Goal: Register for event/course: Sign up to attend an event or enroll in a course

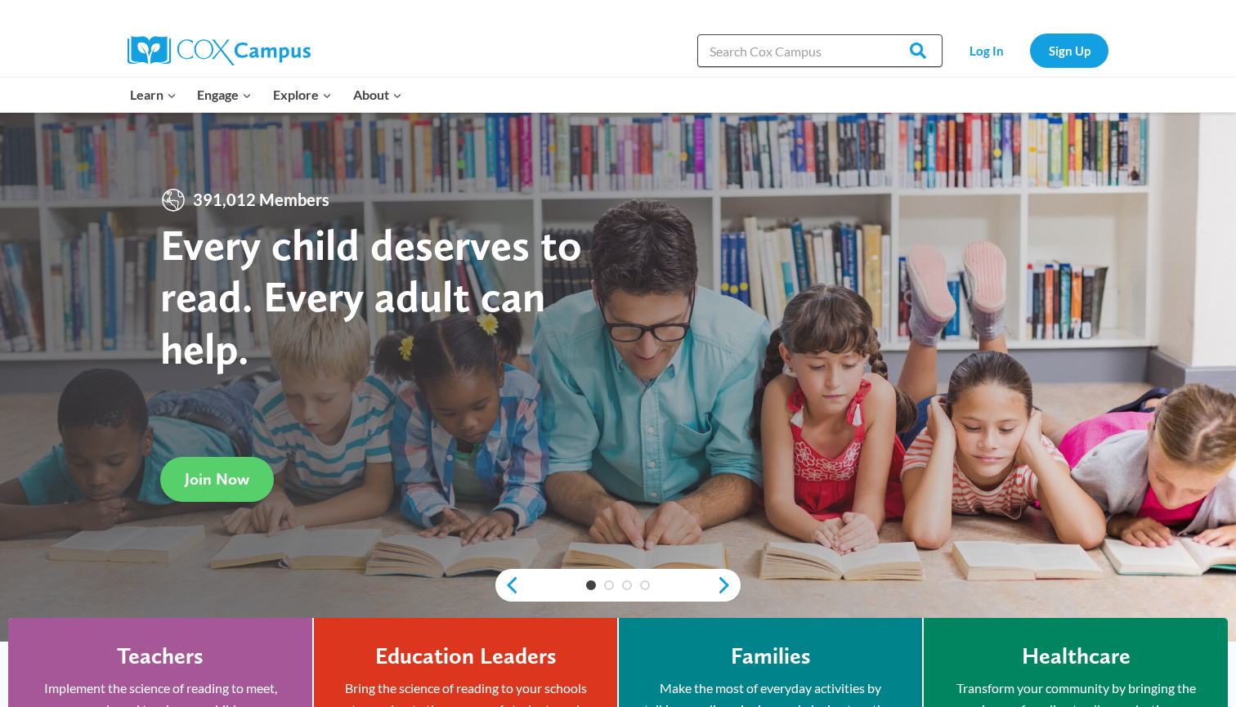
click at [873, 46] on input "Search in https://coxcampus.org/" at bounding box center [820, 50] width 245 height 33
click at [976, 46] on link "Log In" at bounding box center [986, 51] width 71 height 34
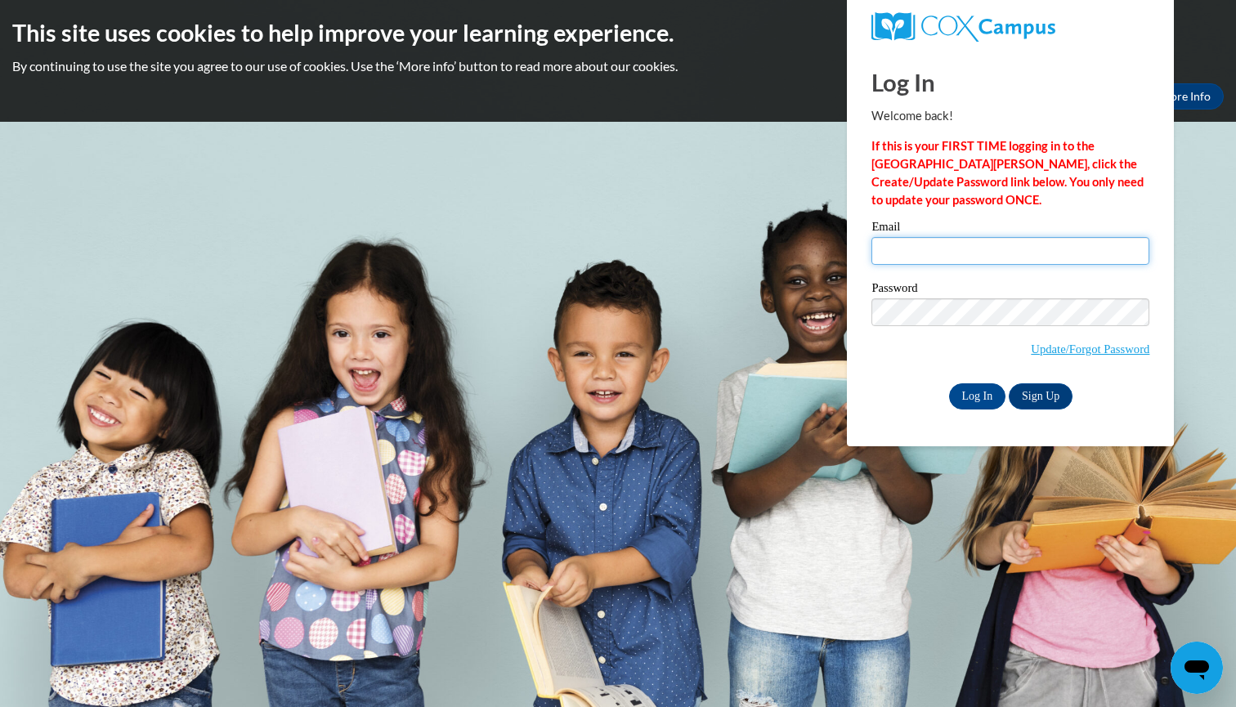
type input "abushong@cub.uca.edu"
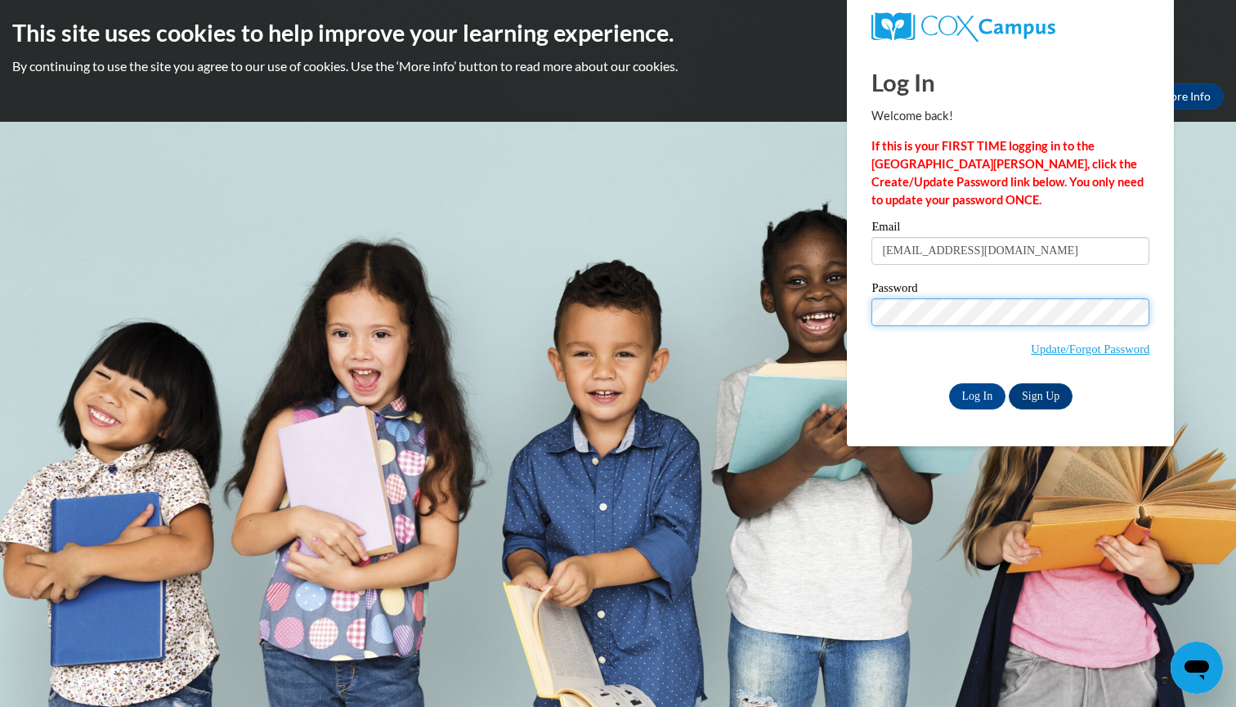
click at [976, 393] on input "Log In" at bounding box center [977, 397] width 57 height 26
click at [977, 399] on input "Log In" at bounding box center [977, 397] width 57 height 26
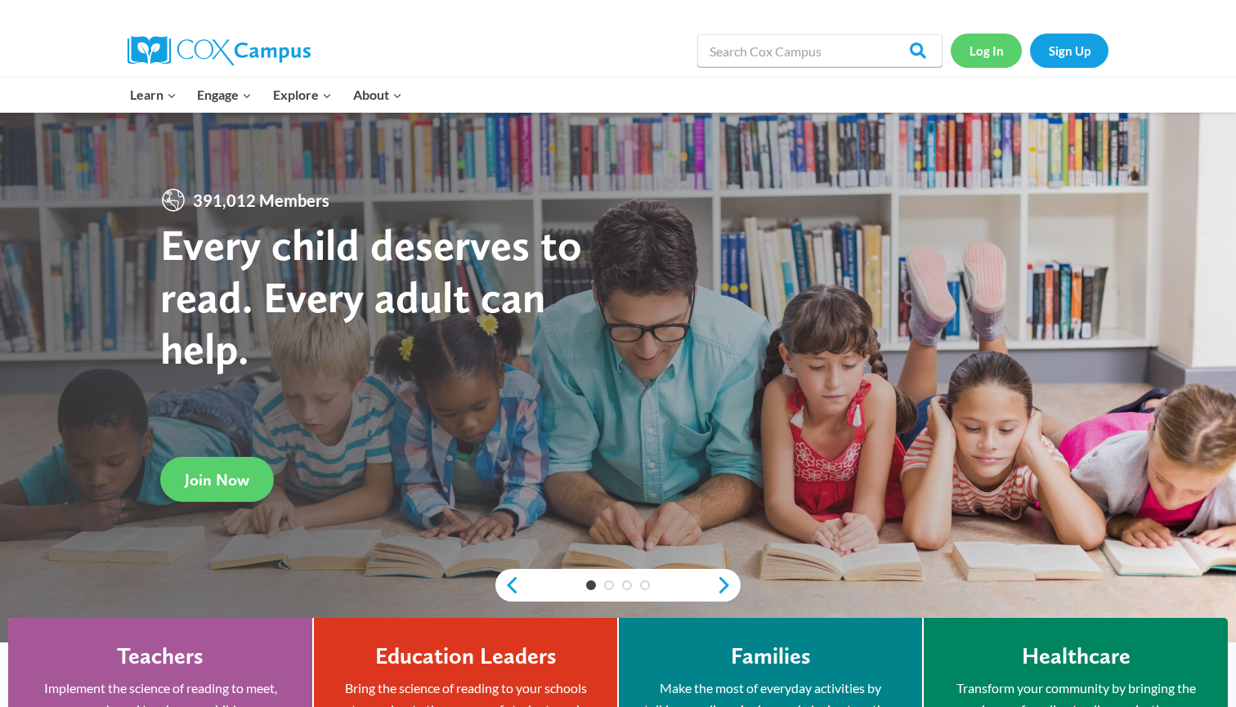
click at [1003, 43] on link "Log In" at bounding box center [986, 51] width 71 height 34
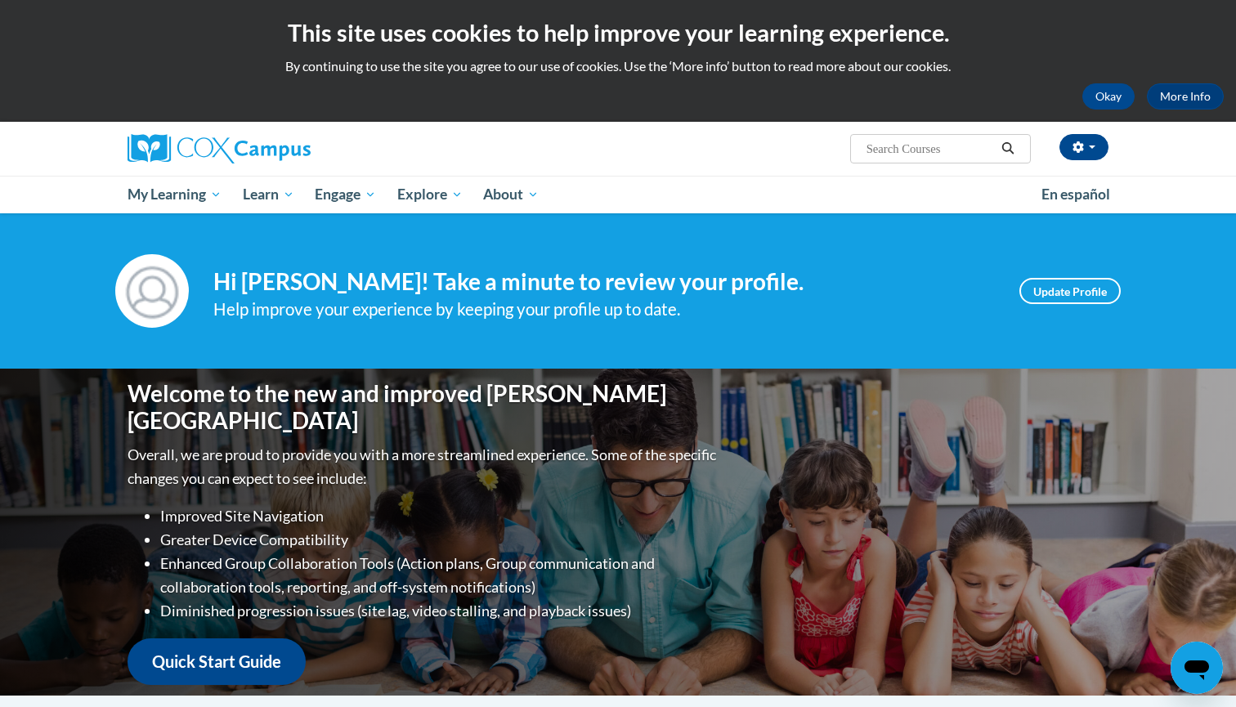
click at [935, 143] on input "Search..." at bounding box center [930, 149] width 131 height 20
type input "systematic"
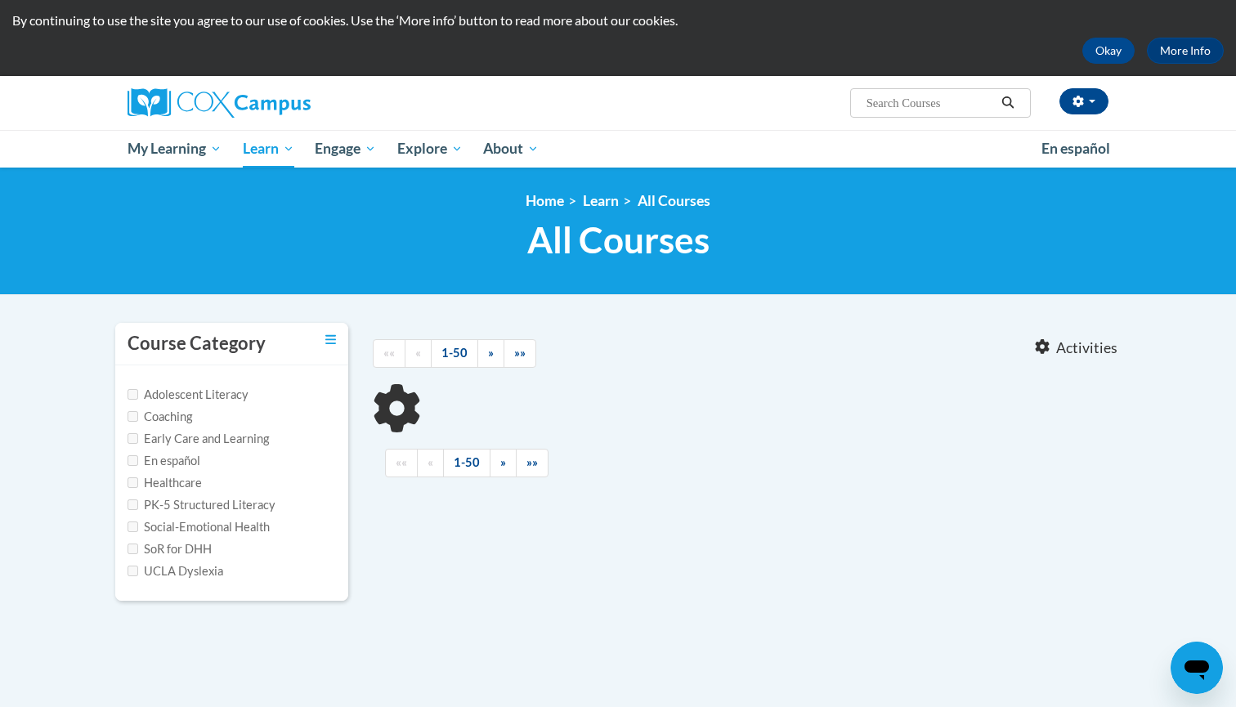
scroll to position [54, 0]
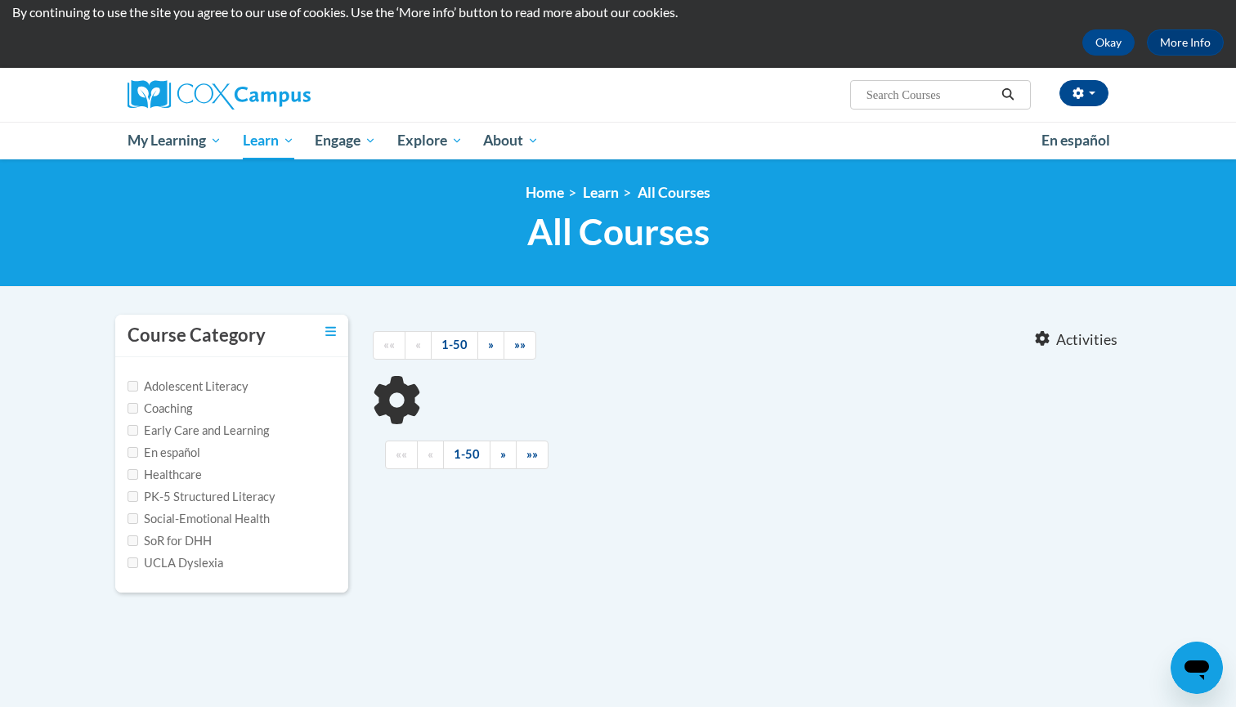
type input "systematic"
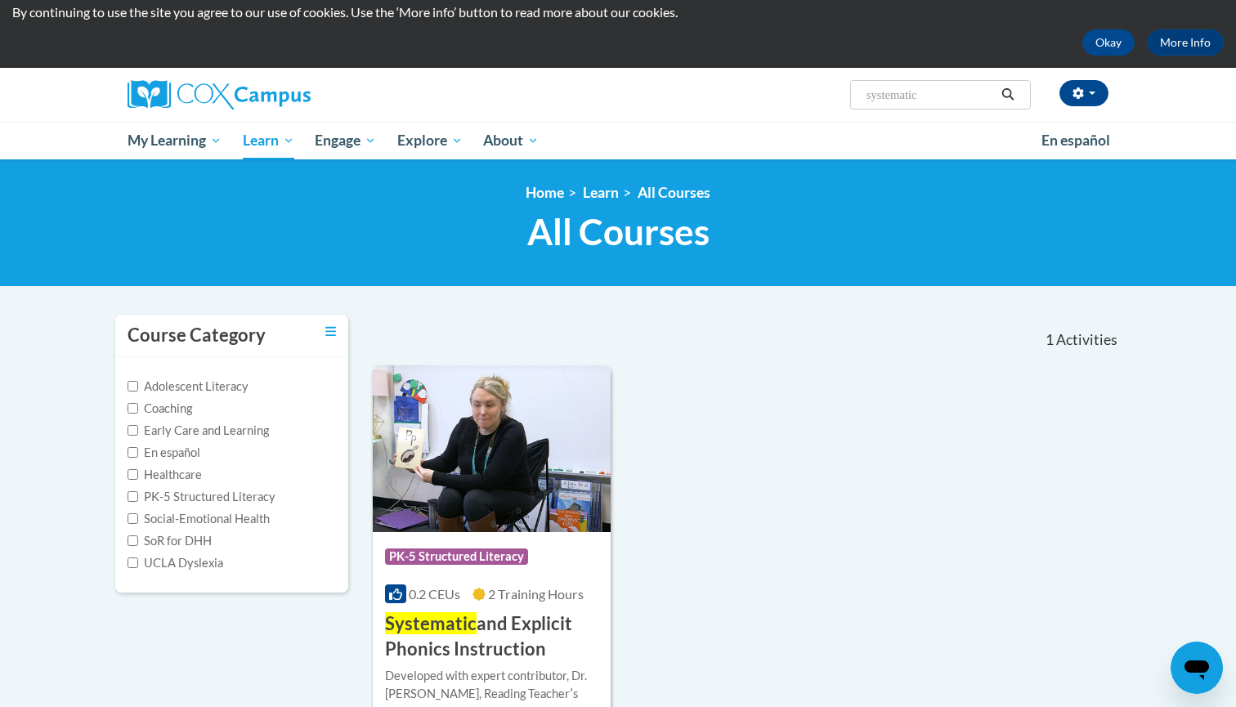
click at [580, 608] on div "Course Category: PK-5 Structured Literacy 0.2 CEUs 2 Training Hours COURSE Syst…" at bounding box center [492, 597] width 238 height 130
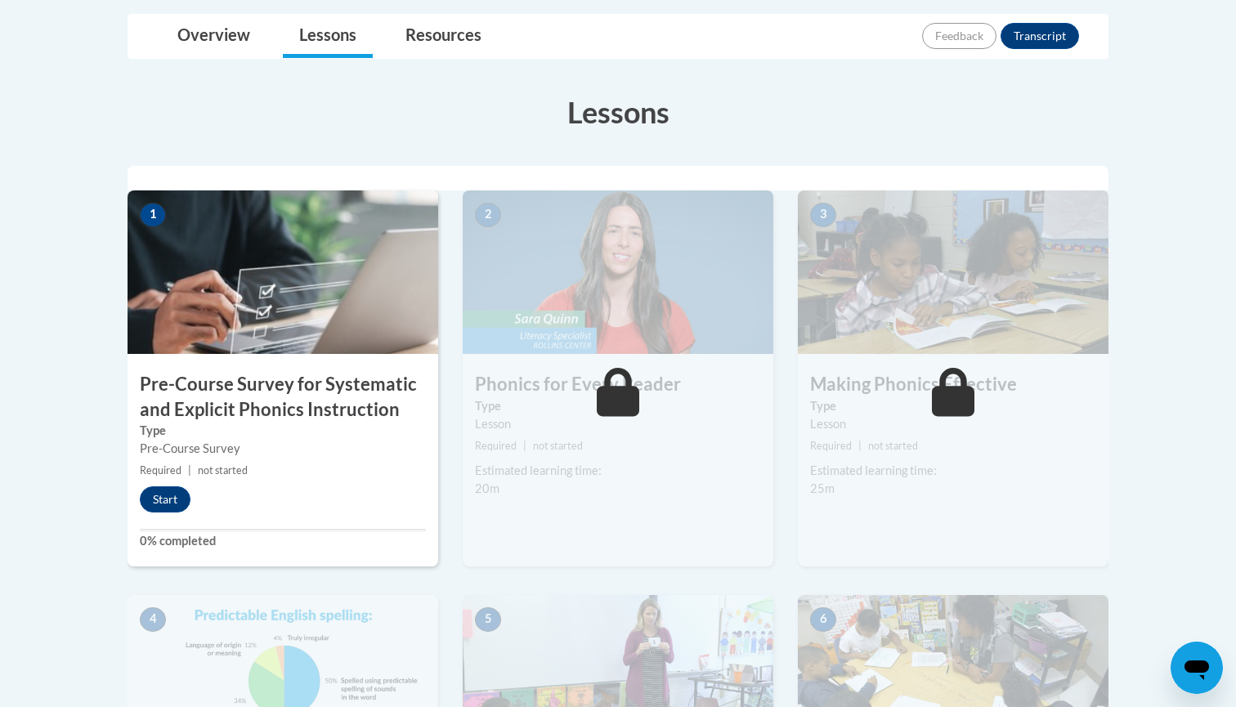
scroll to position [334, 0]
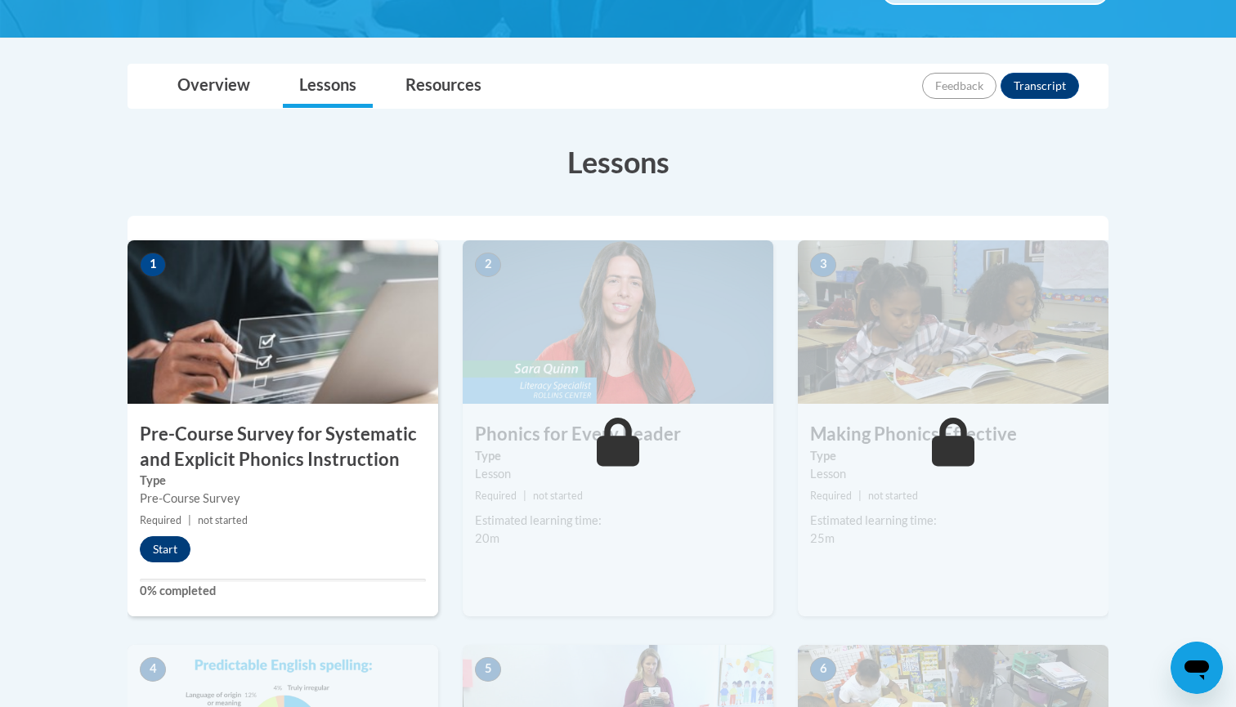
click at [167, 546] on button "Start" at bounding box center [165, 549] width 51 height 26
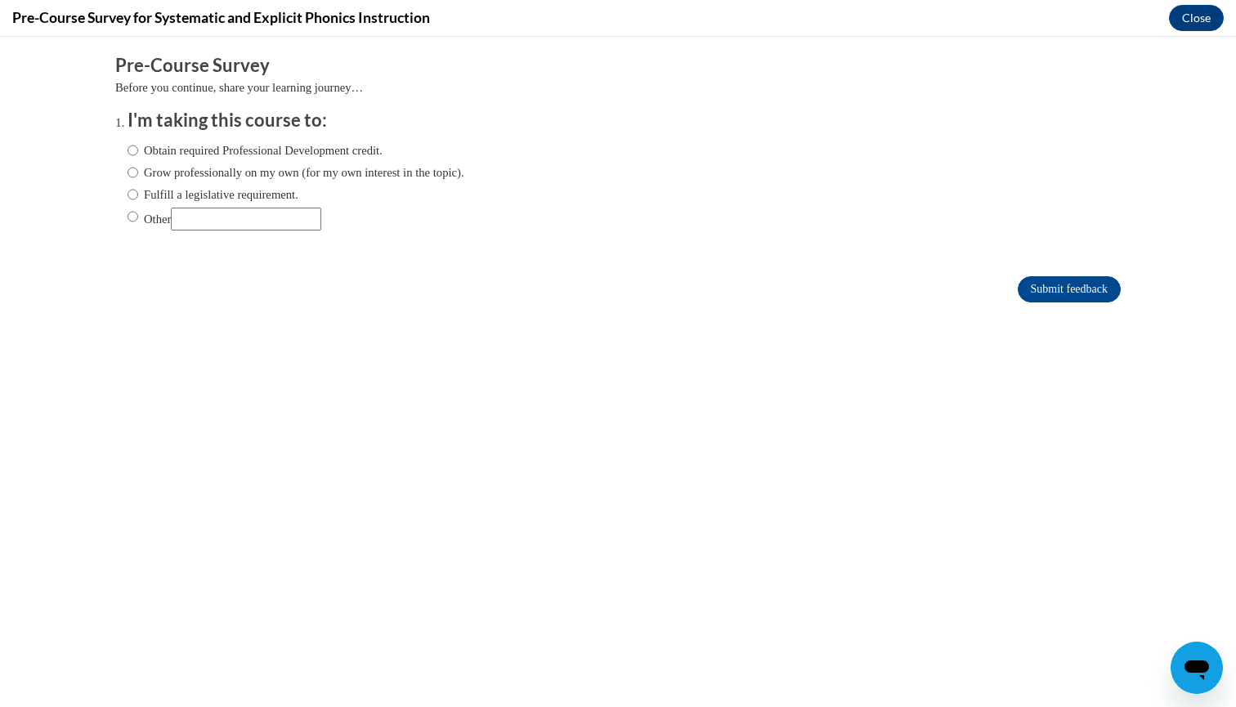
scroll to position [0, 0]
click at [139, 148] on label "Obtain required Professional Development credit." at bounding box center [255, 150] width 255 height 18
click at [138, 148] on input "Obtain required Professional Development credit." at bounding box center [133, 150] width 11 height 18
radio input "true"
click at [1029, 291] on input "Submit feedback" at bounding box center [1069, 289] width 103 height 26
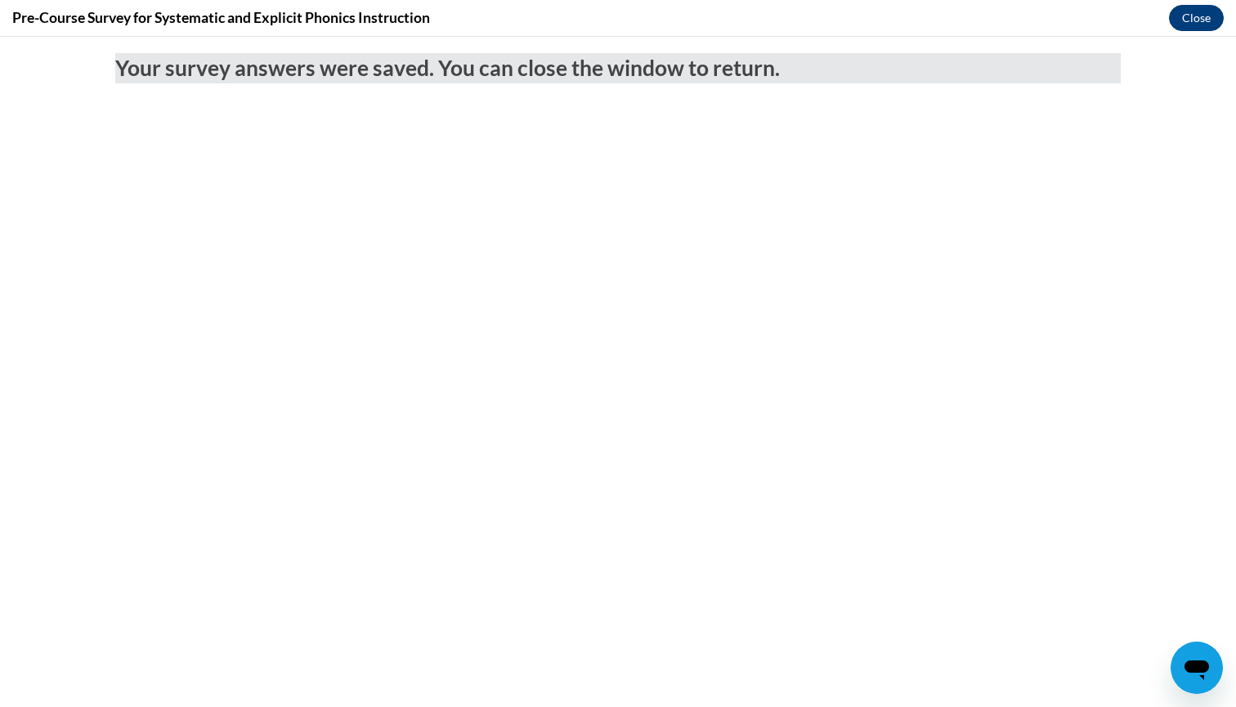
click at [1200, 22] on button "Close" at bounding box center [1196, 18] width 55 height 26
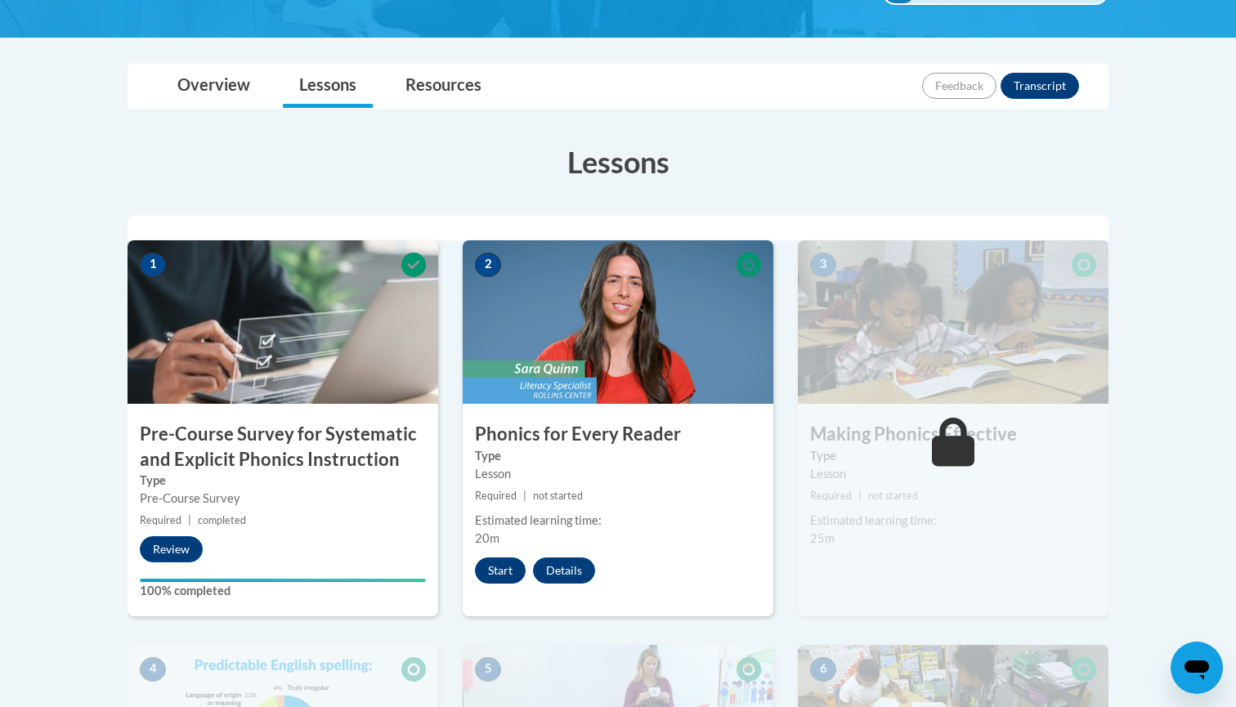
click at [505, 569] on button "Start" at bounding box center [500, 571] width 51 height 26
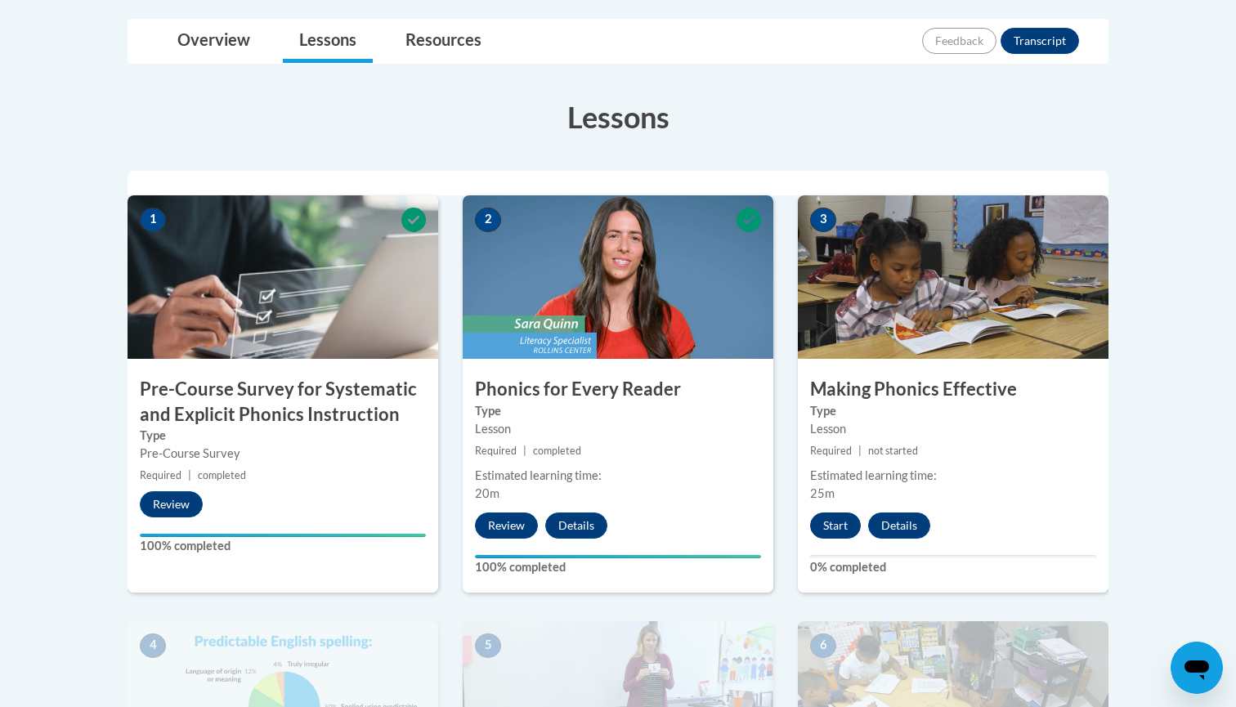
click at [840, 525] on button "Start" at bounding box center [835, 526] width 51 height 26
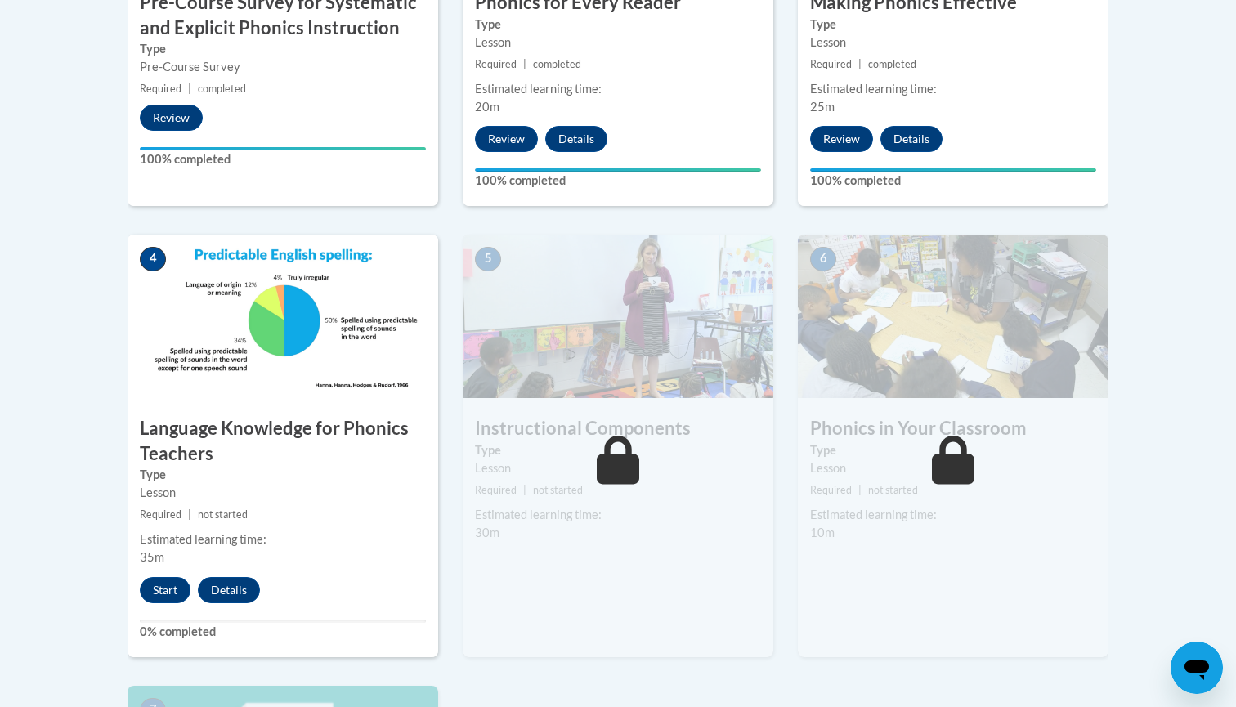
scroll to position [765, 0]
click at [171, 586] on button "Start" at bounding box center [165, 590] width 51 height 26
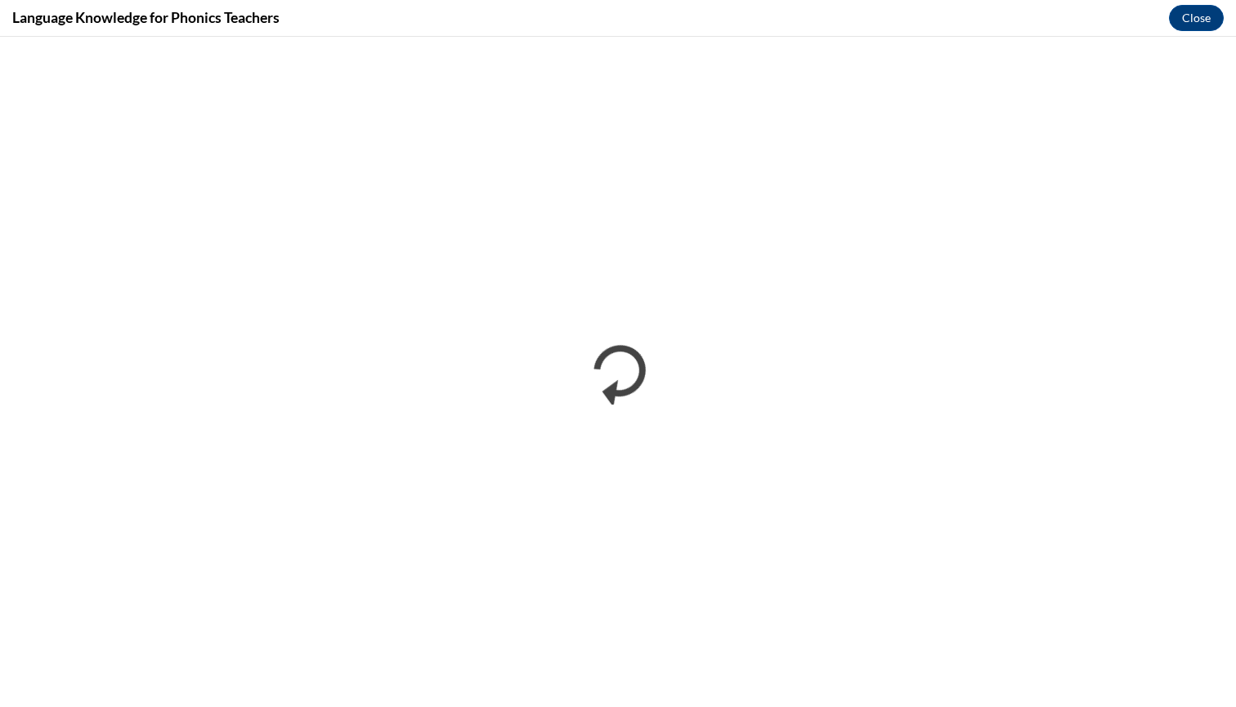
scroll to position [0, 0]
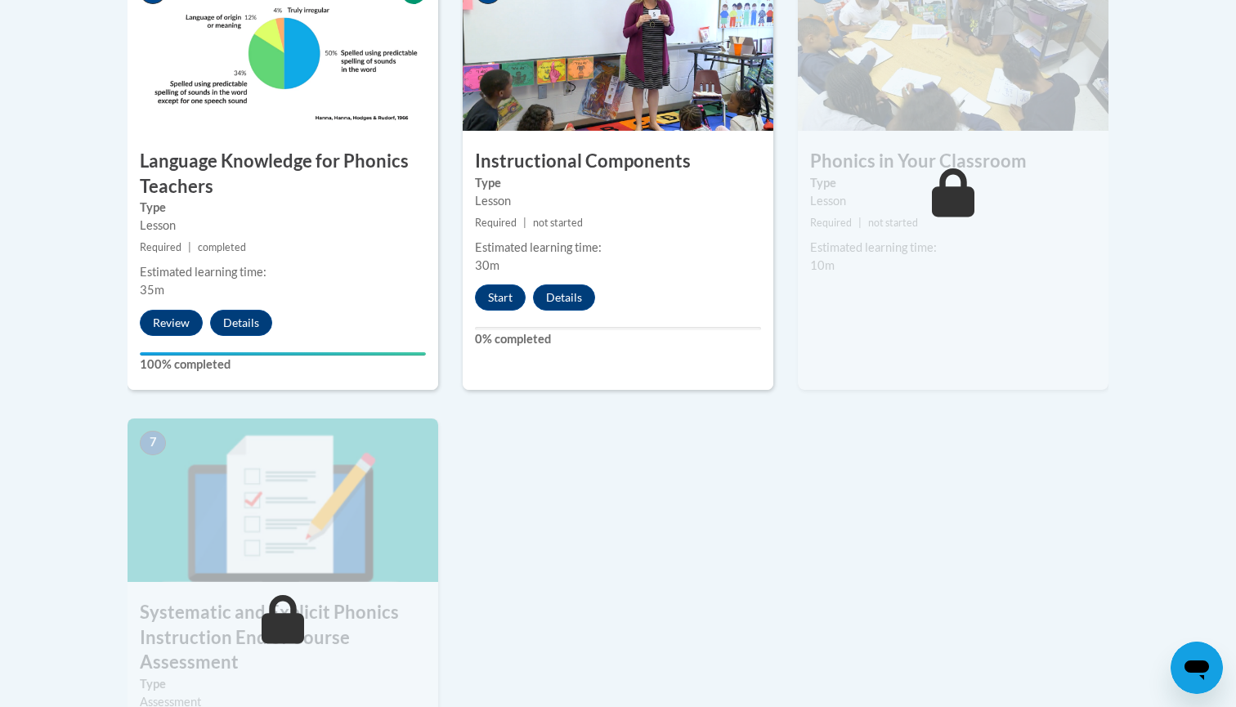
scroll to position [1037, 0]
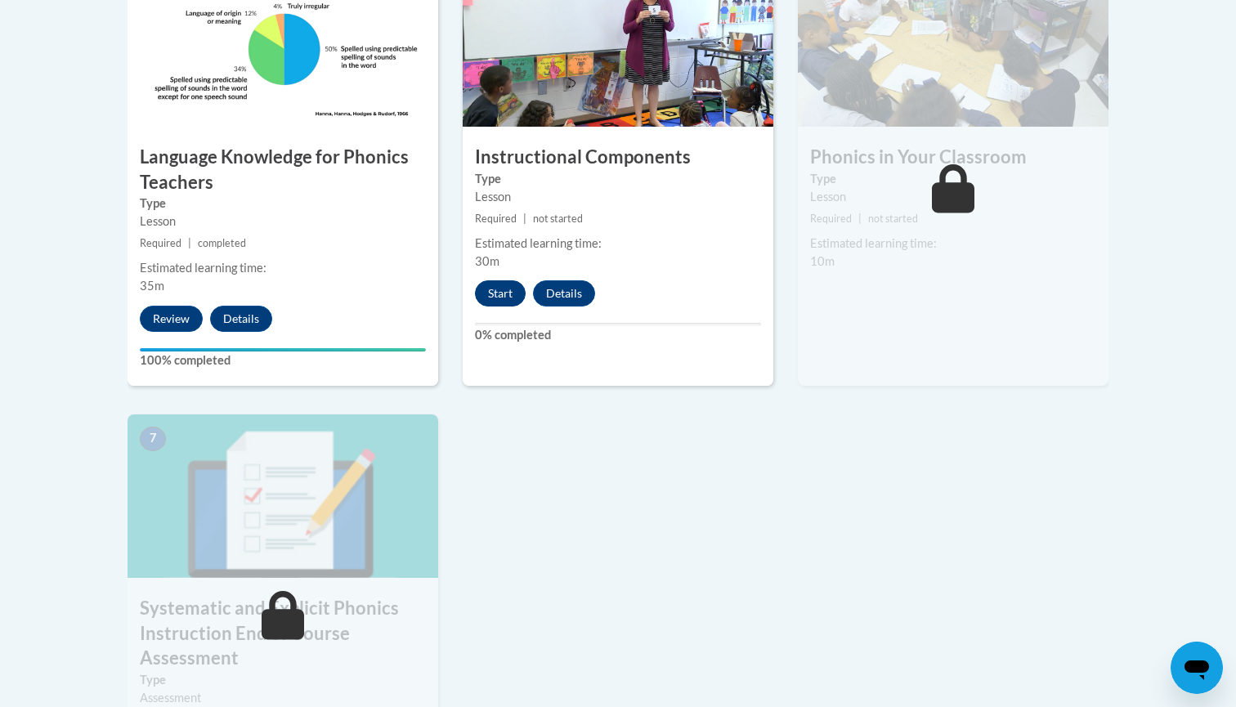
click at [507, 289] on button "Start" at bounding box center [500, 293] width 51 height 26
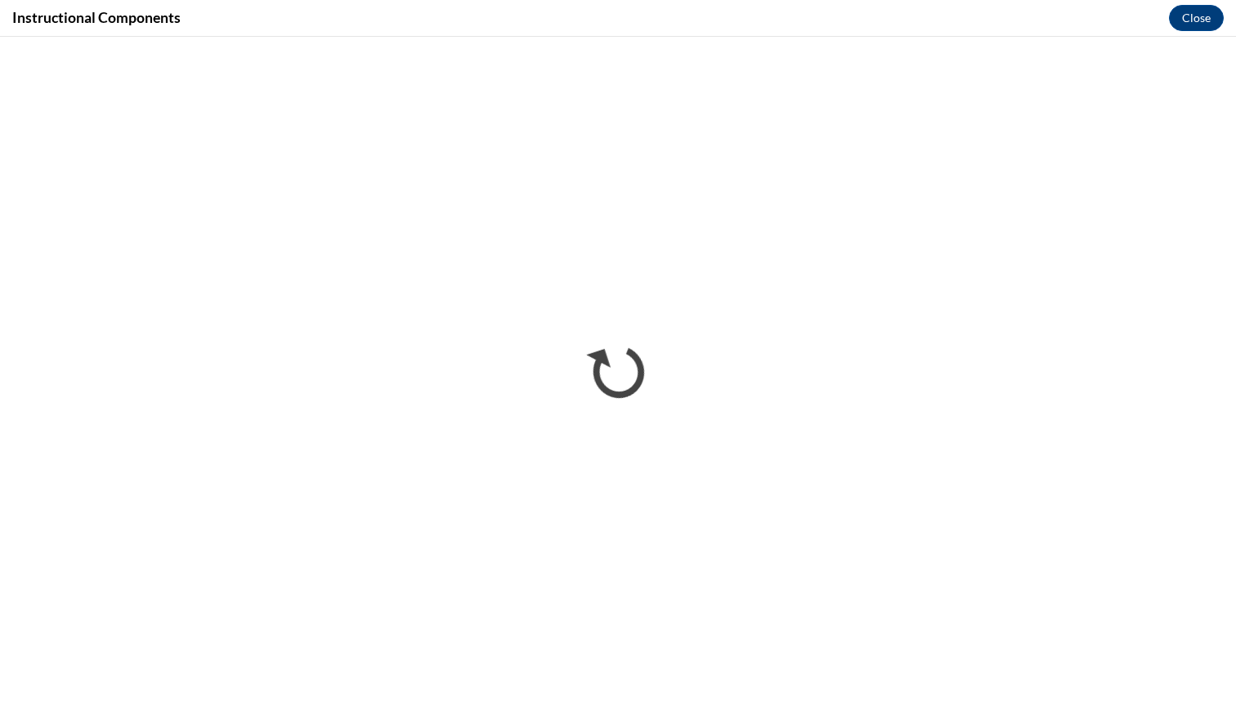
scroll to position [0, 0]
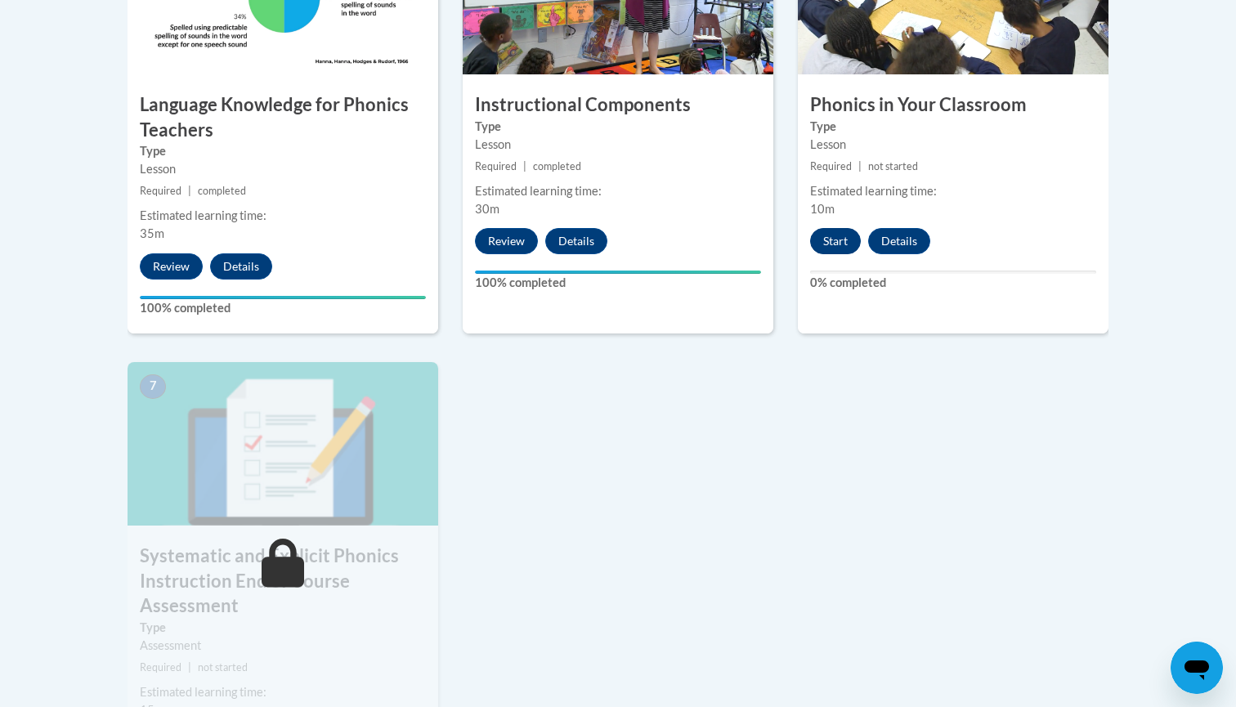
click at [837, 240] on button "Start" at bounding box center [835, 241] width 51 height 26
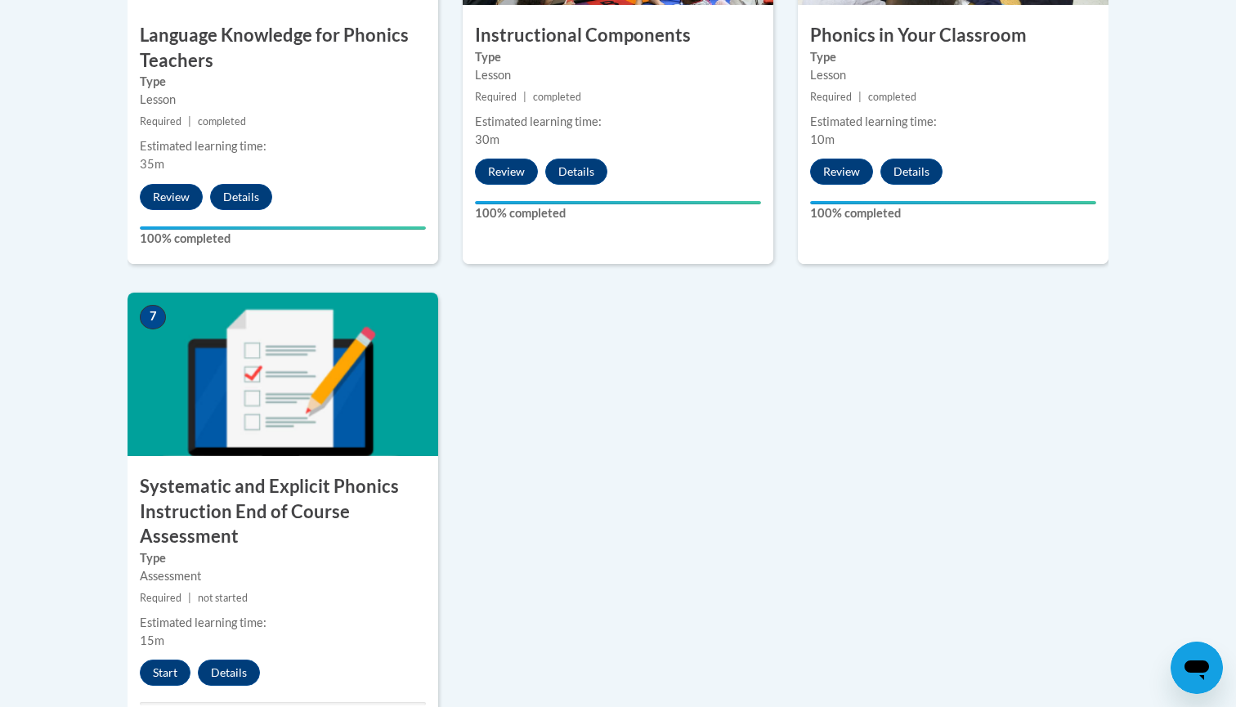
scroll to position [1169, 0]
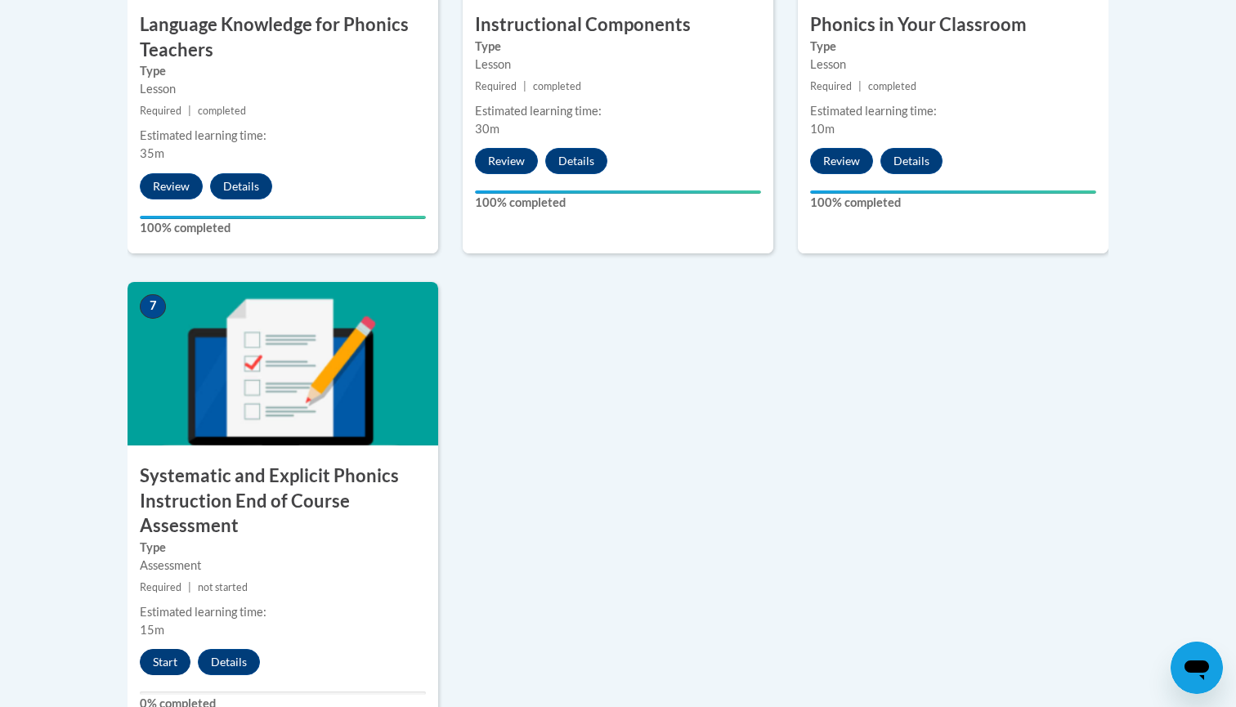
click at [164, 662] on button "Start" at bounding box center [165, 662] width 51 height 26
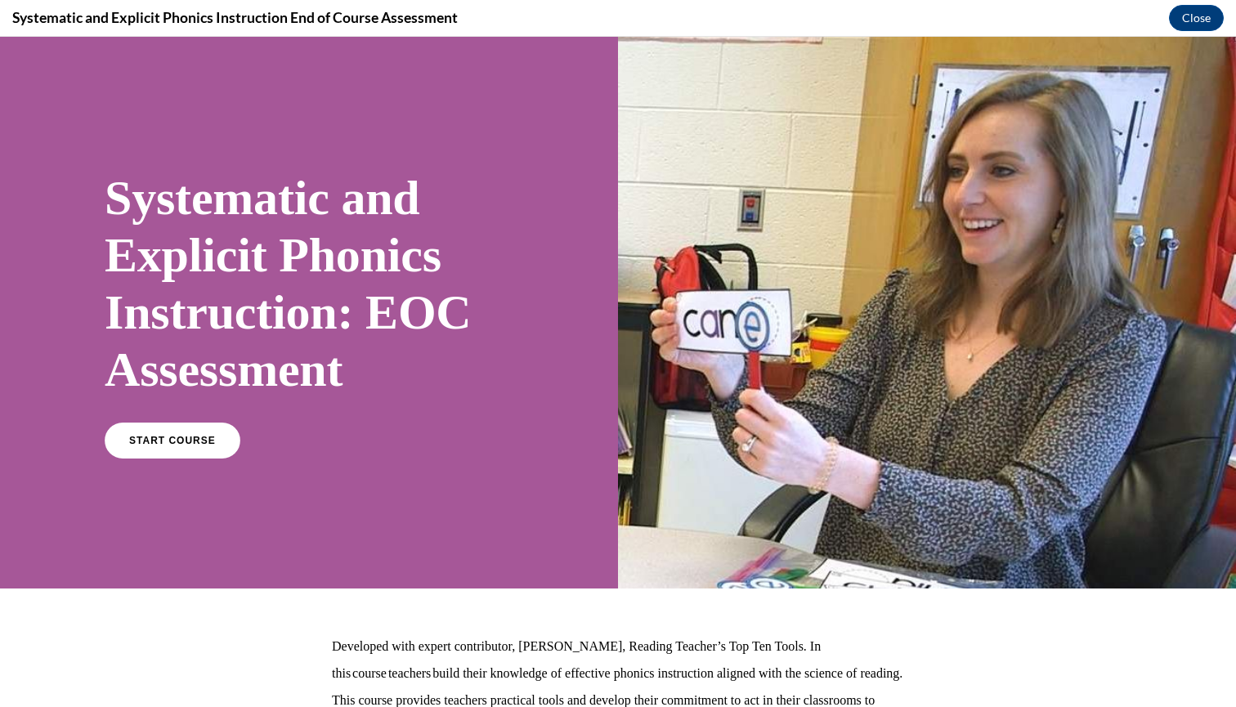
scroll to position [0, 0]
click at [195, 448] on link "START COURSE" at bounding box center [172, 441] width 142 height 38
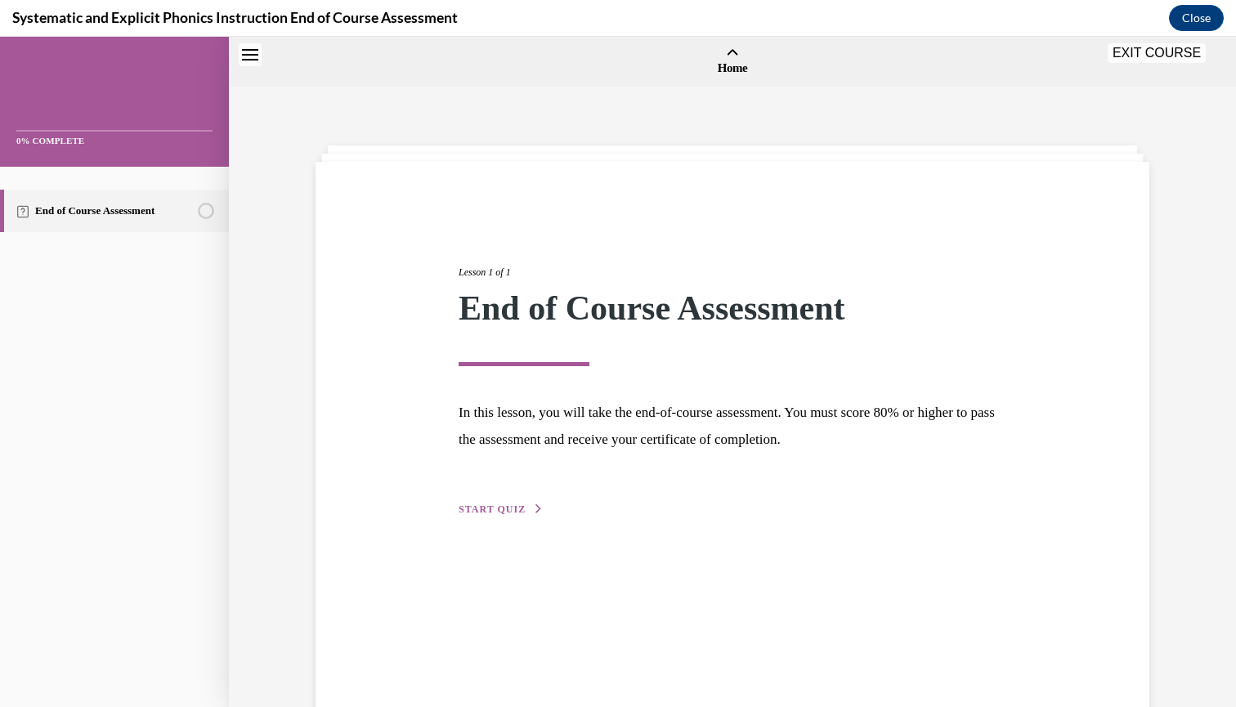
scroll to position [51, 0]
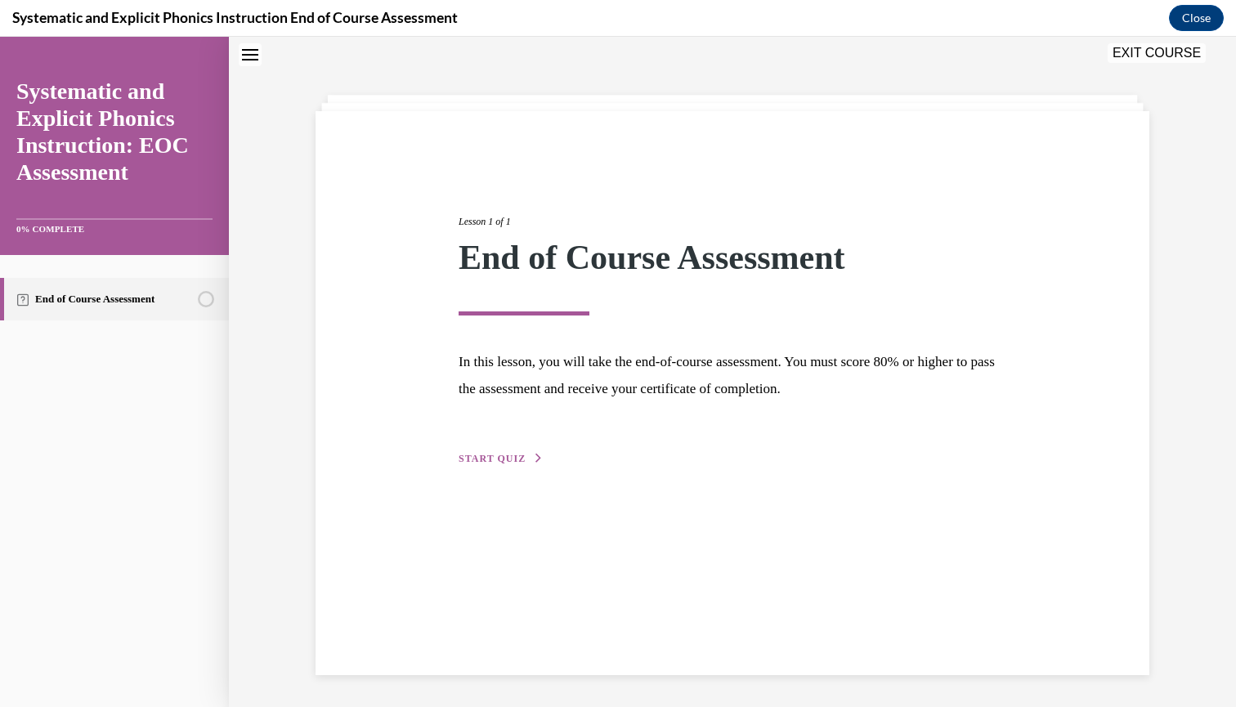
click at [511, 456] on span "START QUIZ" at bounding box center [492, 458] width 67 height 11
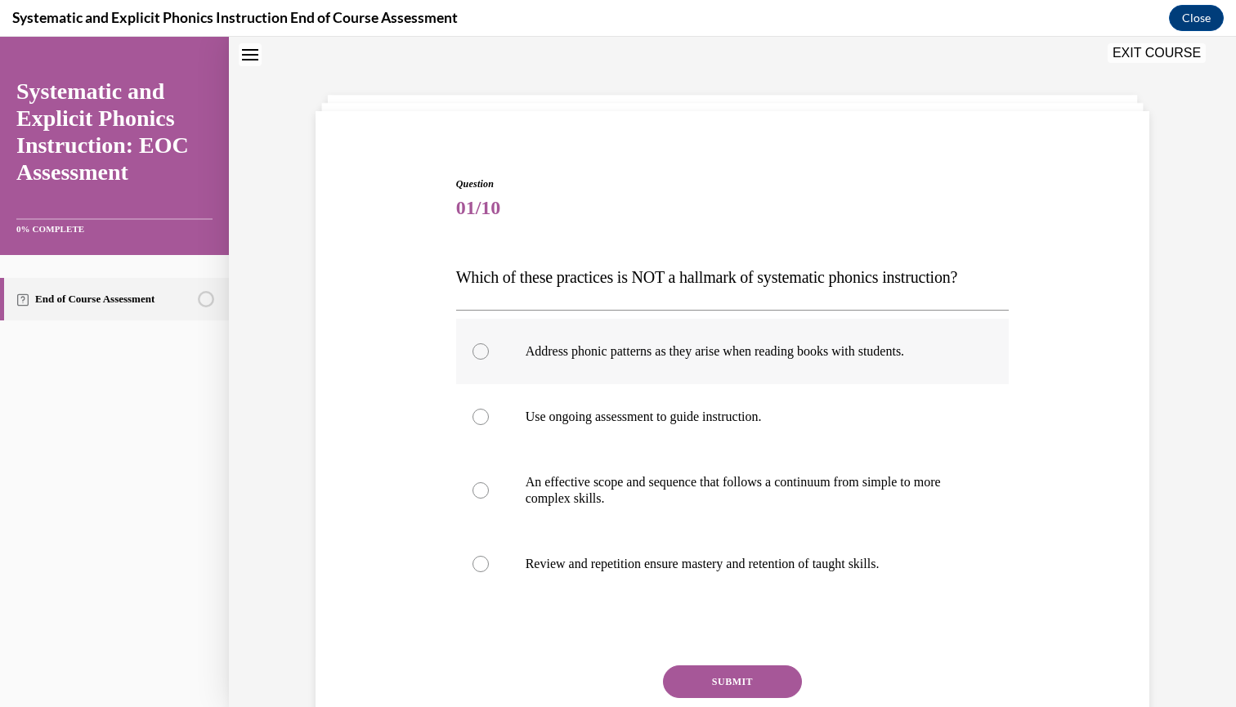
click at [617, 348] on p "Address phonic patterns as they arise when reading books with students." at bounding box center [747, 351] width 443 height 16
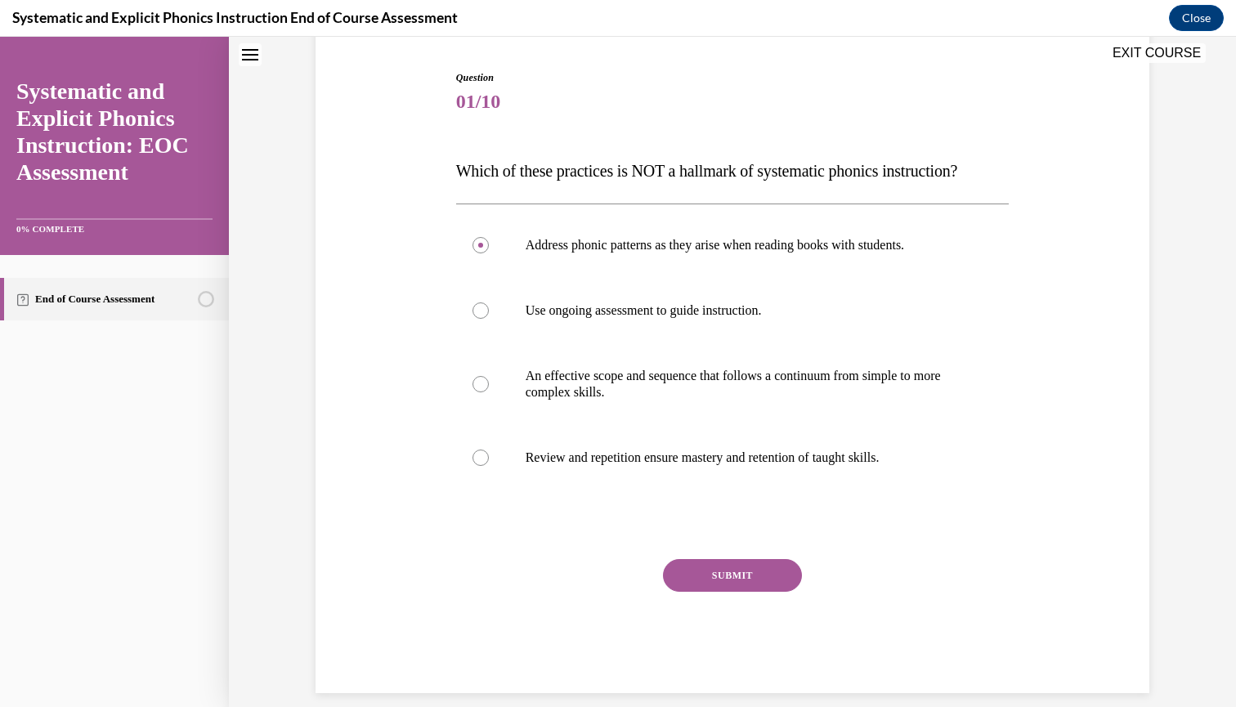
scroll to position [156, 0]
click at [726, 579] on button "SUBMIT" at bounding box center [732, 576] width 139 height 33
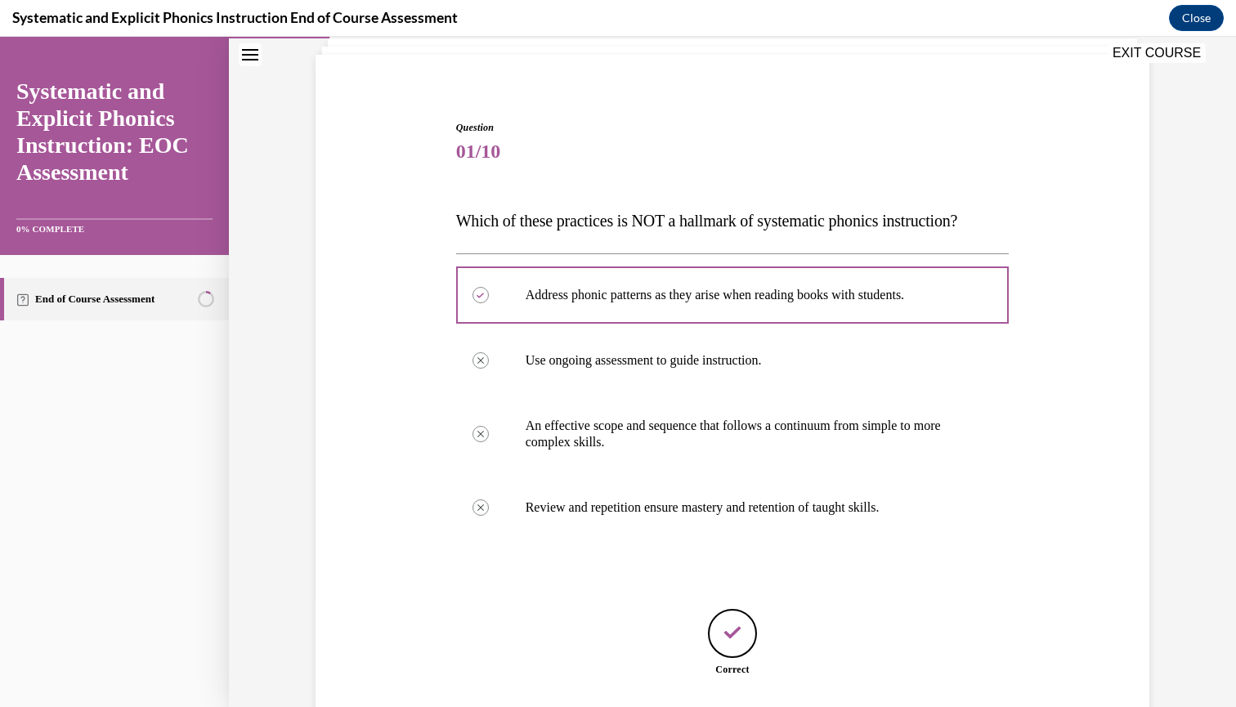
scroll to position [208, 0]
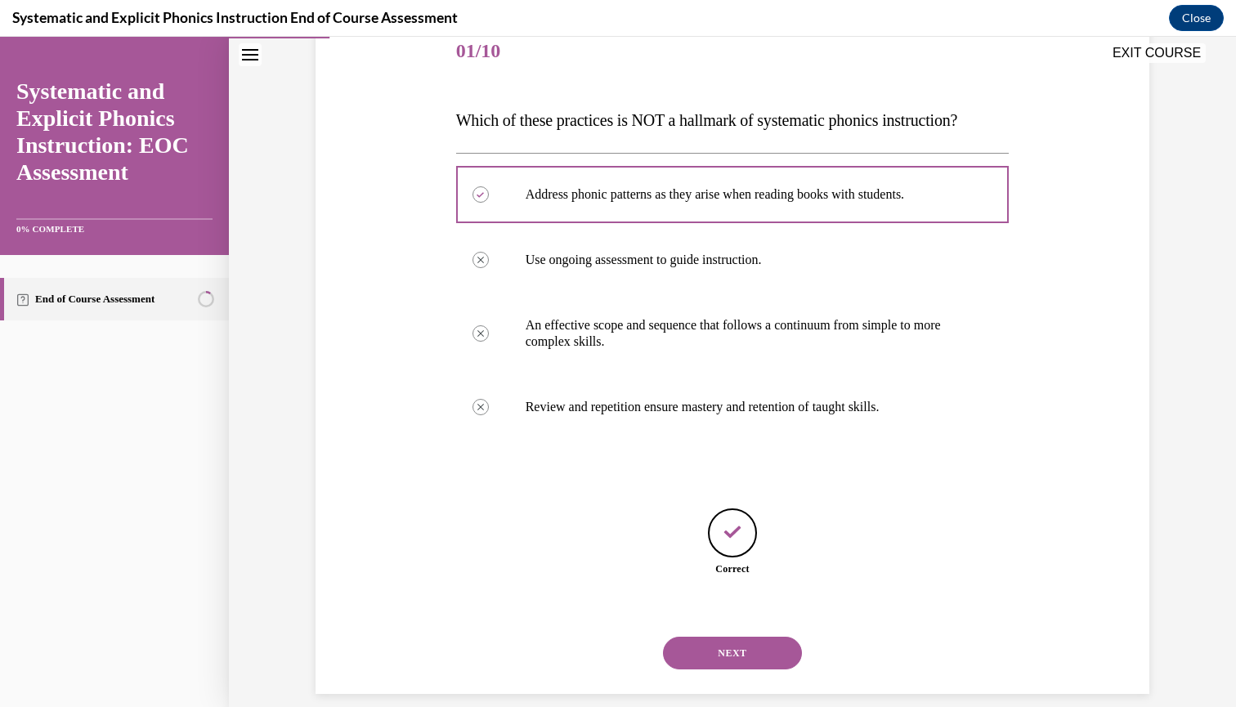
click at [720, 637] on button "NEXT" at bounding box center [732, 653] width 139 height 33
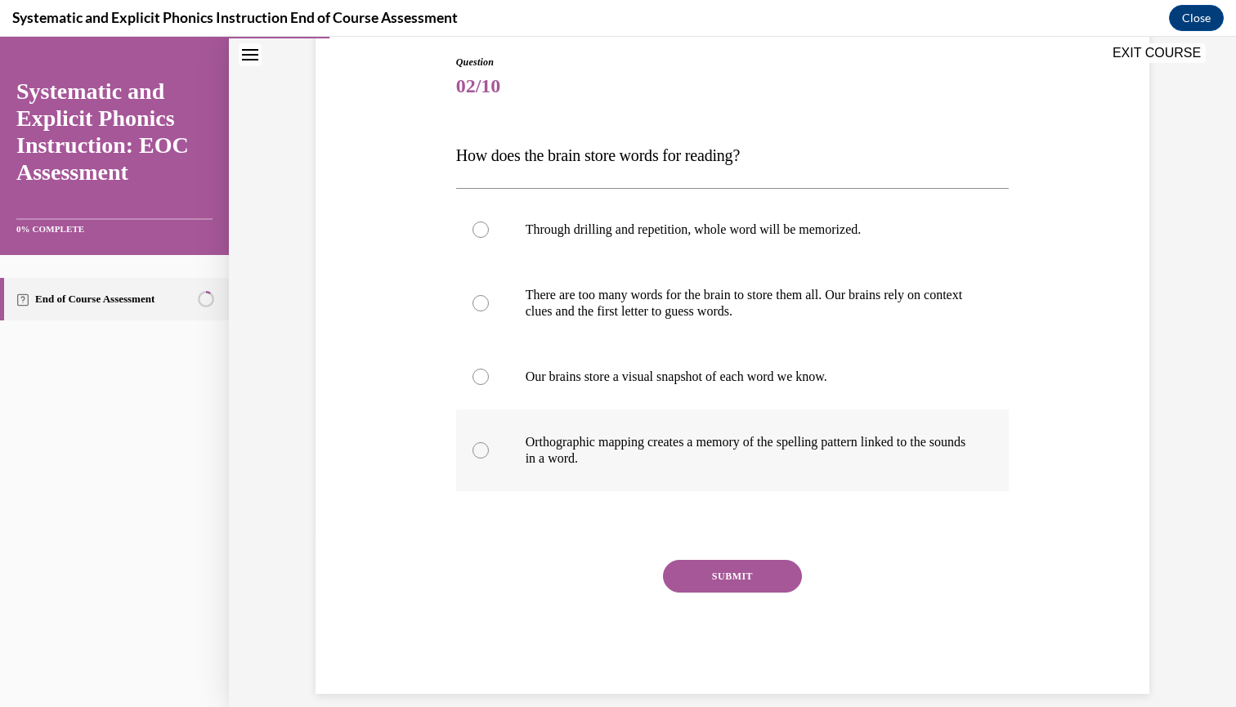
click at [735, 424] on div at bounding box center [733, 451] width 554 height 82
click at [734, 534] on div at bounding box center [733, 526] width 554 height 20
click at [735, 547] on div "Question 02/10 How does the brain store words for reading? Through drilling and…" at bounding box center [733, 374] width 554 height 639
click at [737, 541] on div "Question 02/10 How does the brain store words for reading? Through drilling and…" at bounding box center [733, 374] width 554 height 639
click at [736, 578] on button "SUBMIT" at bounding box center [732, 576] width 139 height 33
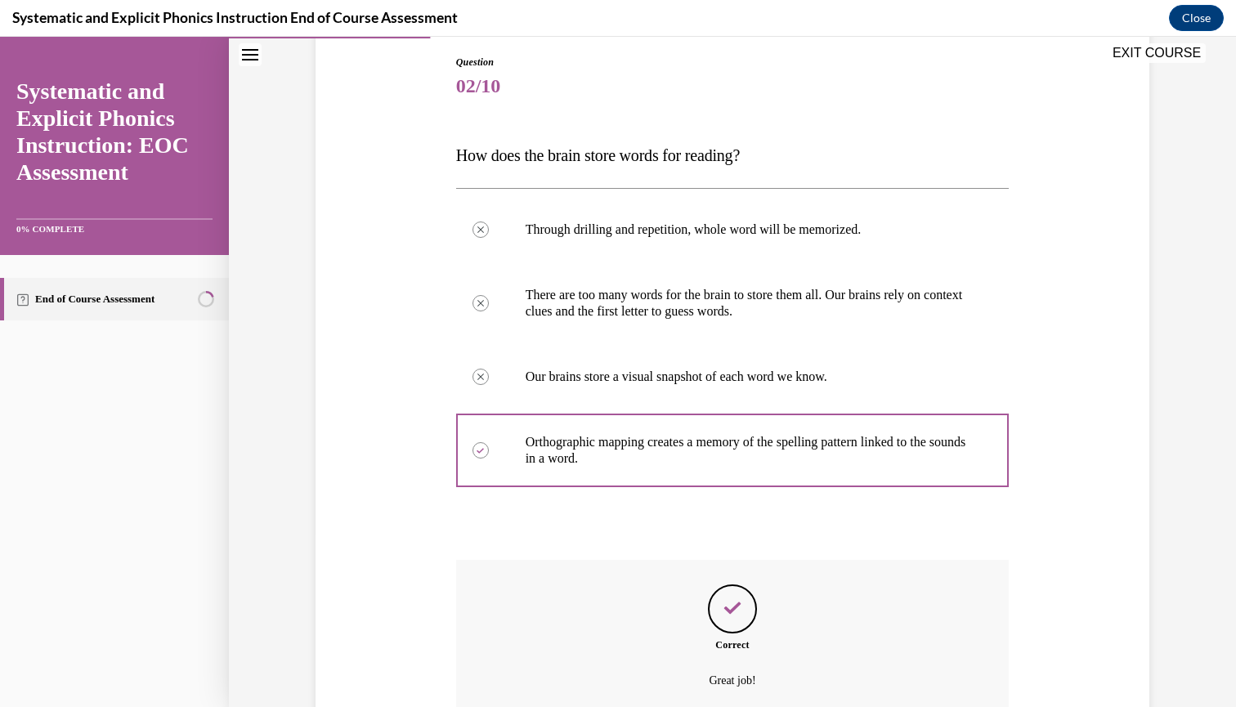
scroll to position [304, 0]
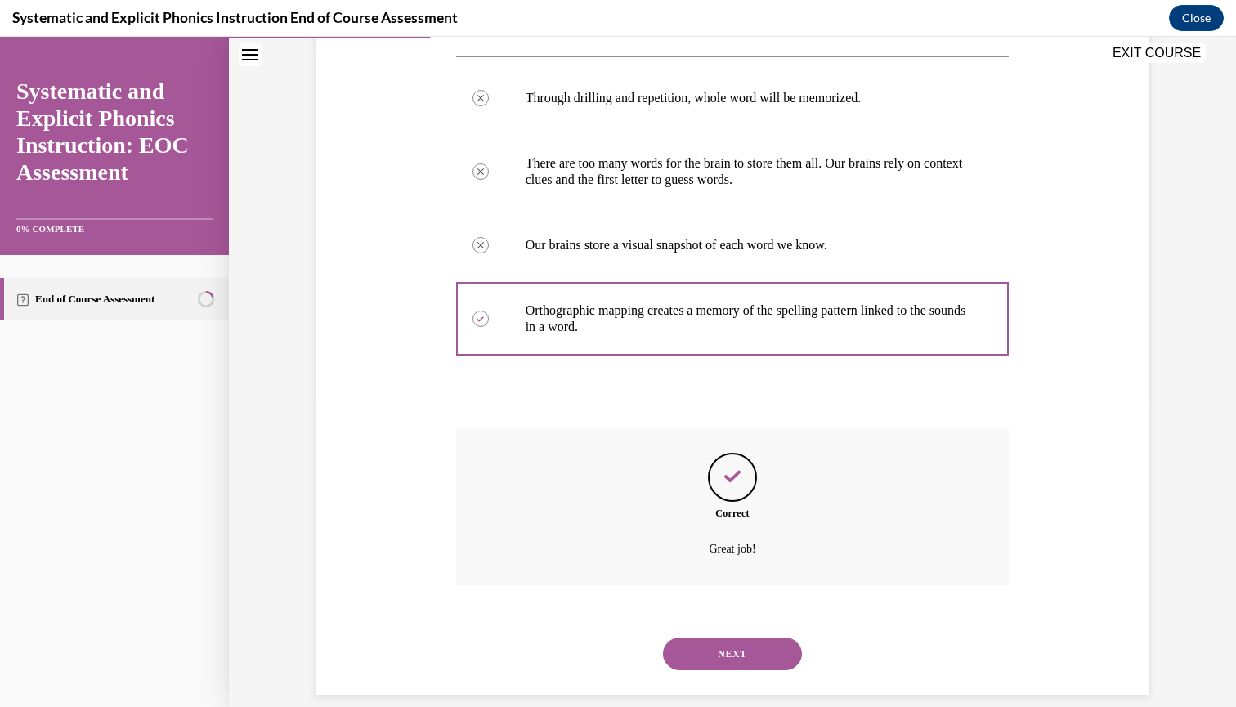
click at [736, 648] on button "NEXT" at bounding box center [732, 654] width 139 height 33
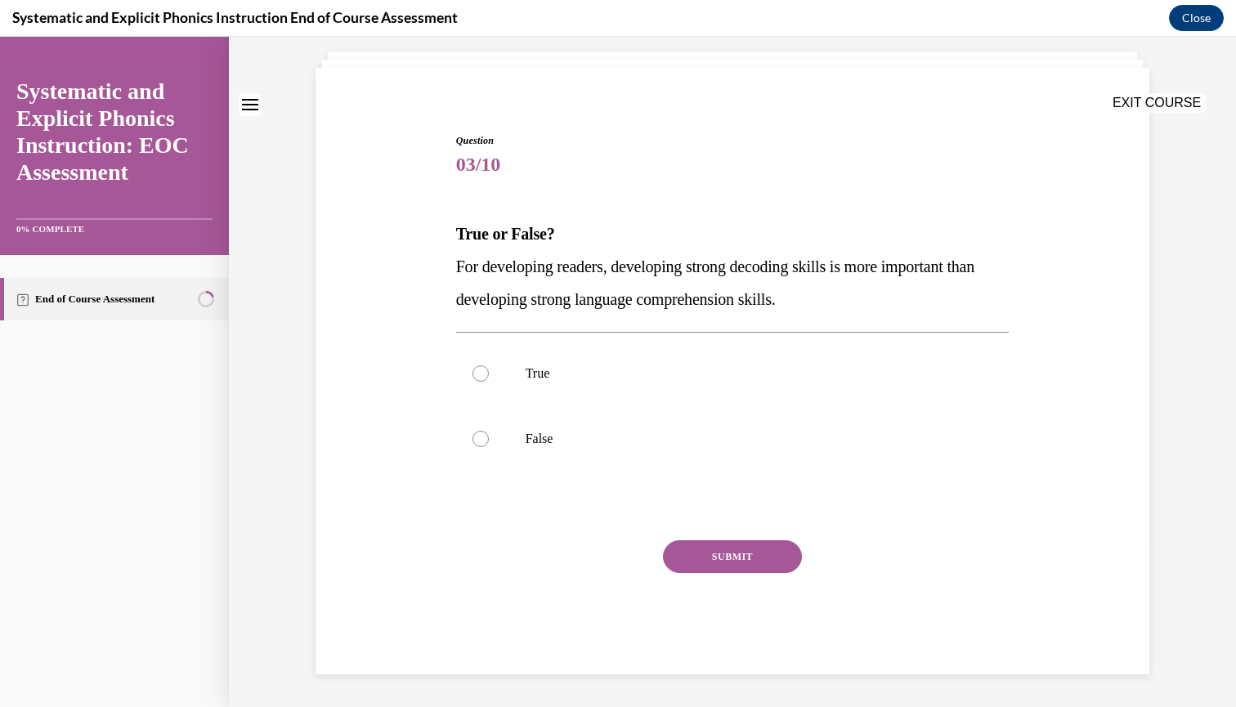
scroll to position [0, 0]
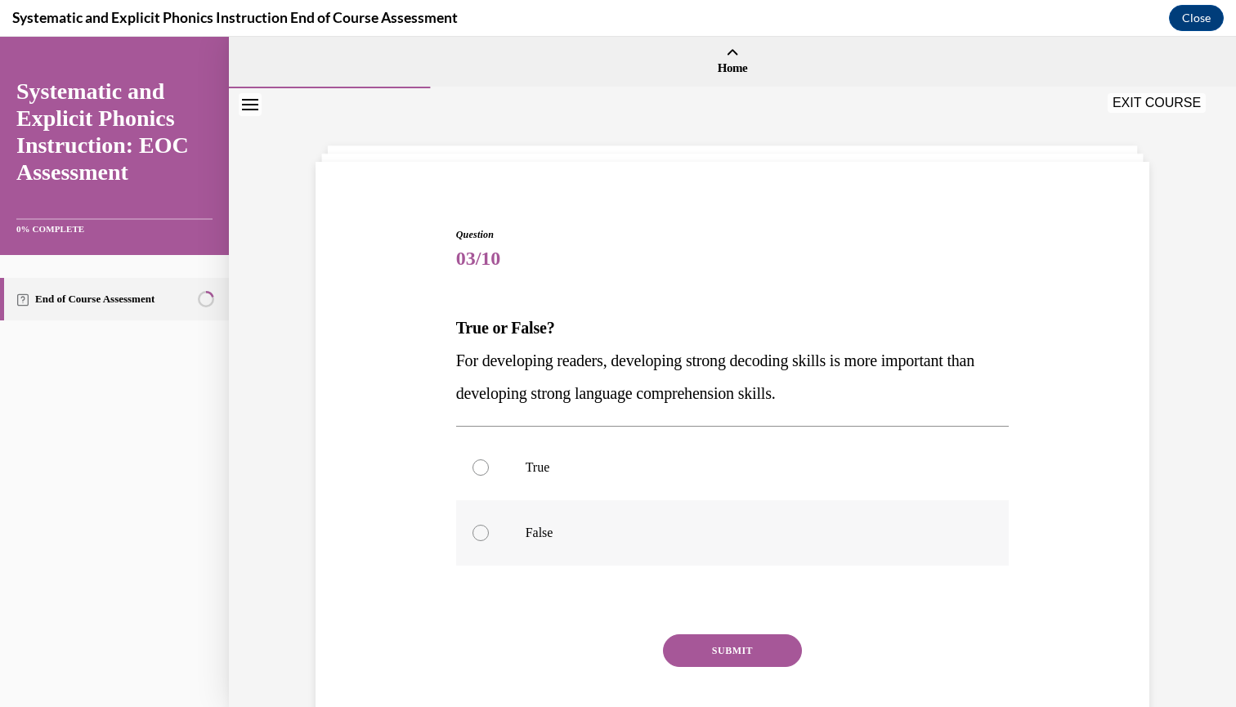
click at [536, 545] on div at bounding box center [733, 532] width 554 height 65
click at [747, 640] on button "SUBMIT" at bounding box center [732, 651] width 139 height 33
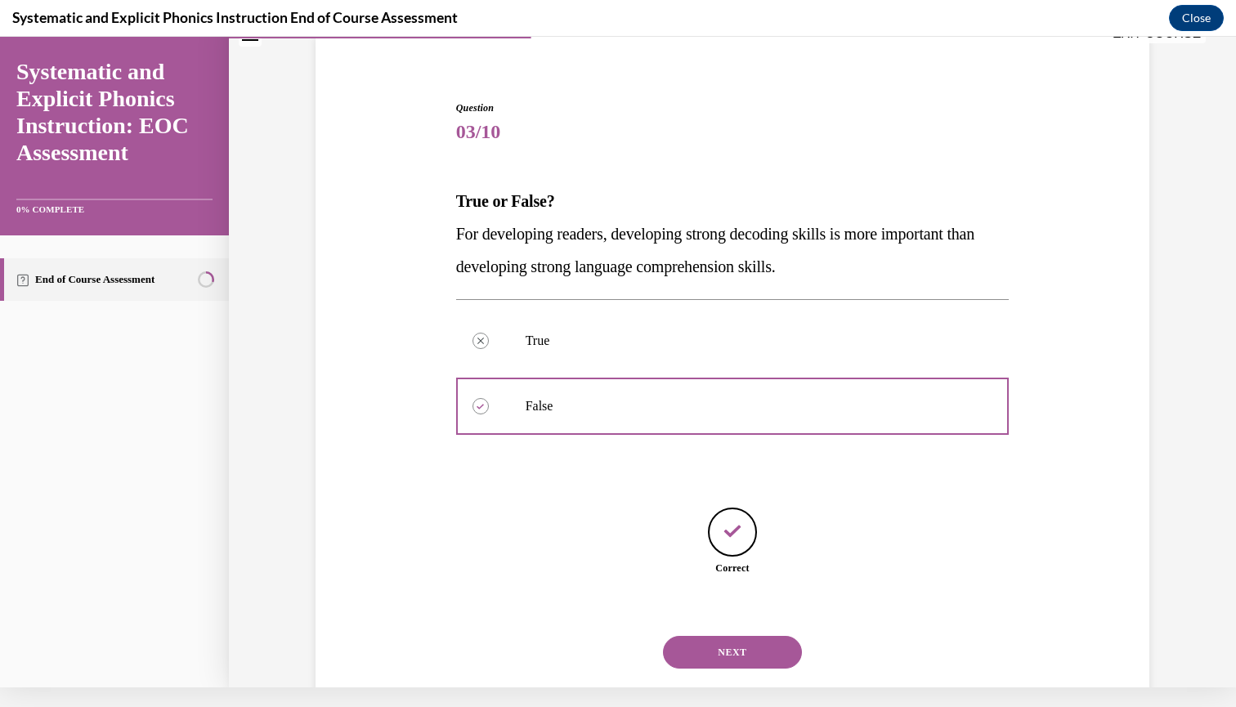
scroll to position [126, 0]
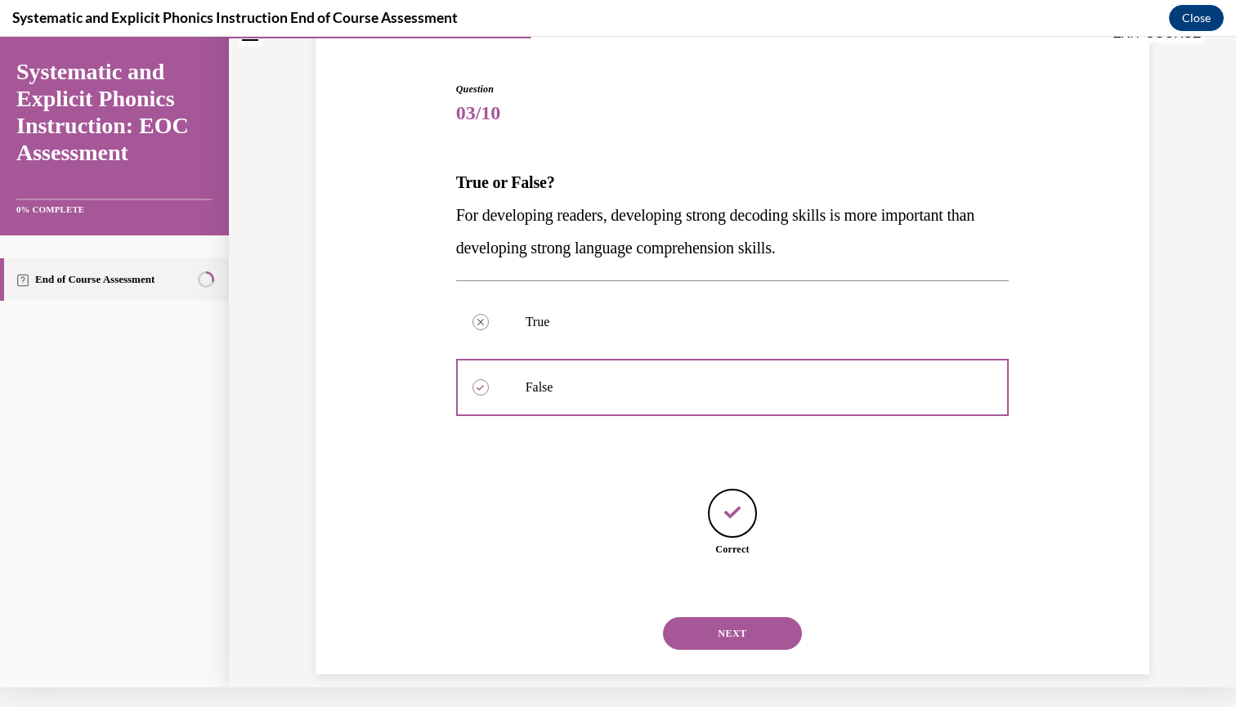
click at [747, 630] on div "NEXT" at bounding box center [733, 633] width 554 height 65
click at [736, 617] on button "NEXT" at bounding box center [732, 633] width 139 height 33
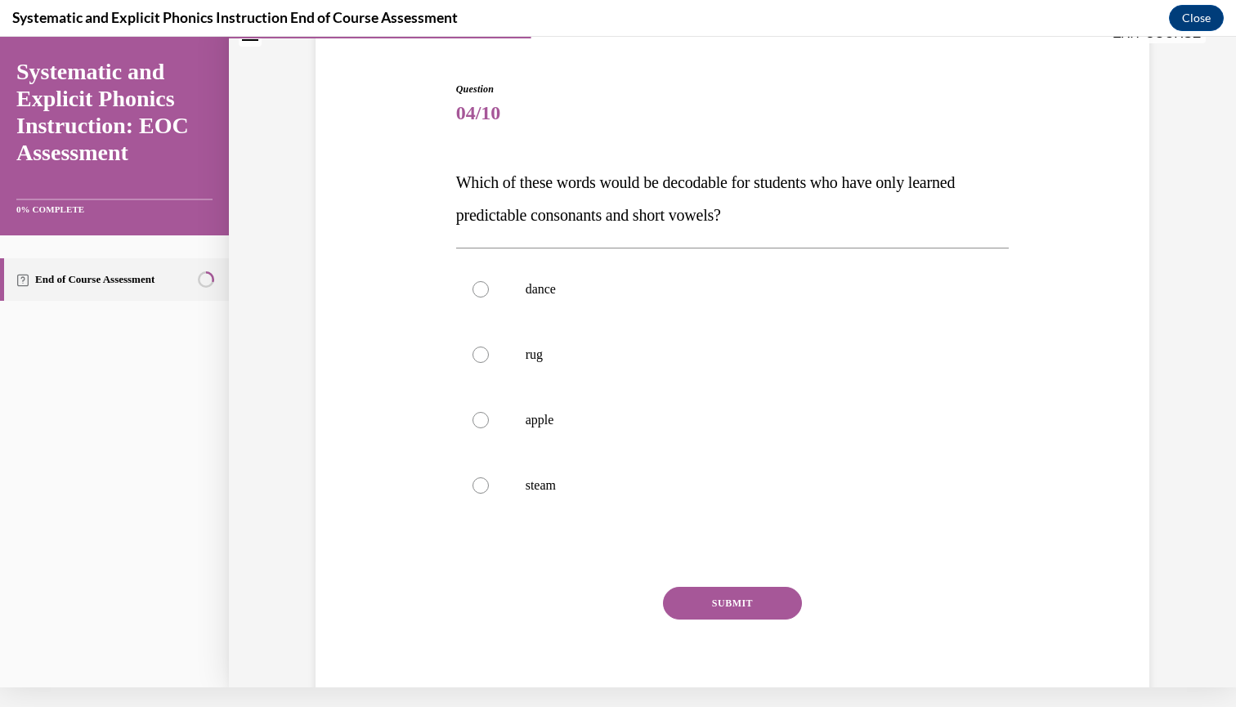
scroll to position [101, 0]
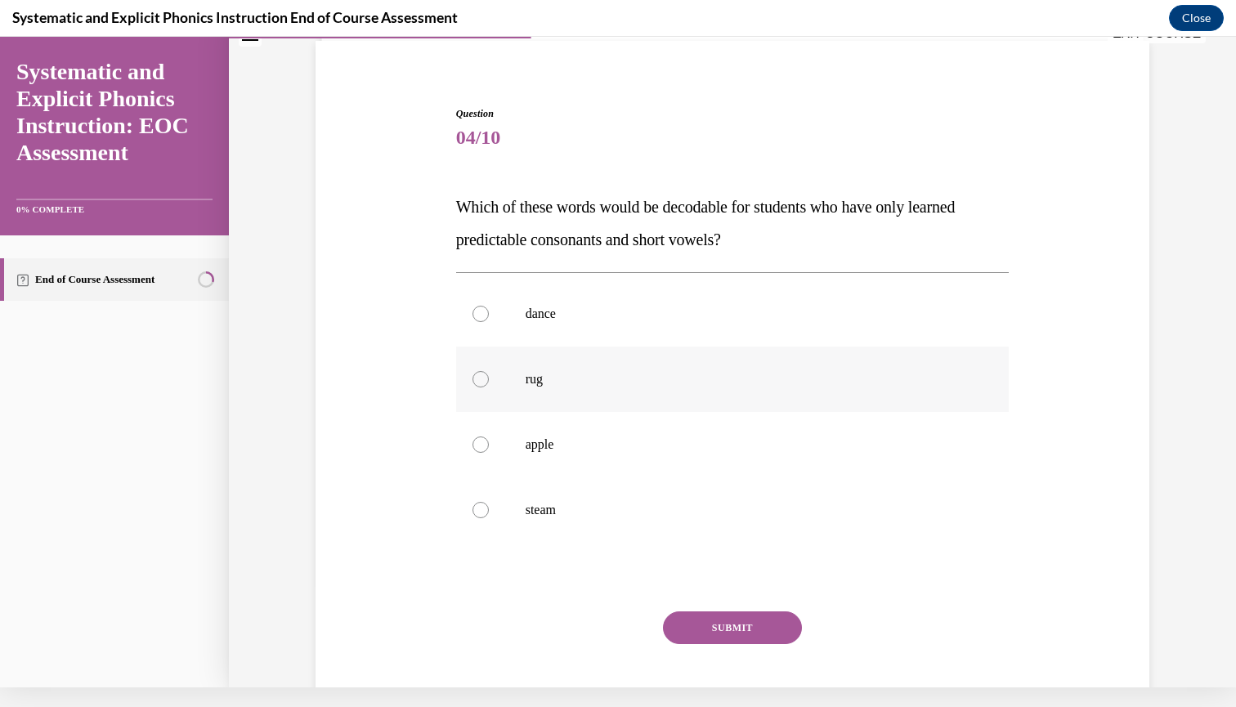
click at [596, 408] on div at bounding box center [733, 379] width 554 height 65
click at [729, 636] on button "SUBMIT" at bounding box center [732, 628] width 139 height 33
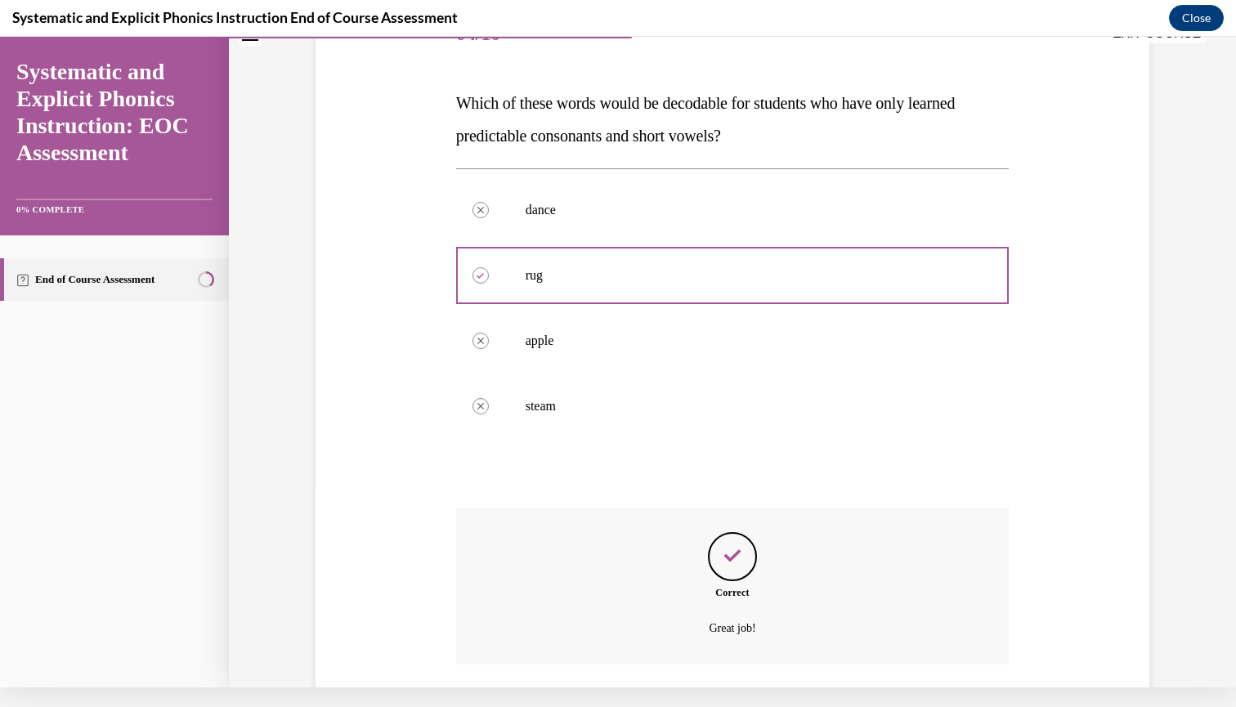
scroll to position [304, 0]
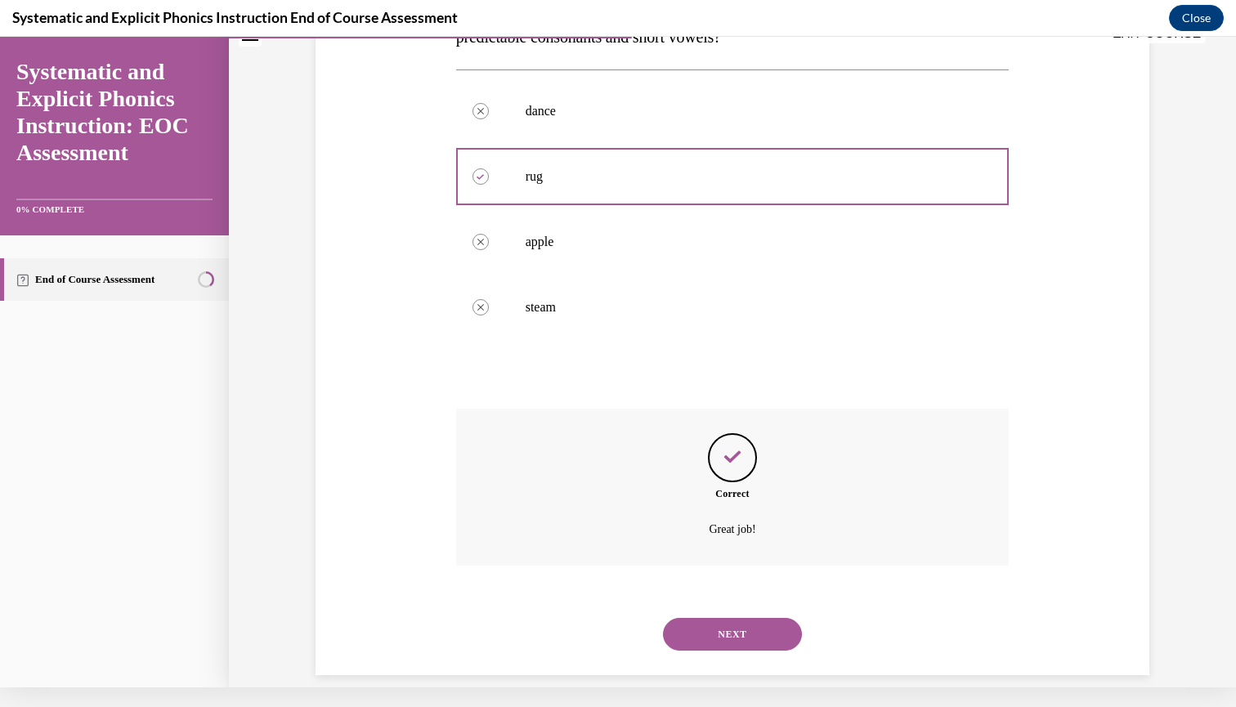
click at [711, 621] on button "NEXT" at bounding box center [732, 634] width 139 height 33
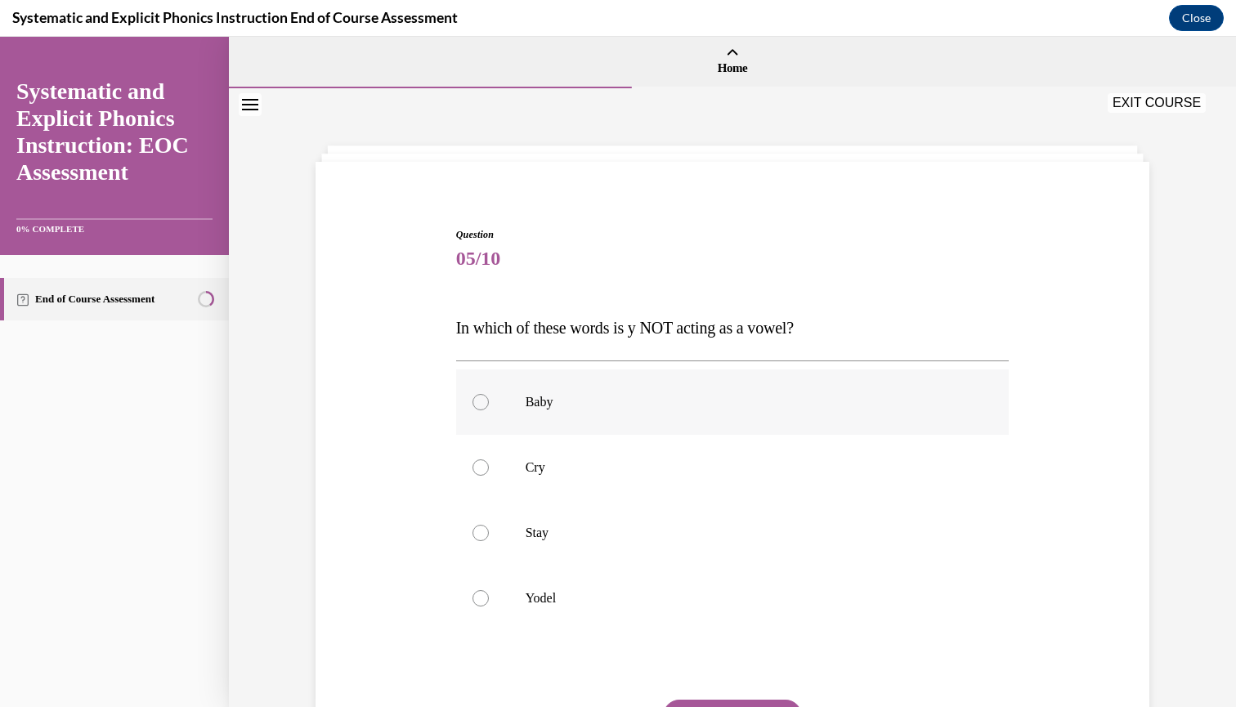
click at [677, 402] on p "Baby" at bounding box center [747, 402] width 443 height 16
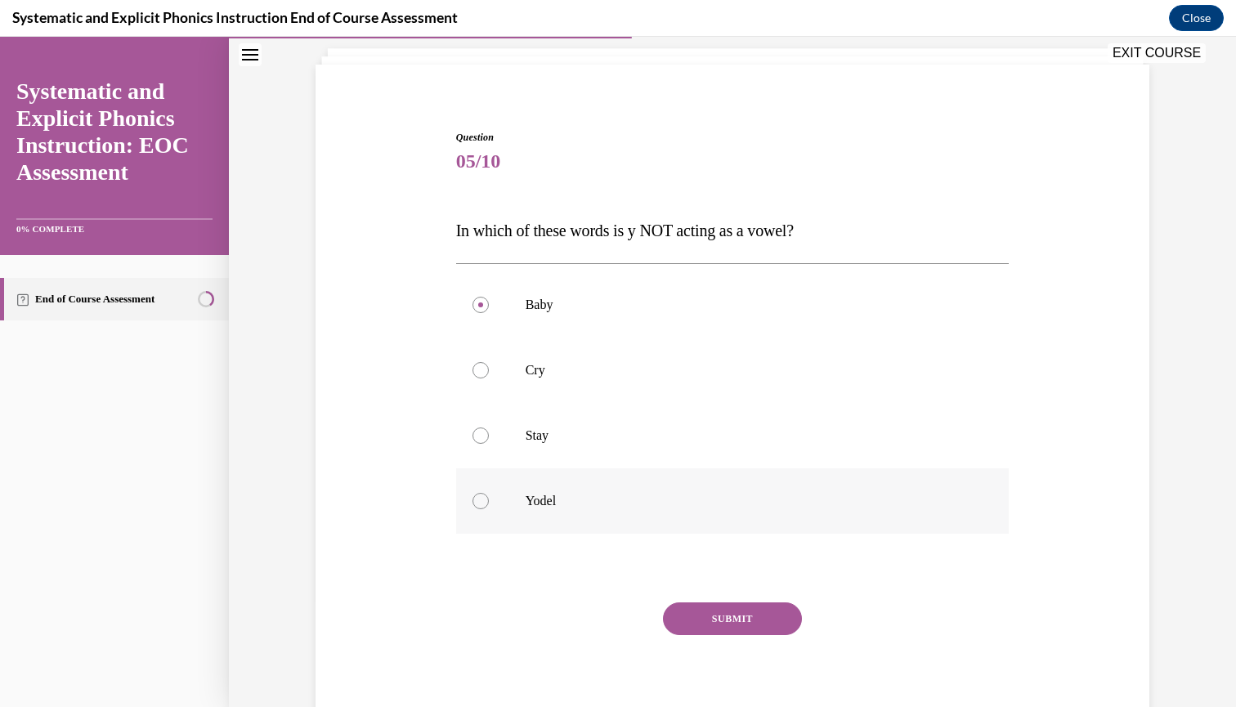
scroll to position [98, 0]
click at [731, 614] on button "SUBMIT" at bounding box center [732, 618] width 139 height 33
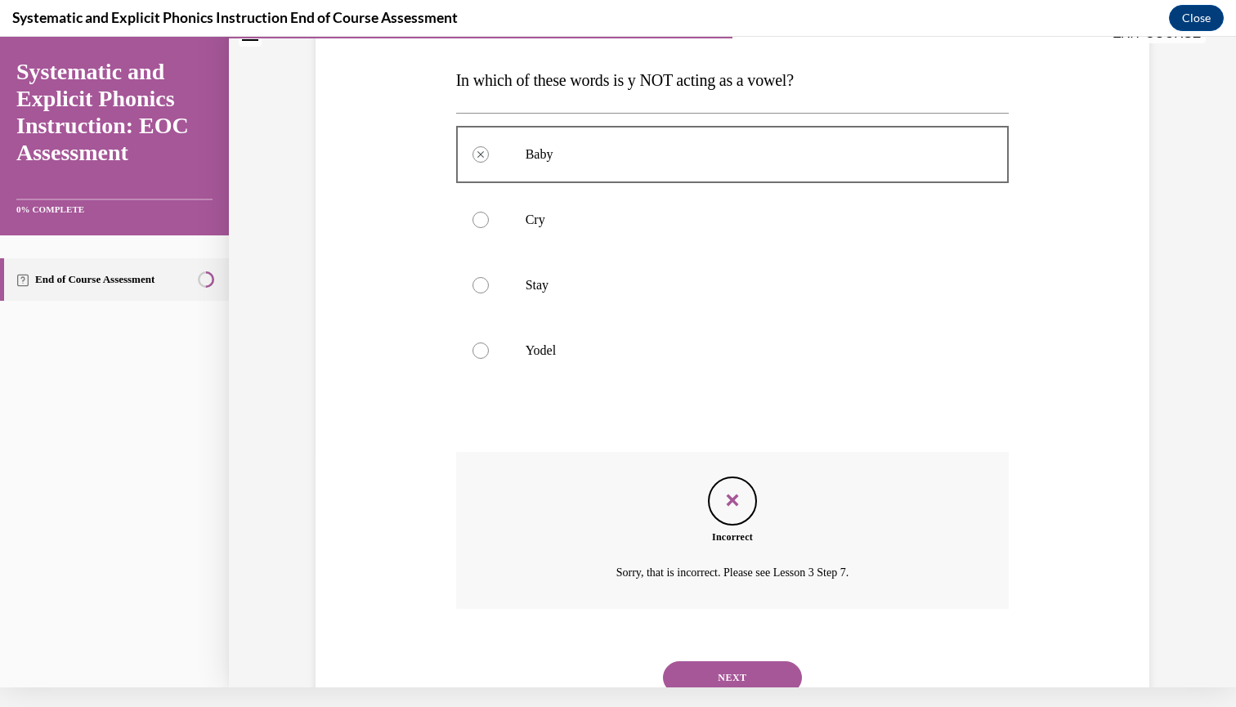
scroll to position [271, 0]
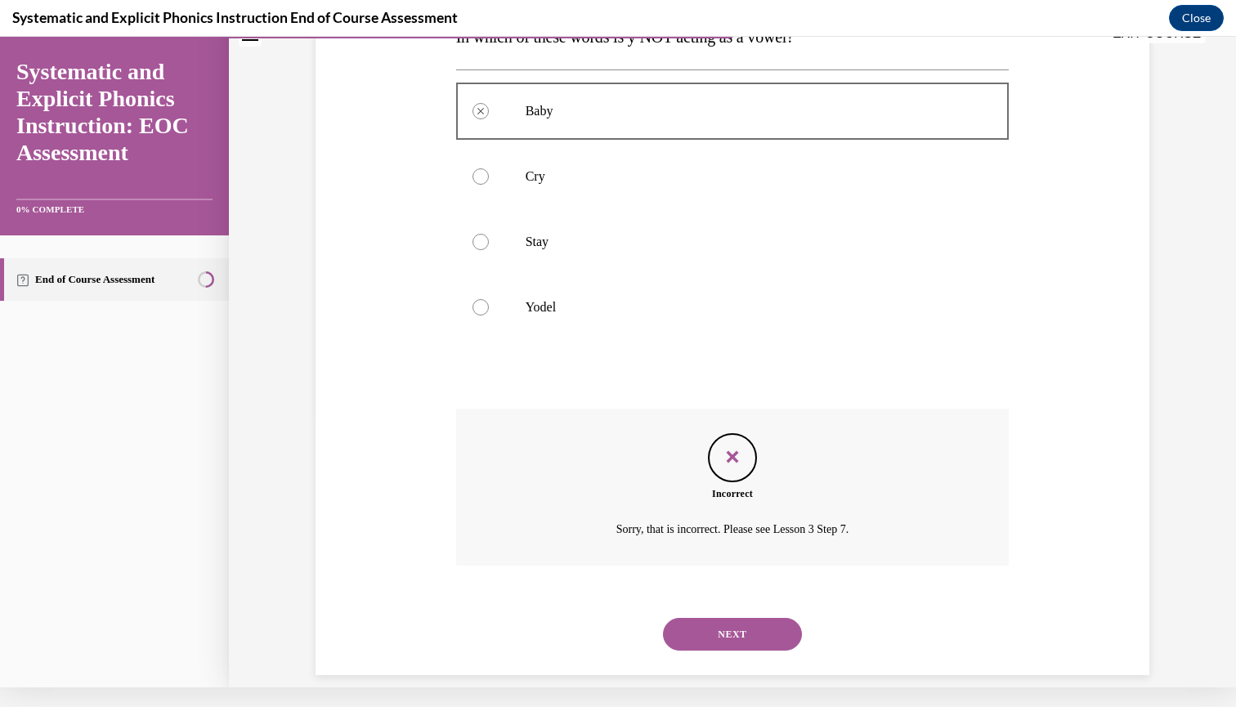
click at [731, 618] on button "NEXT" at bounding box center [732, 634] width 139 height 33
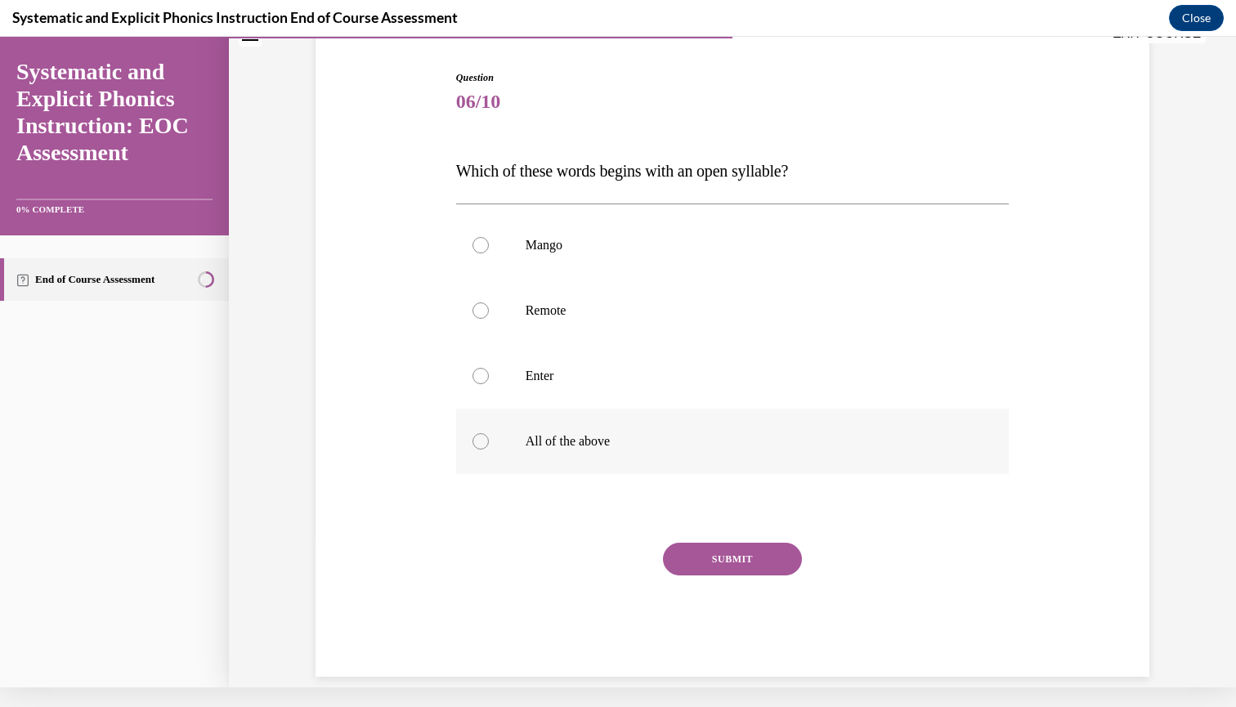
click at [659, 442] on p "All of the above" at bounding box center [747, 441] width 443 height 16
click at [663, 324] on div at bounding box center [733, 310] width 554 height 65
click at [722, 565] on button "SUBMIT" at bounding box center [732, 559] width 139 height 33
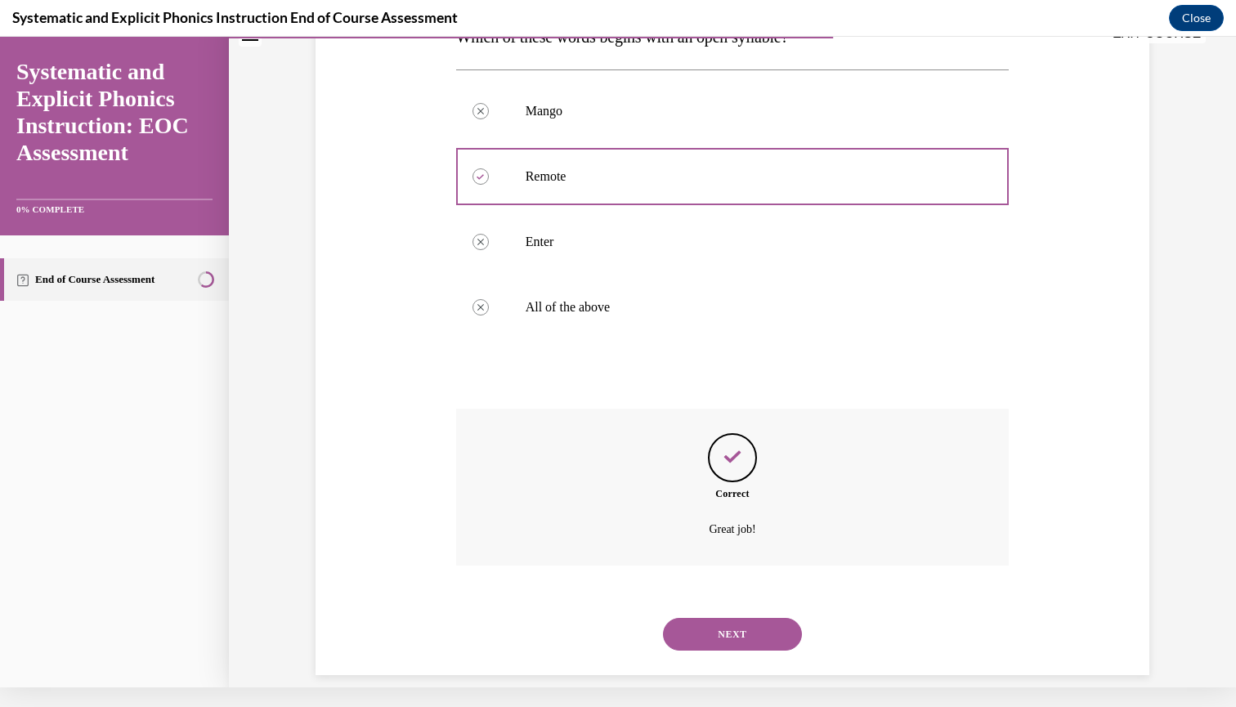
click at [721, 618] on button "NEXT" at bounding box center [732, 634] width 139 height 33
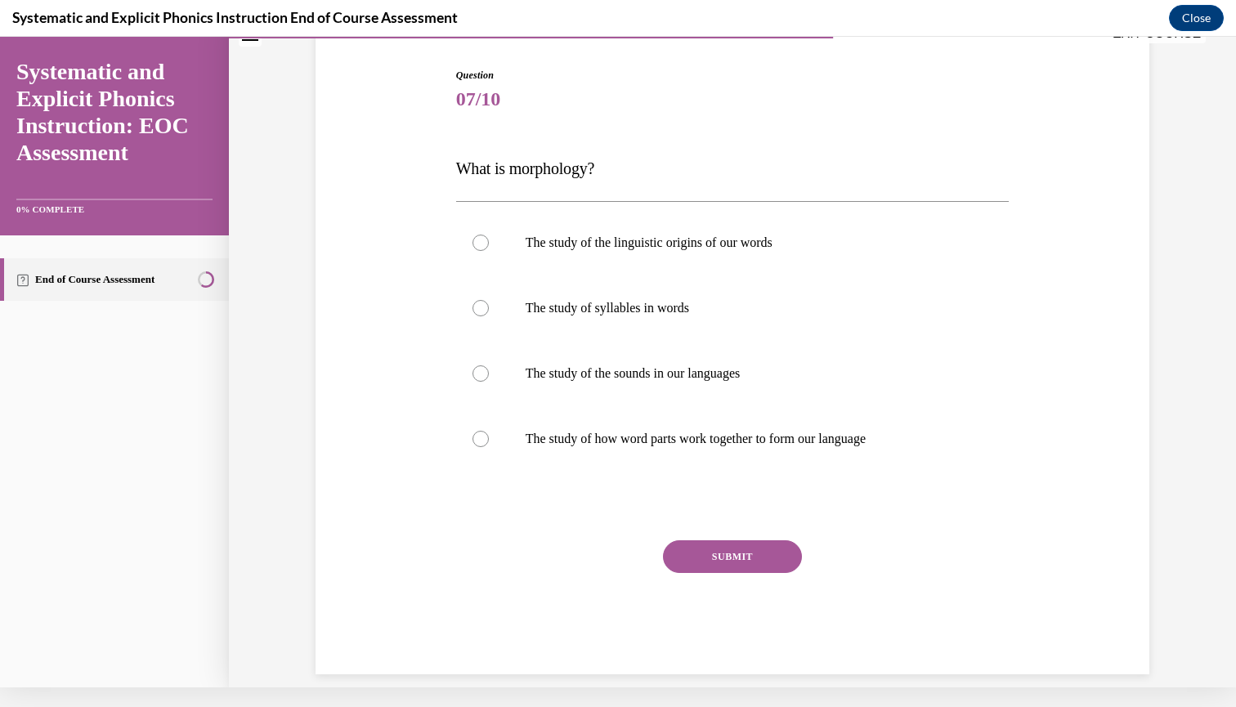
scroll to position [106, 0]
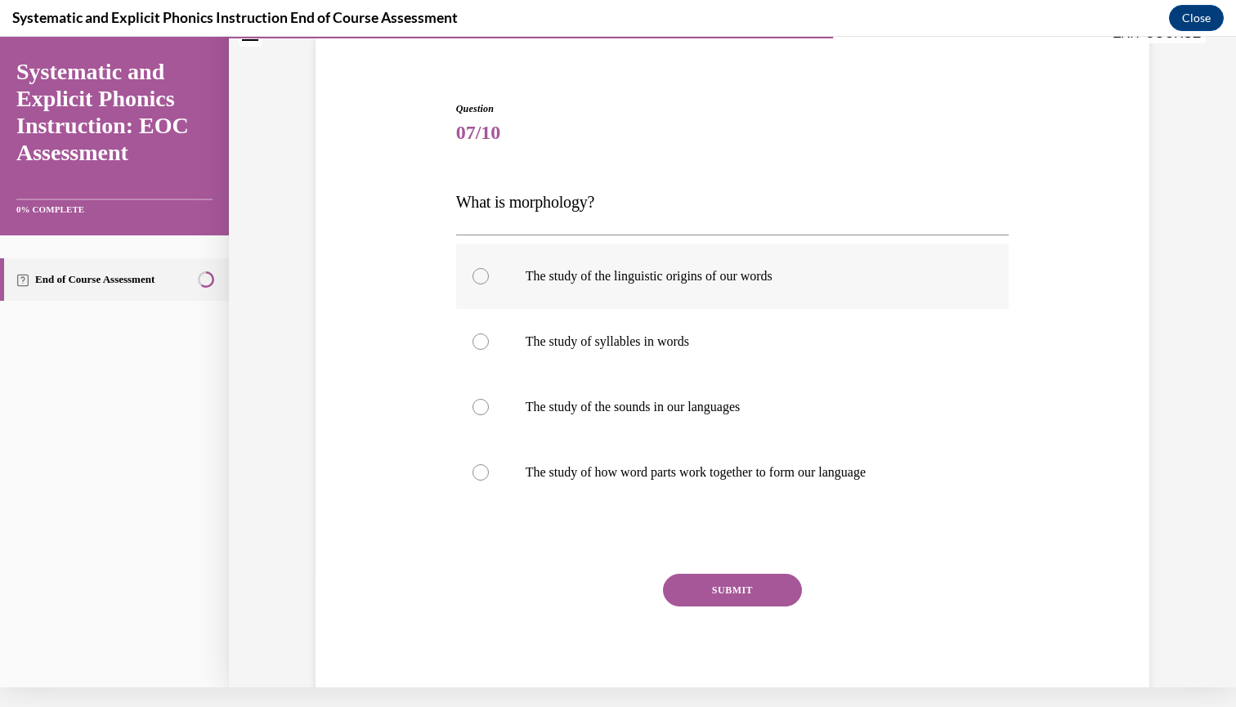
click at [759, 283] on p "The study of the linguistic origins of our words" at bounding box center [747, 276] width 443 height 16
click at [772, 488] on div at bounding box center [733, 472] width 554 height 65
click at [742, 597] on button "SUBMIT" at bounding box center [732, 590] width 139 height 33
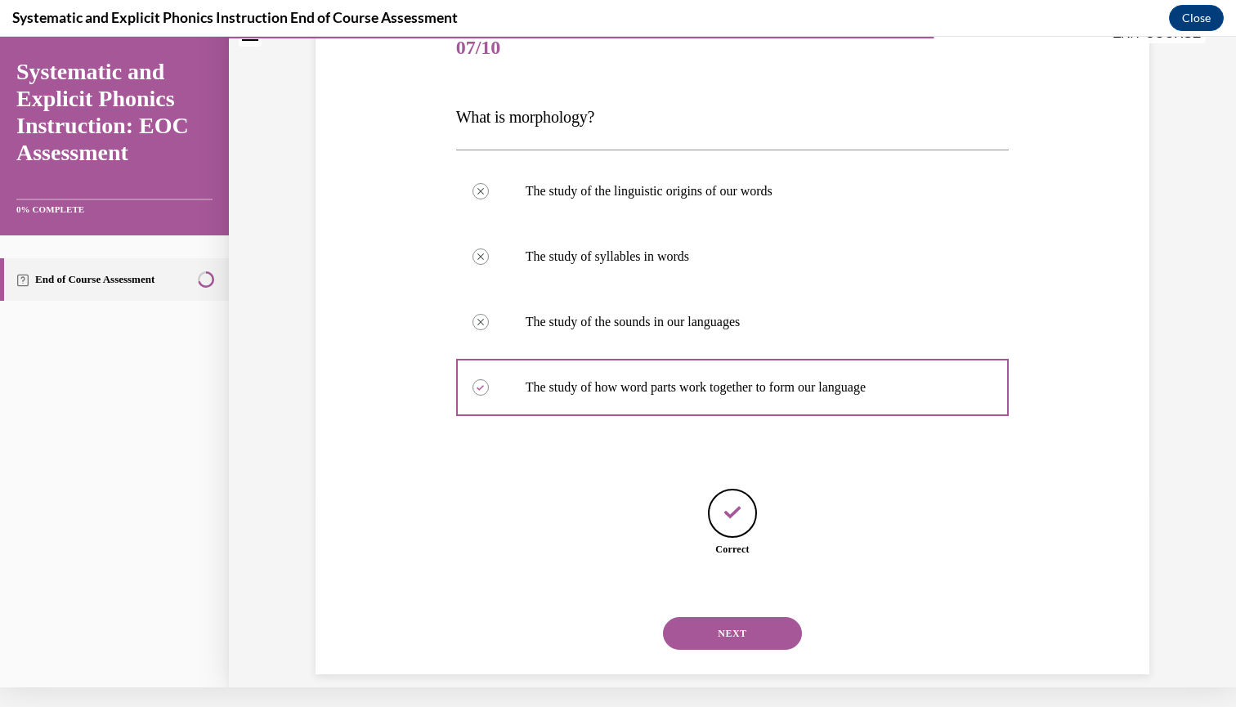
click at [734, 621] on button "NEXT" at bounding box center [732, 633] width 139 height 33
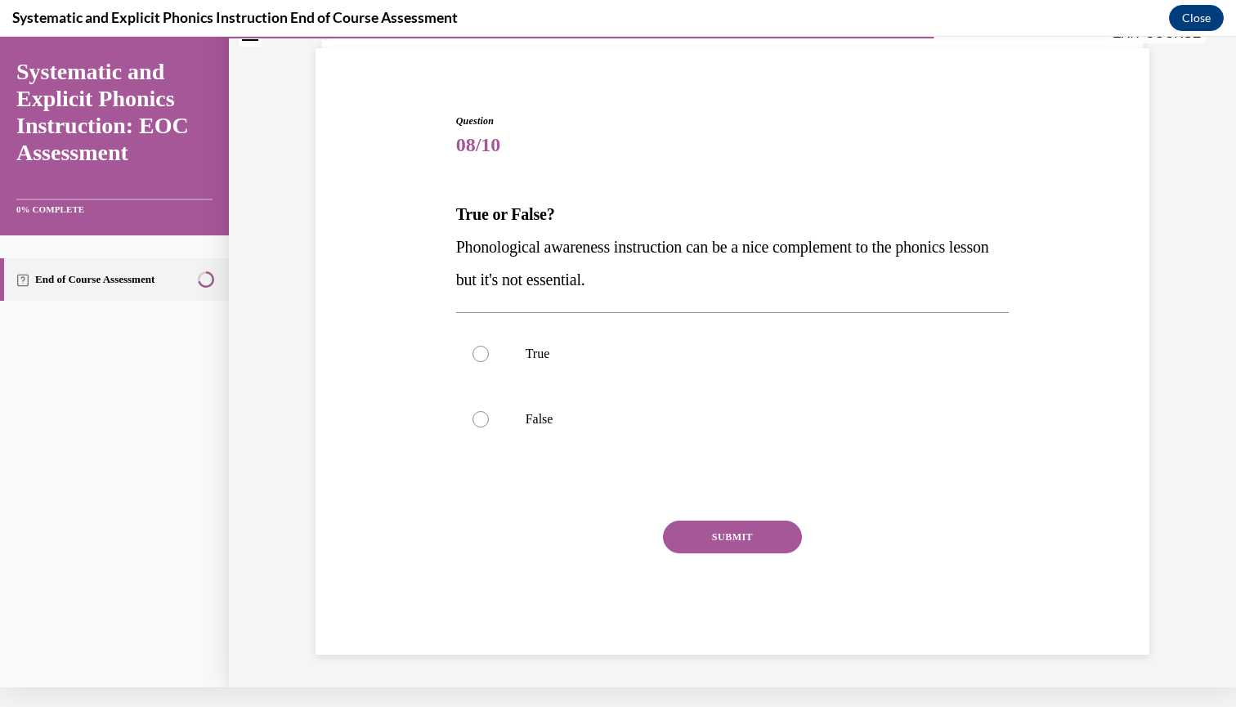
scroll to position [74, 0]
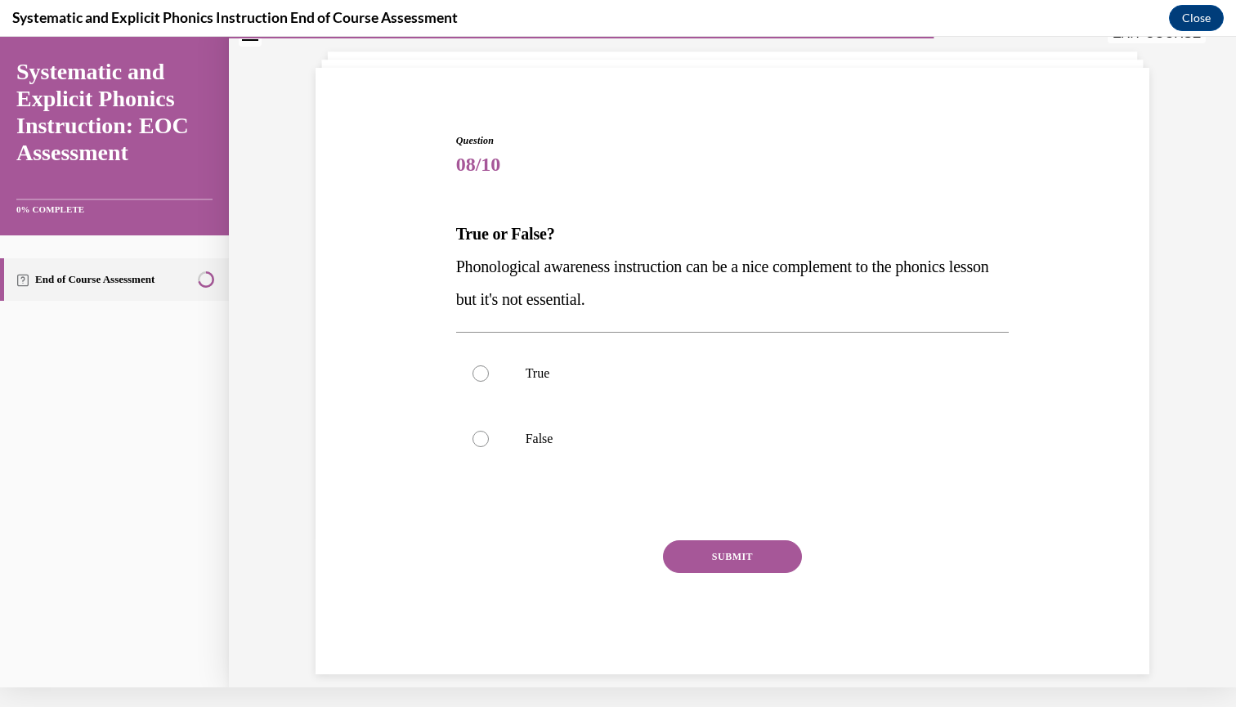
click at [551, 316] on div "Question 08/10 True or False? Phonological awareness instruction can be a nice …" at bounding box center [733, 403] width 554 height 541
click at [470, 318] on div "Question 08/10 True or False? Phonological awareness instruction can be a nice …" at bounding box center [733, 403] width 554 height 541
click at [490, 325] on div "Question 08/10 True or False? Phonological awareness instruction can be a nice …" at bounding box center [733, 403] width 554 height 541
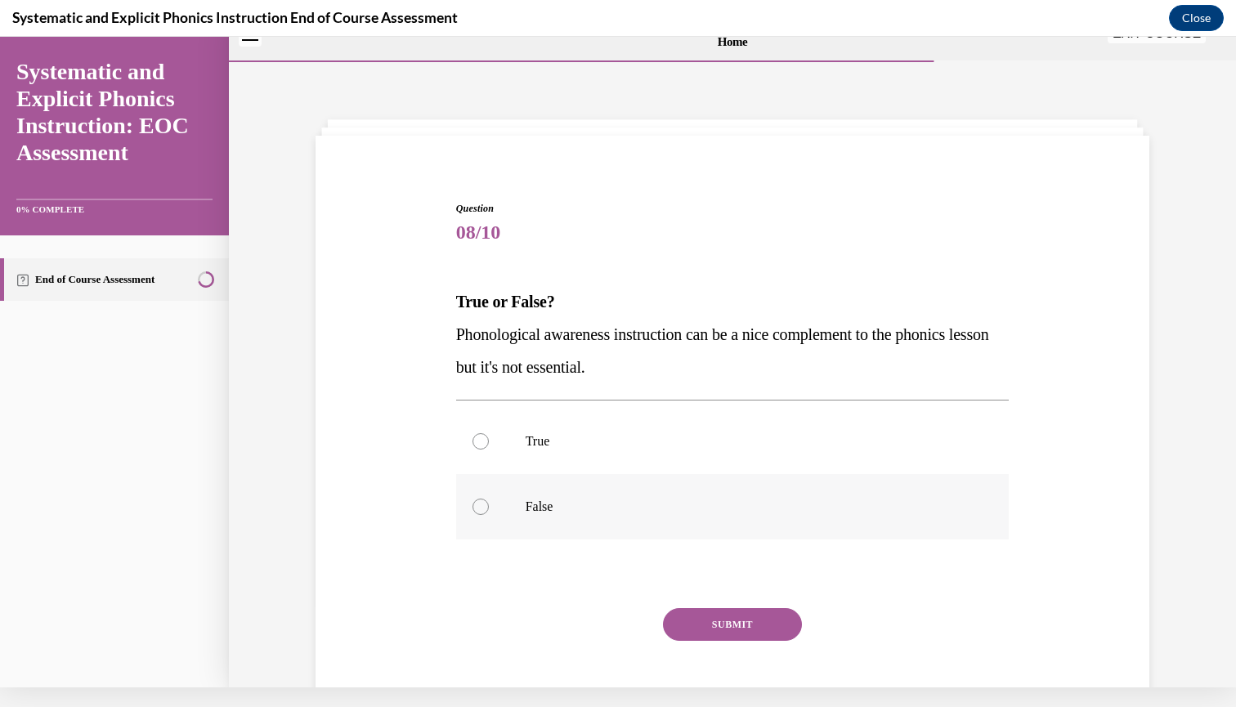
scroll to position [2, 0]
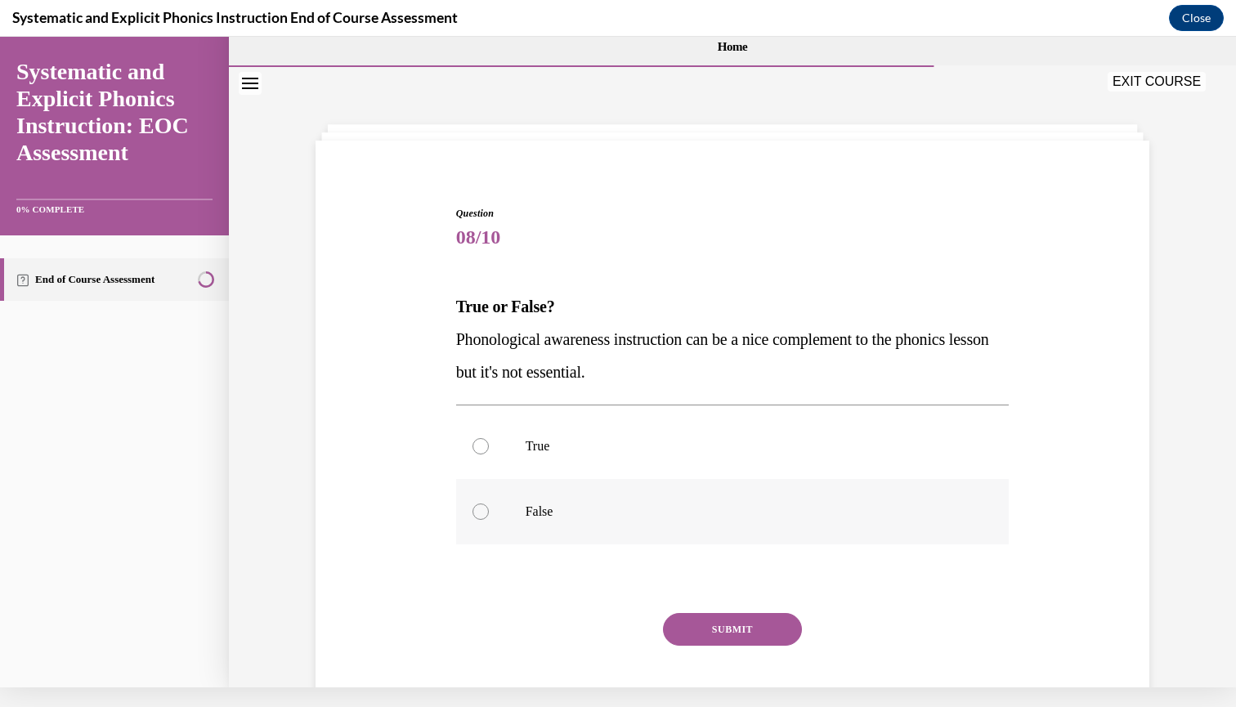
click at [550, 507] on p "False" at bounding box center [747, 512] width 443 height 16
click at [747, 639] on button "SUBMIT" at bounding box center [732, 629] width 139 height 33
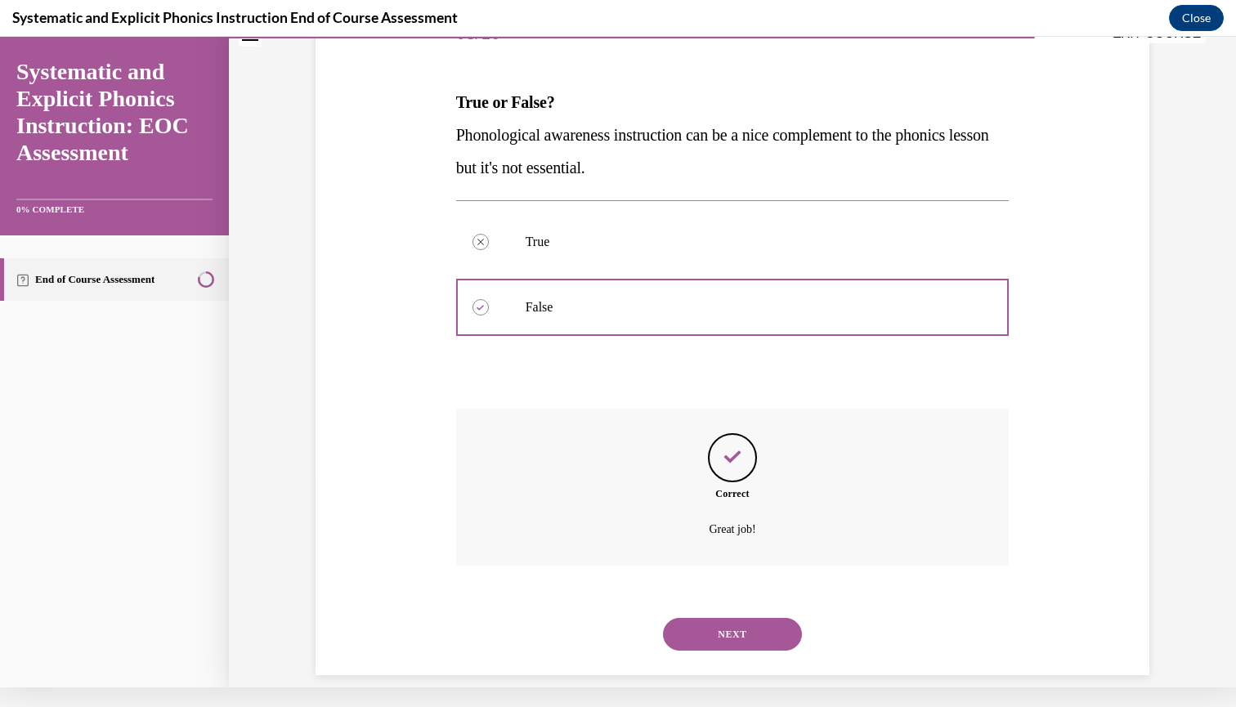
click at [731, 618] on button "NEXT" at bounding box center [732, 634] width 139 height 33
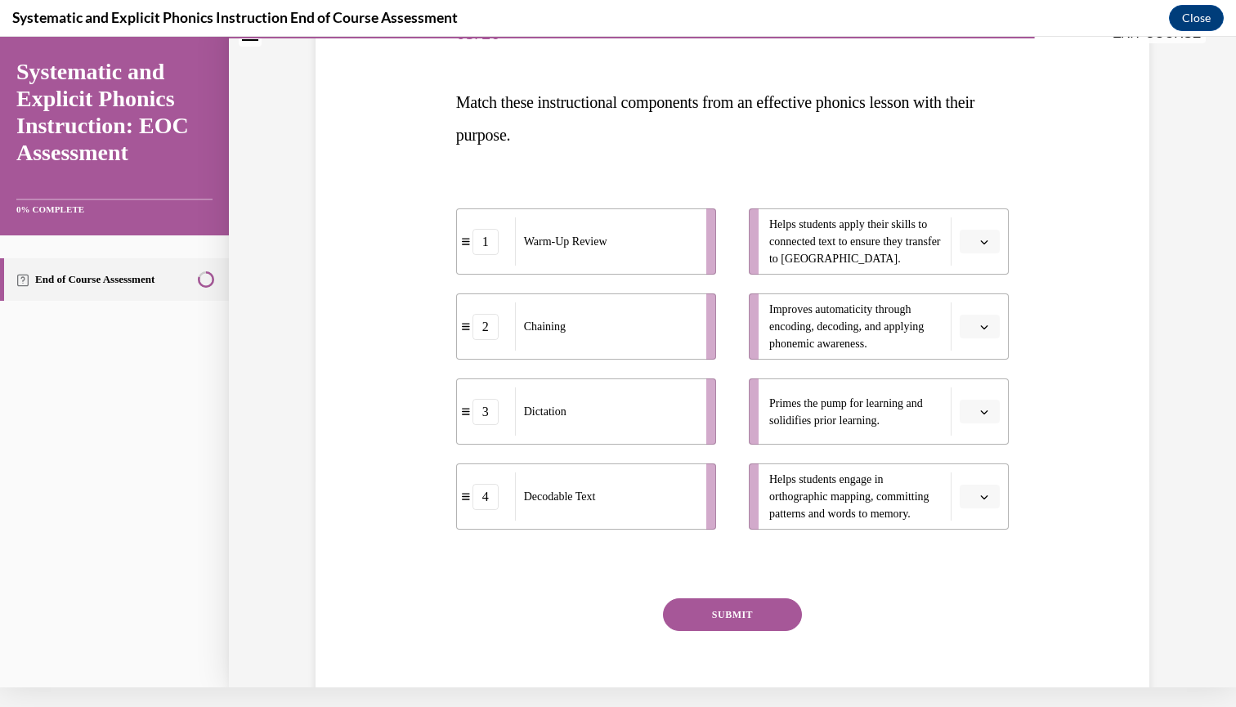
scroll to position [0, 0]
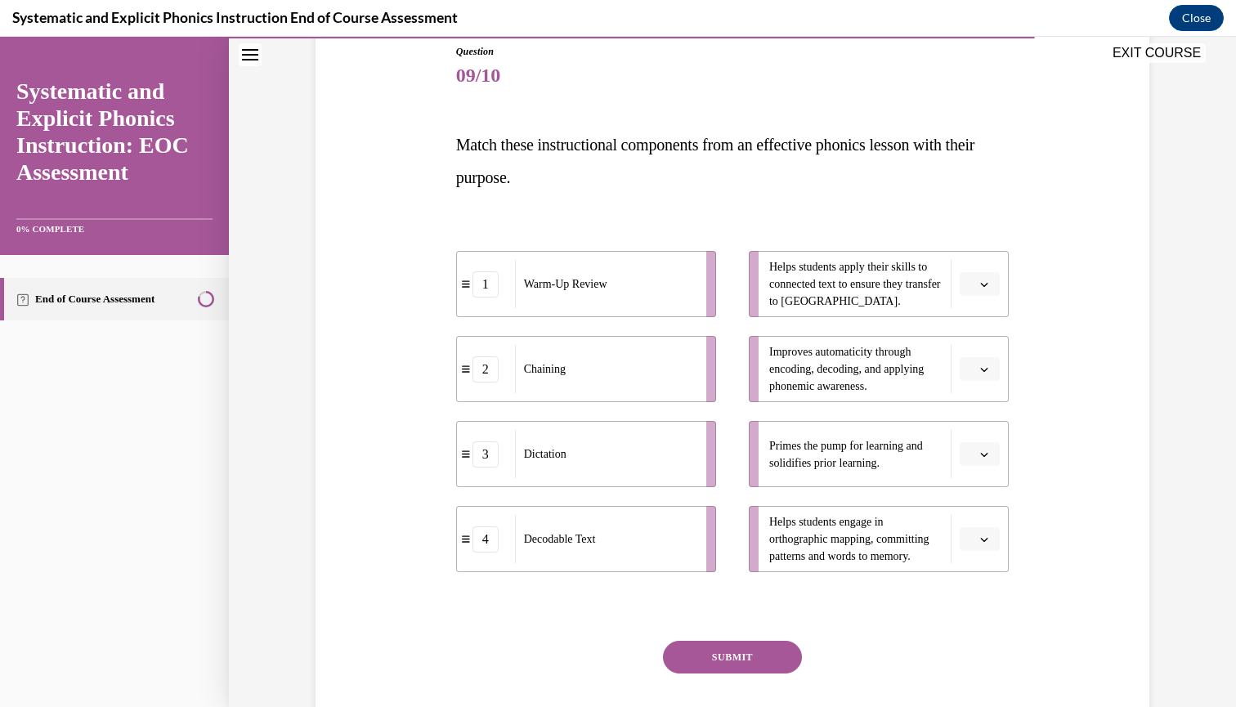
click at [985, 457] on icon "button" at bounding box center [984, 455] width 8 height 8
click at [976, 521] on span "1" at bounding box center [974, 523] width 6 height 13
click at [974, 283] on span "Please select an option" at bounding box center [973, 284] width 6 height 16
click at [983, 448] on div "4" at bounding box center [978, 451] width 41 height 33
click at [986, 536] on icon "button" at bounding box center [984, 540] width 8 height 8
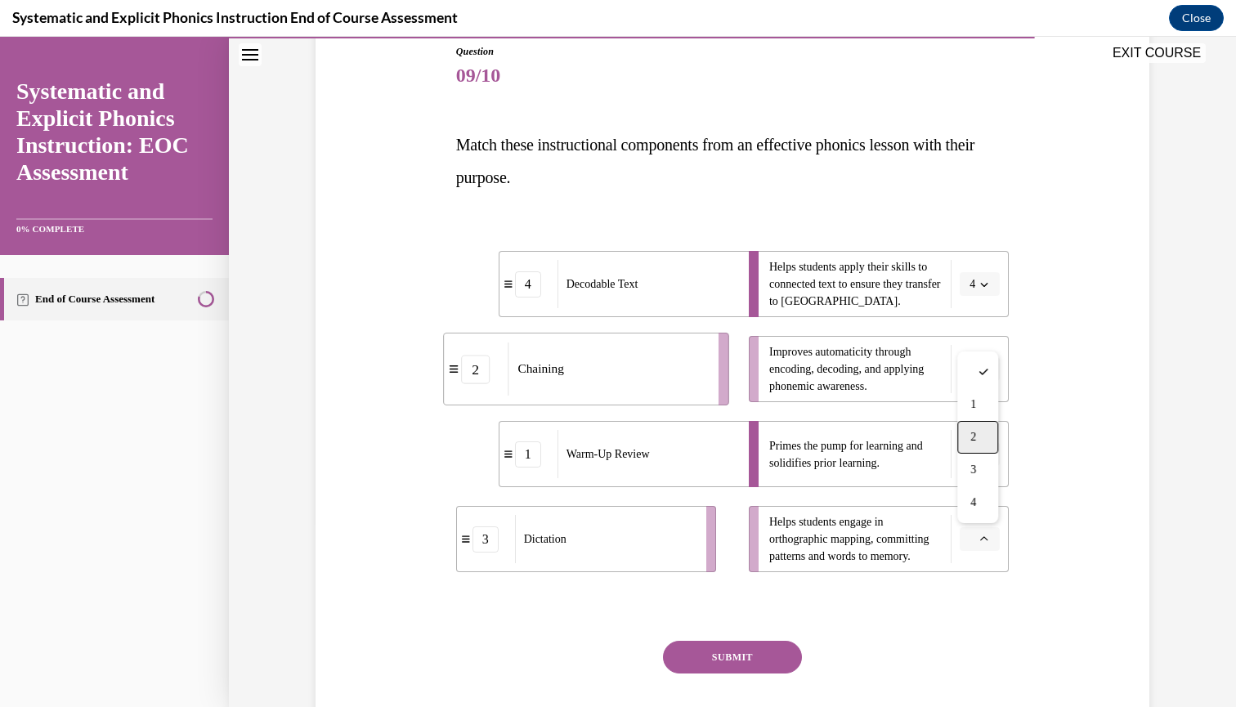
click at [985, 447] on div "2" at bounding box center [978, 437] width 41 height 33
click at [984, 375] on button "button" at bounding box center [980, 369] width 40 height 25
click at [987, 503] on div "3" at bounding box center [978, 503] width 41 height 33
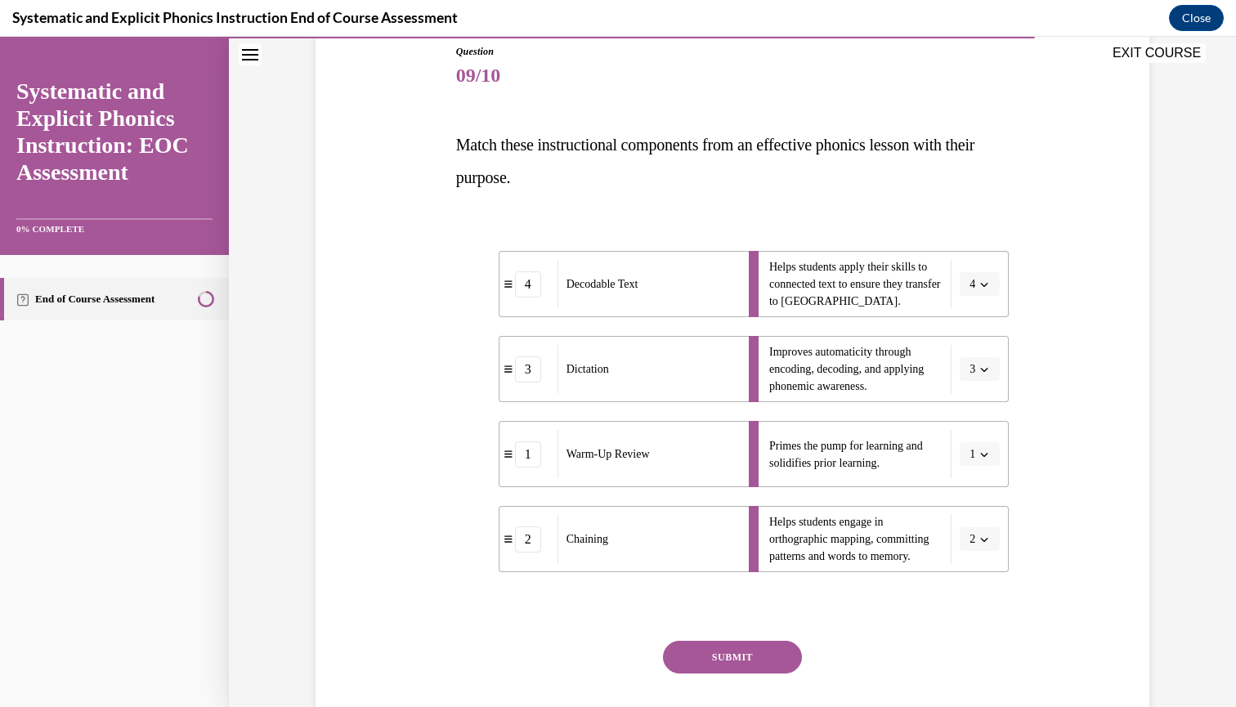
click at [727, 652] on button "SUBMIT" at bounding box center [732, 657] width 139 height 33
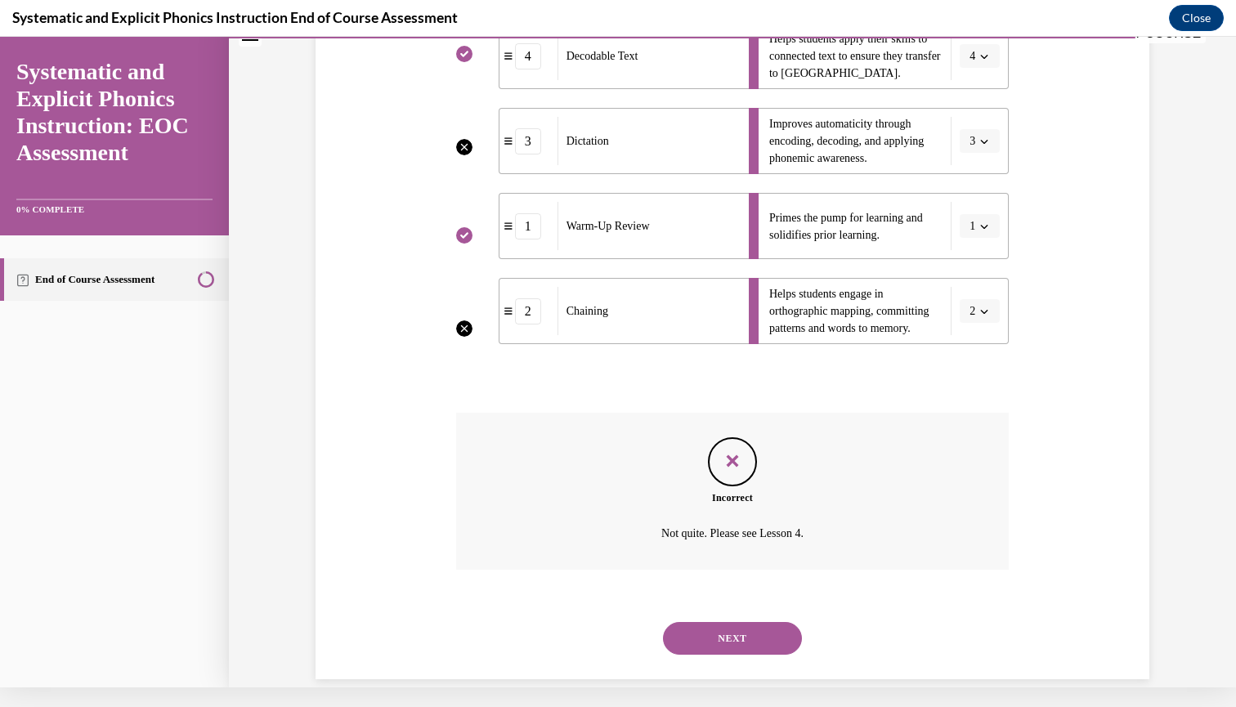
scroll to position [396, 0]
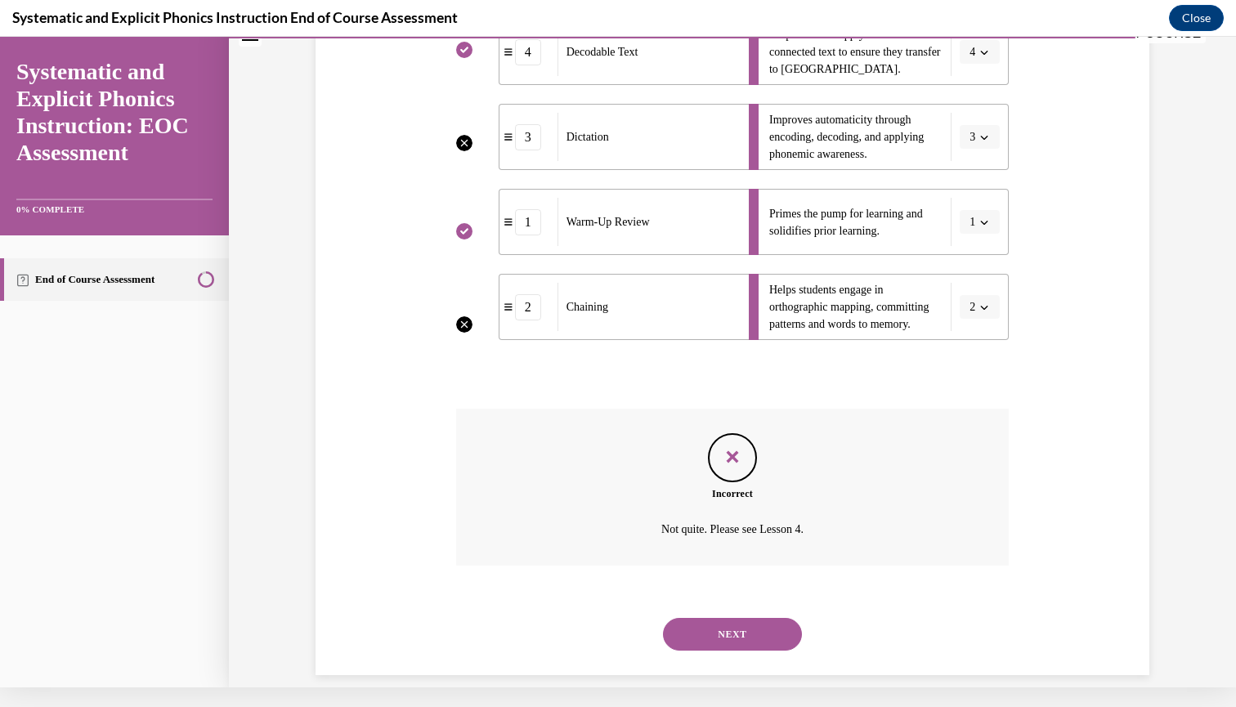
click at [731, 618] on button "NEXT" at bounding box center [732, 634] width 139 height 33
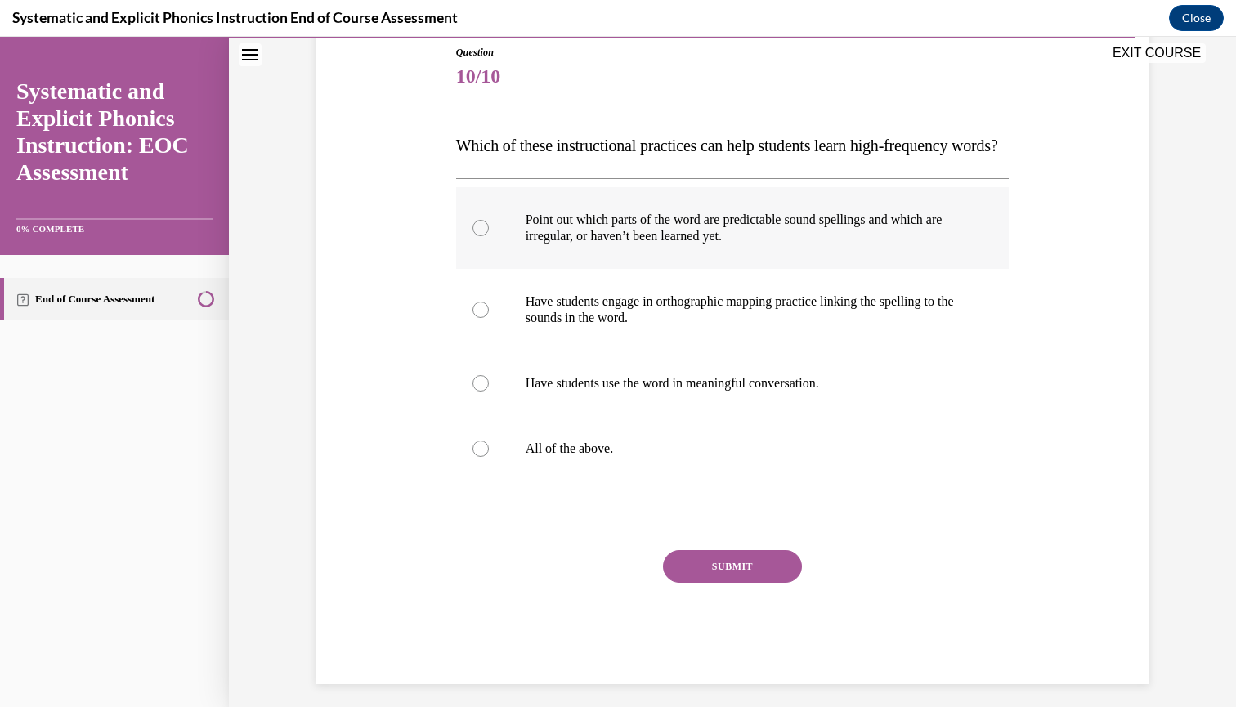
click at [841, 245] on p "Point out which parts of the word are predictable sound spellings and which are…" at bounding box center [747, 228] width 443 height 33
click at [675, 457] on p "All of the above." at bounding box center [747, 449] width 443 height 16
click at [727, 583] on button "SUBMIT" at bounding box center [732, 566] width 139 height 33
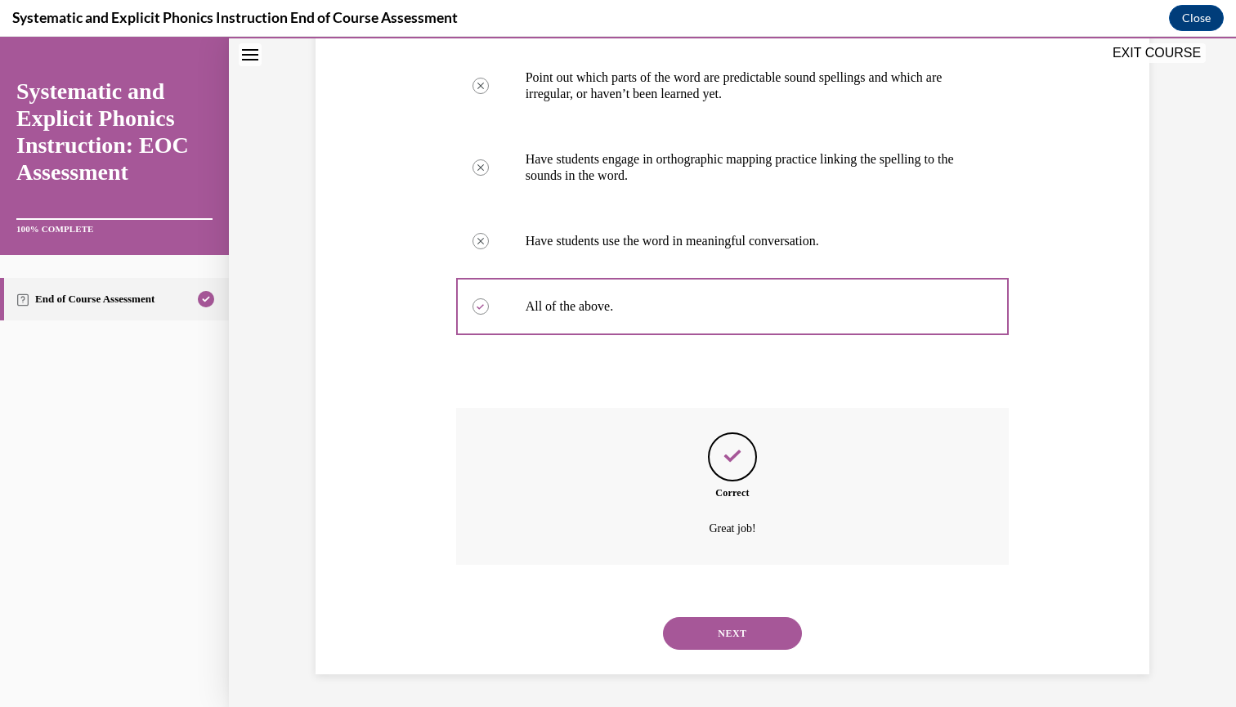
click at [729, 638] on button "NEXT" at bounding box center [732, 633] width 139 height 33
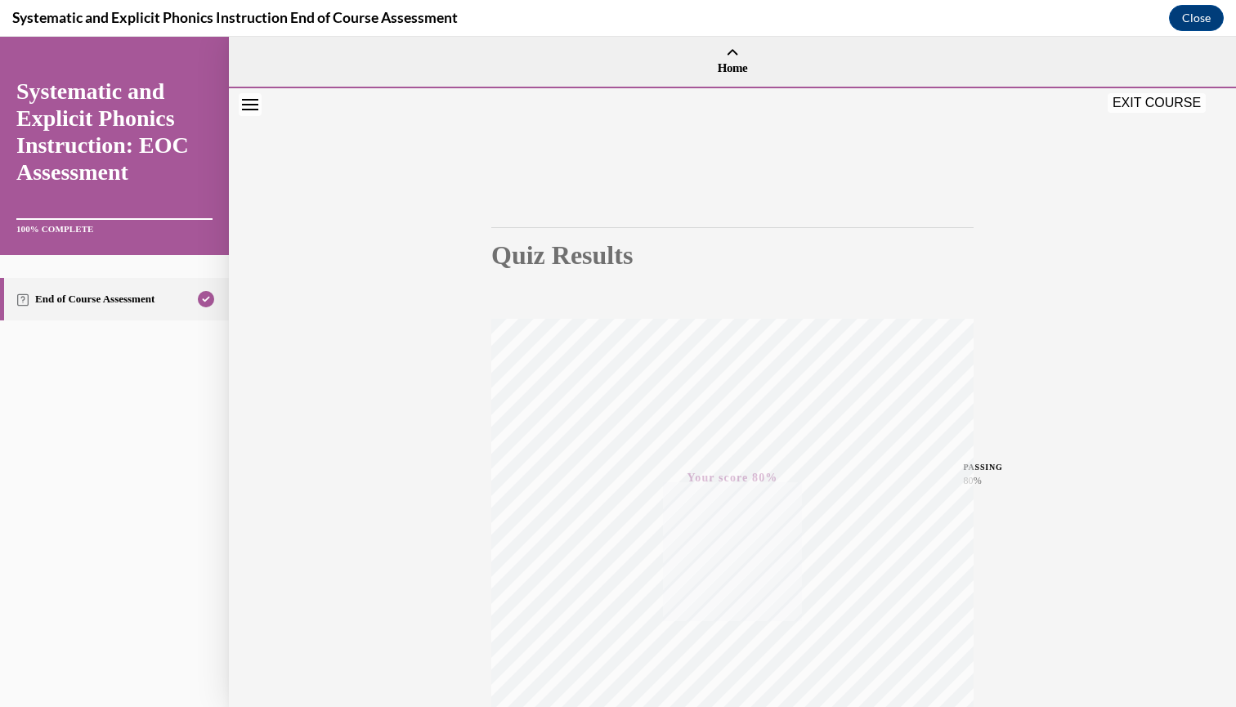
click at [1178, 105] on button "EXIT COURSE" at bounding box center [1157, 103] width 98 height 20
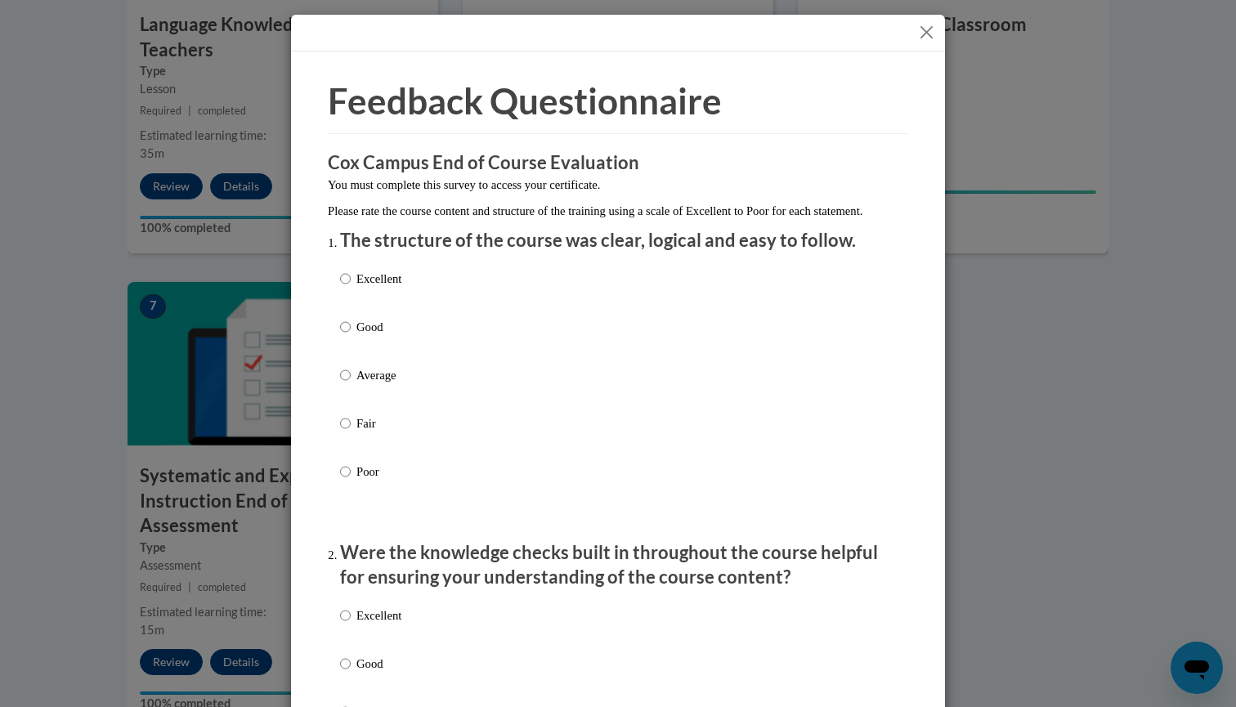
click at [399, 288] on p "Excellent" at bounding box center [379, 279] width 45 height 18
click at [351, 288] on input "Excellent" at bounding box center [345, 279] width 11 height 18
radio input "true"
click at [389, 625] on p "Excellent" at bounding box center [379, 616] width 45 height 18
click at [351, 625] on input "Excellent" at bounding box center [345, 616] width 11 height 18
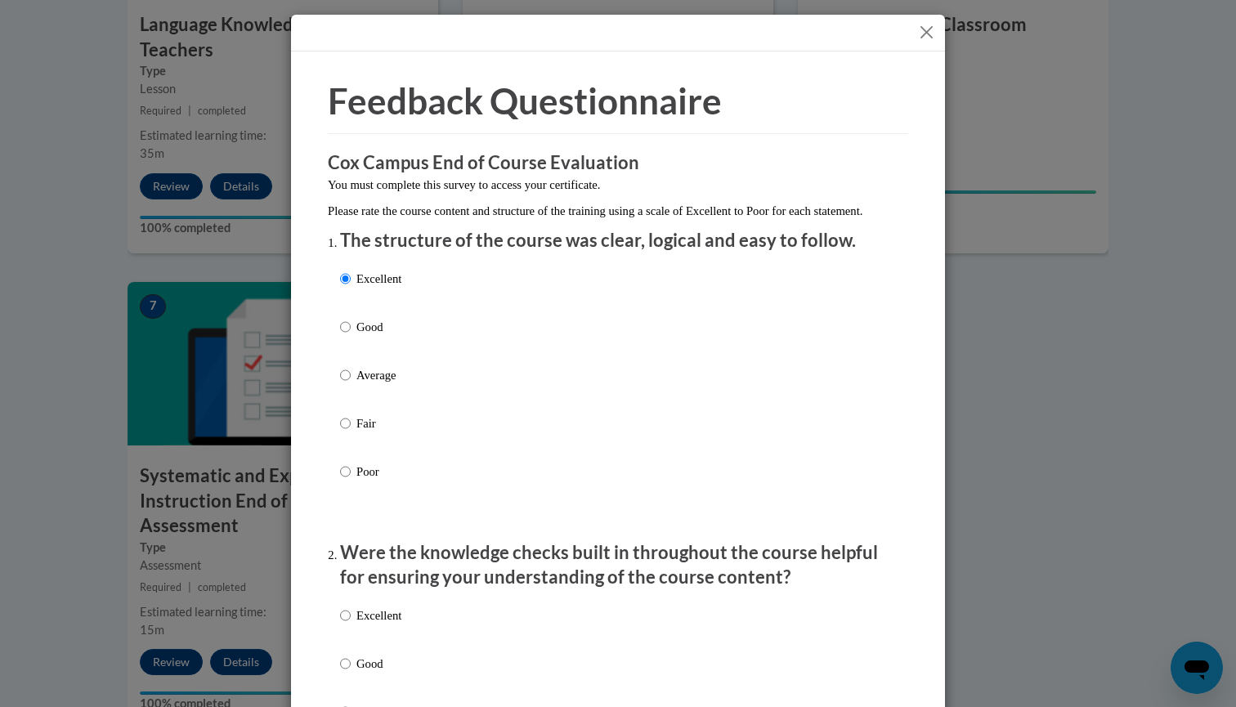
radio input "true"
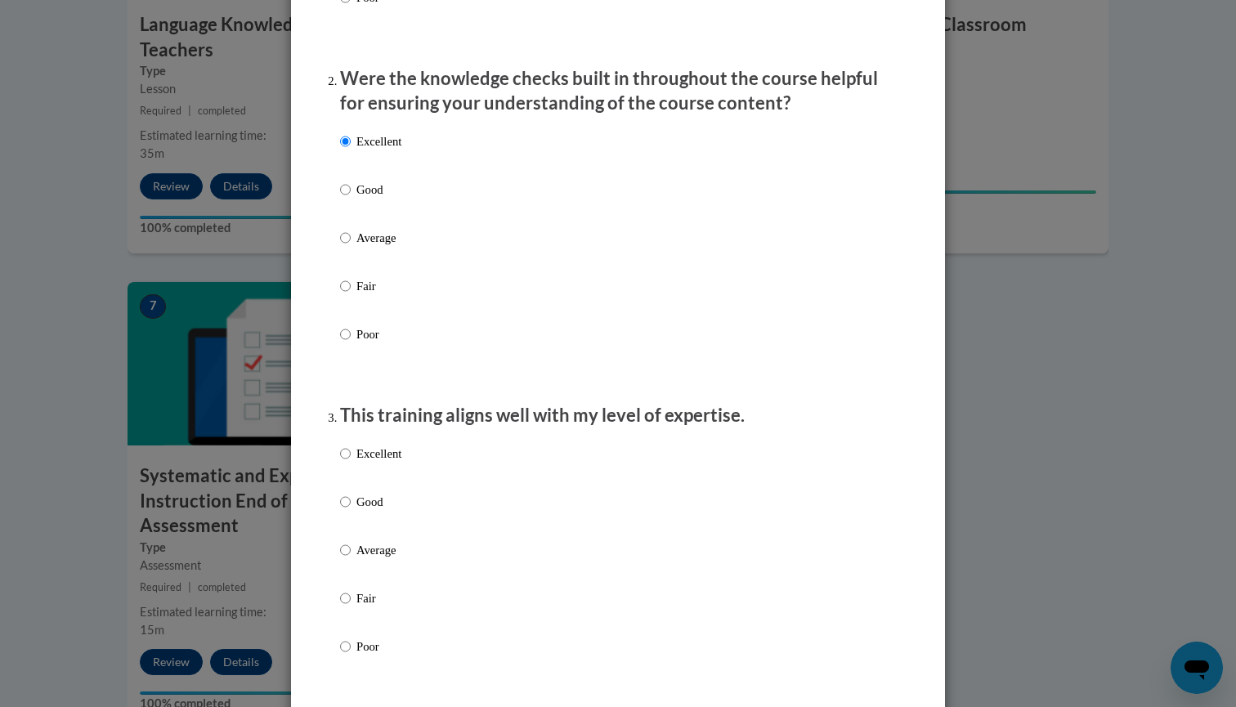
scroll to position [505, 0]
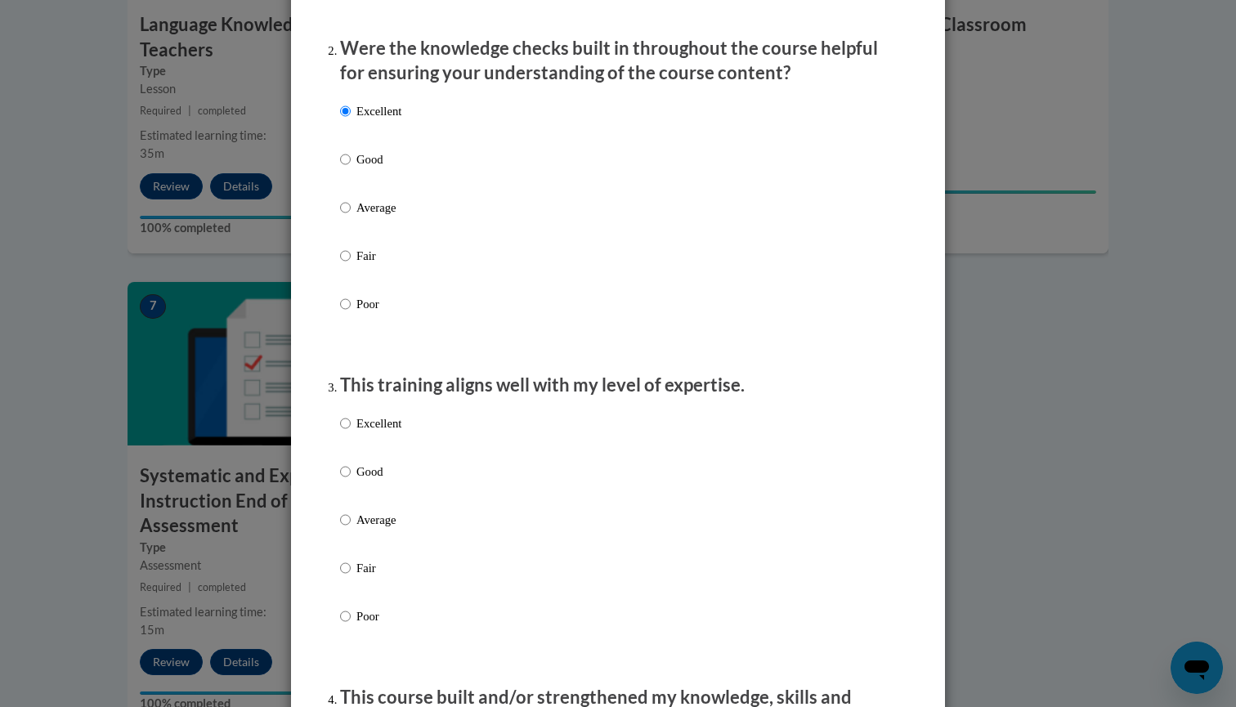
click at [376, 446] on label "Excellent" at bounding box center [370, 437] width 61 height 44
click at [351, 433] on input "Excellent" at bounding box center [345, 424] width 11 height 18
radio input "true"
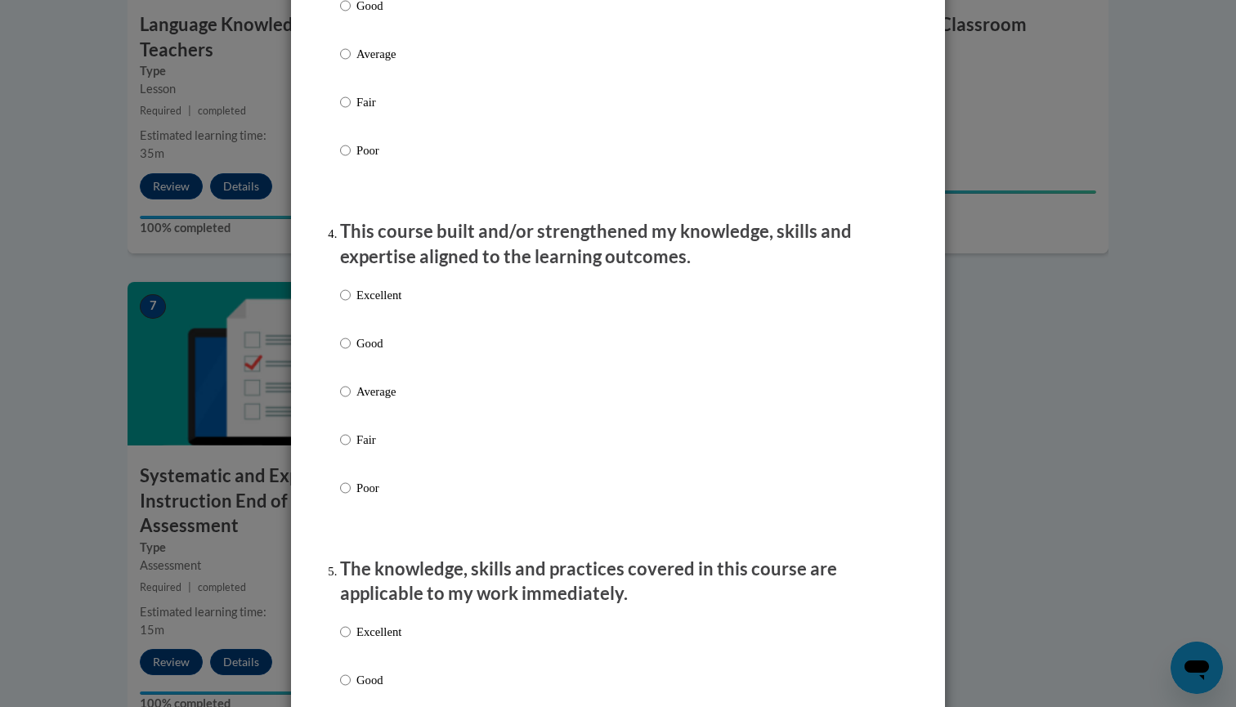
click at [376, 321] on label "Excellent" at bounding box center [370, 308] width 61 height 44
click at [351, 304] on input "Excellent" at bounding box center [345, 295] width 11 height 18
radio input "true"
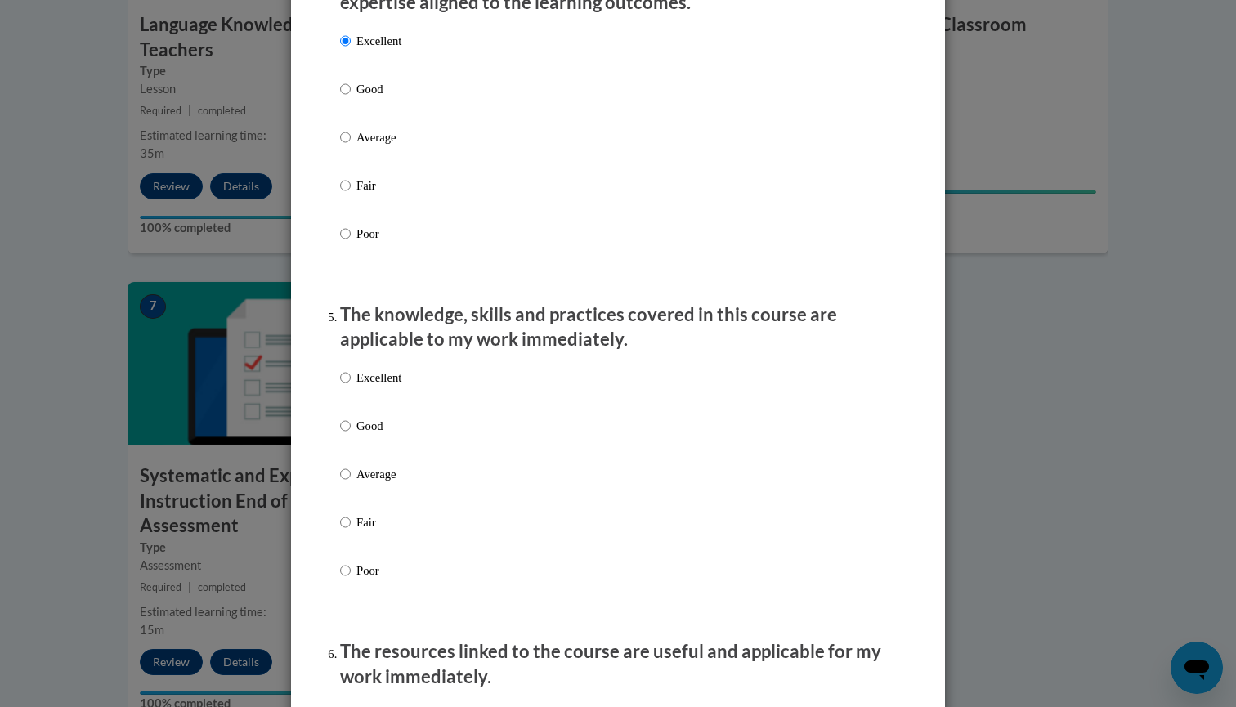
click at [385, 387] on p "Excellent" at bounding box center [379, 378] width 45 height 18
click at [351, 387] on input "Excellent" at bounding box center [345, 378] width 11 height 18
radio input "true"
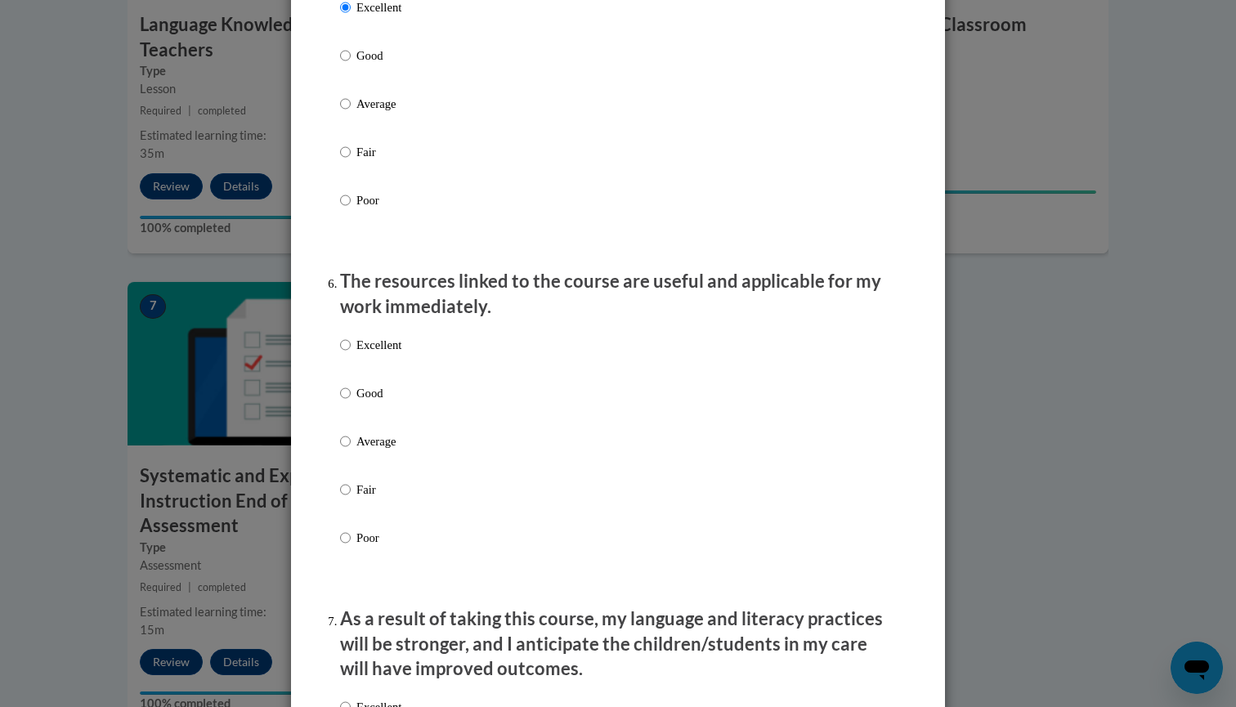
scroll to position [1703, 0]
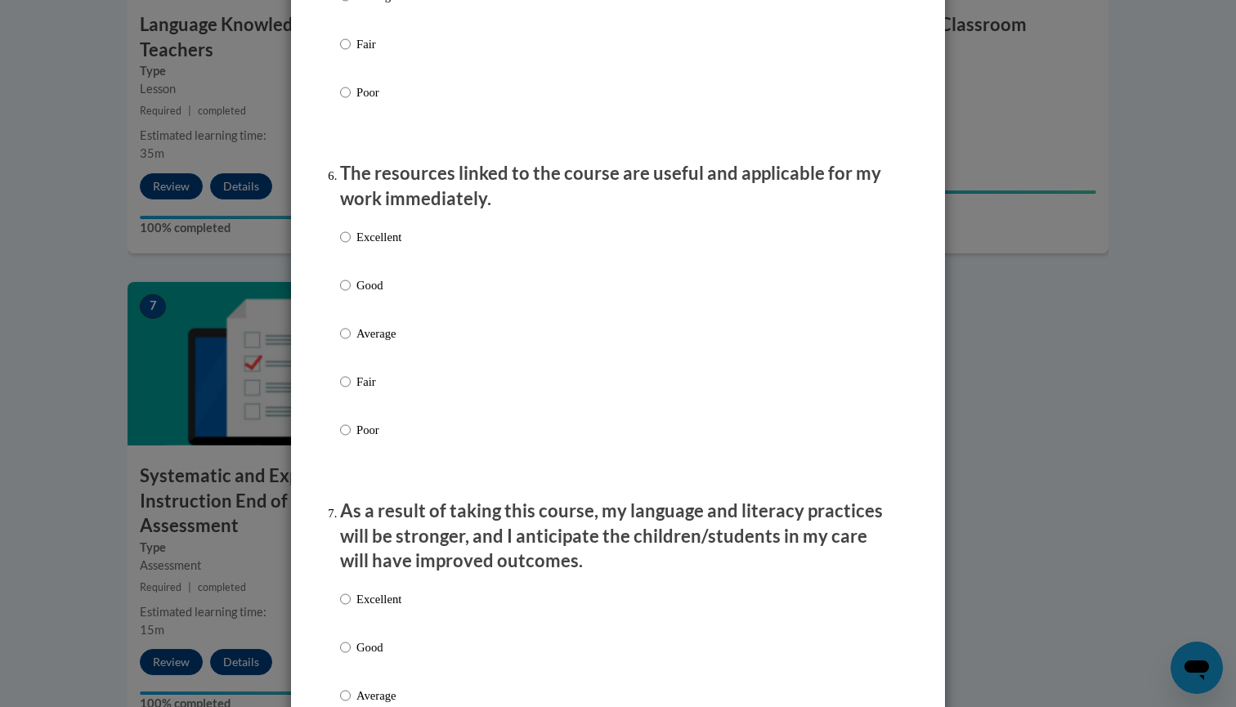
click at [396, 254] on label "Excellent" at bounding box center [370, 250] width 61 height 44
click at [351, 246] on input "Excellent" at bounding box center [345, 237] width 11 height 18
radio input "true"
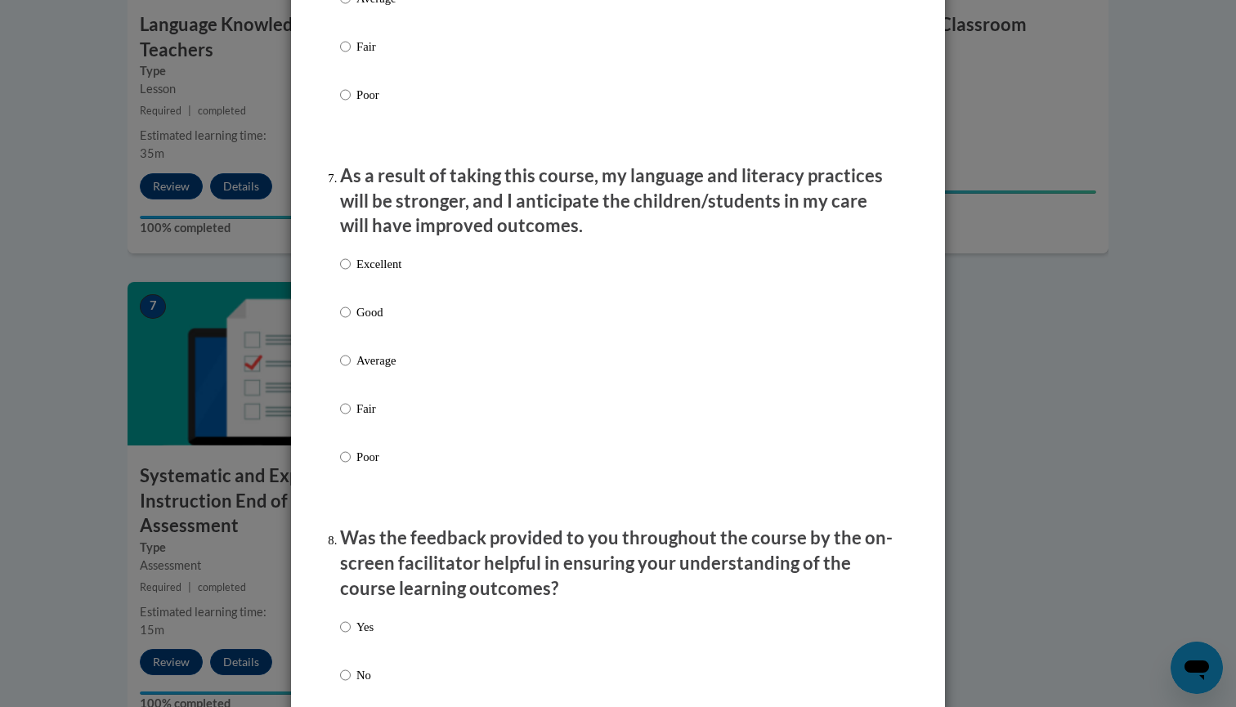
click at [397, 260] on p "Excellent" at bounding box center [379, 264] width 45 height 18
click at [351, 260] on input "Excellent" at bounding box center [345, 264] width 11 height 18
radio input "true"
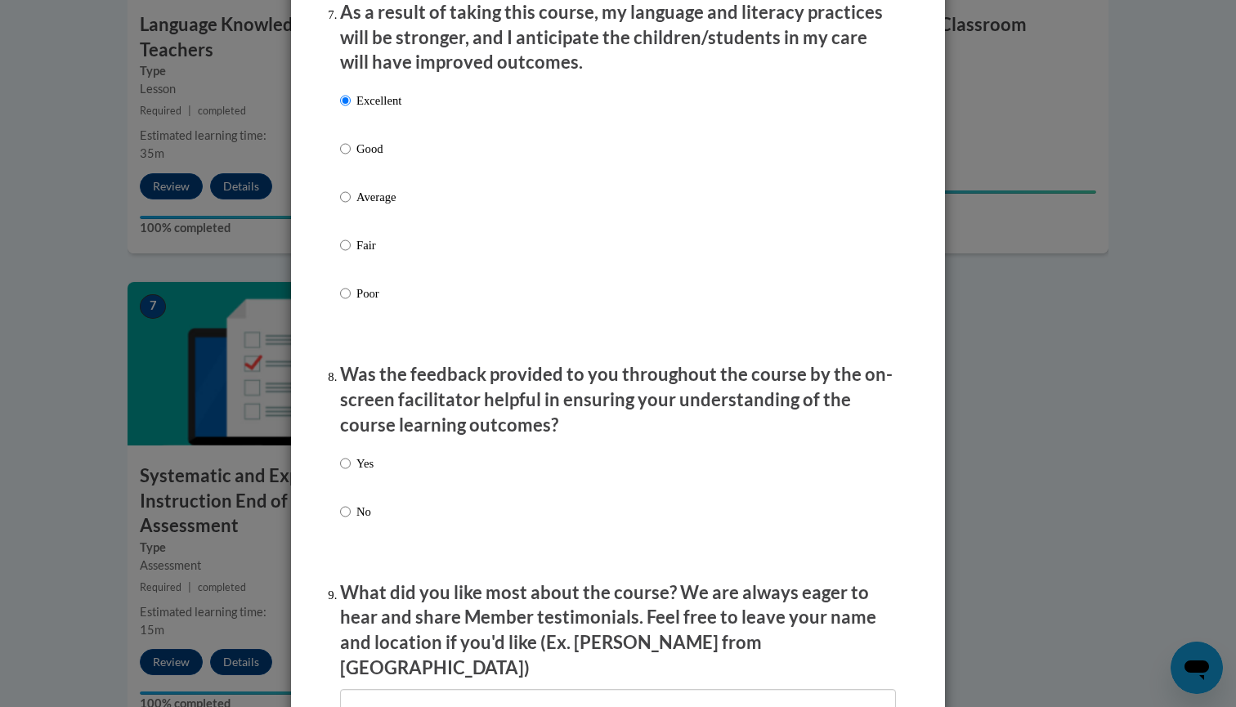
scroll to position [2407, 0]
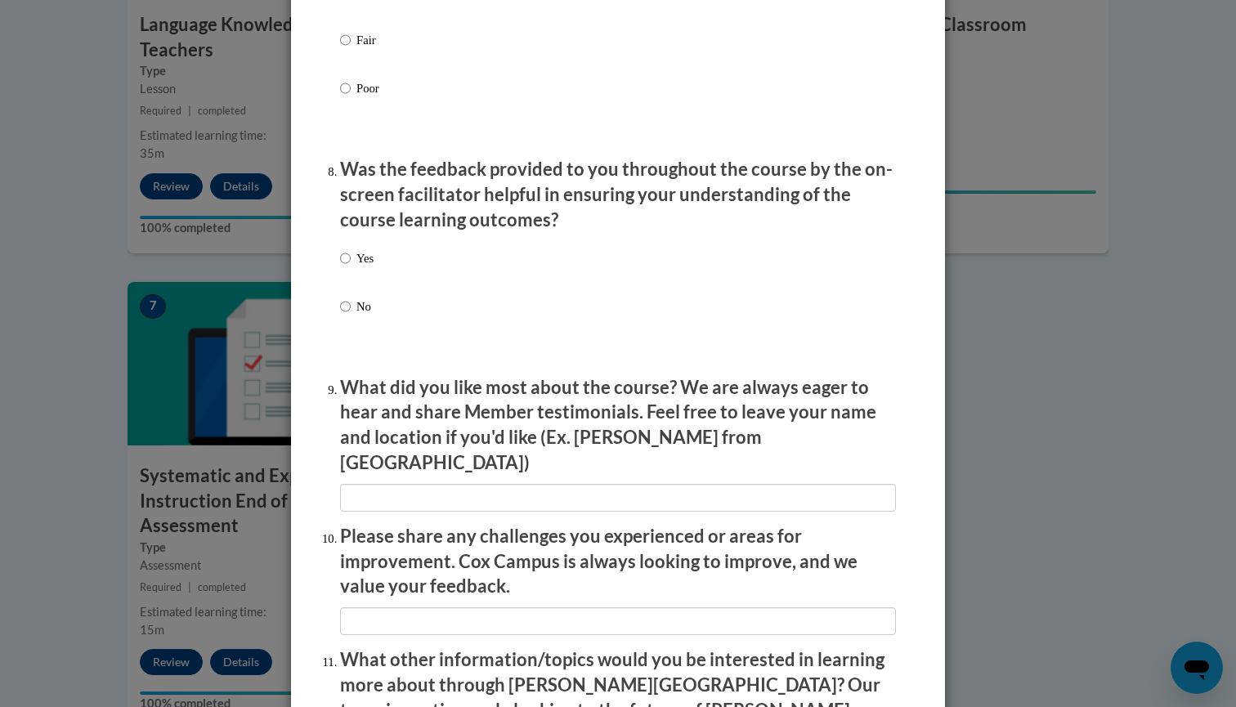
click at [375, 260] on div "Yes No" at bounding box center [618, 302] width 556 height 122
click at [365, 265] on p "Yes" at bounding box center [365, 258] width 17 height 18
click at [351, 265] on input "Yes" at bounding box center [345, 258] width 11 height 18
radio input "true"
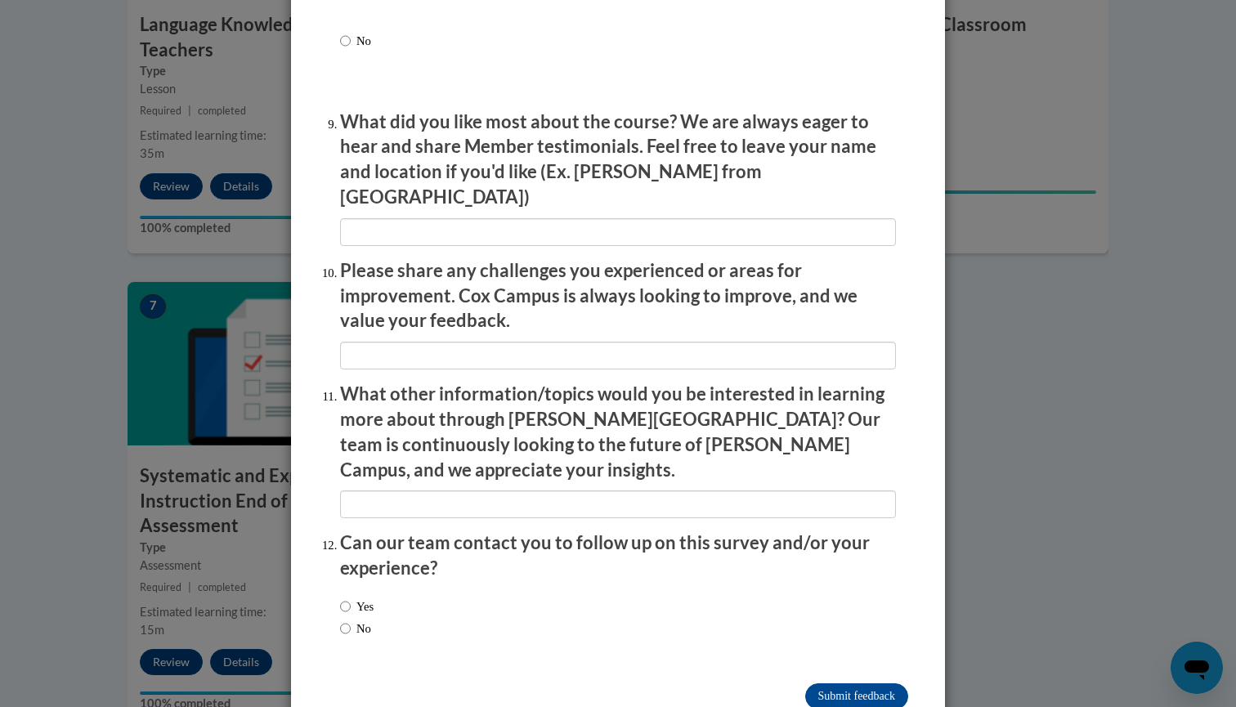
scroll to position [2672, 0]
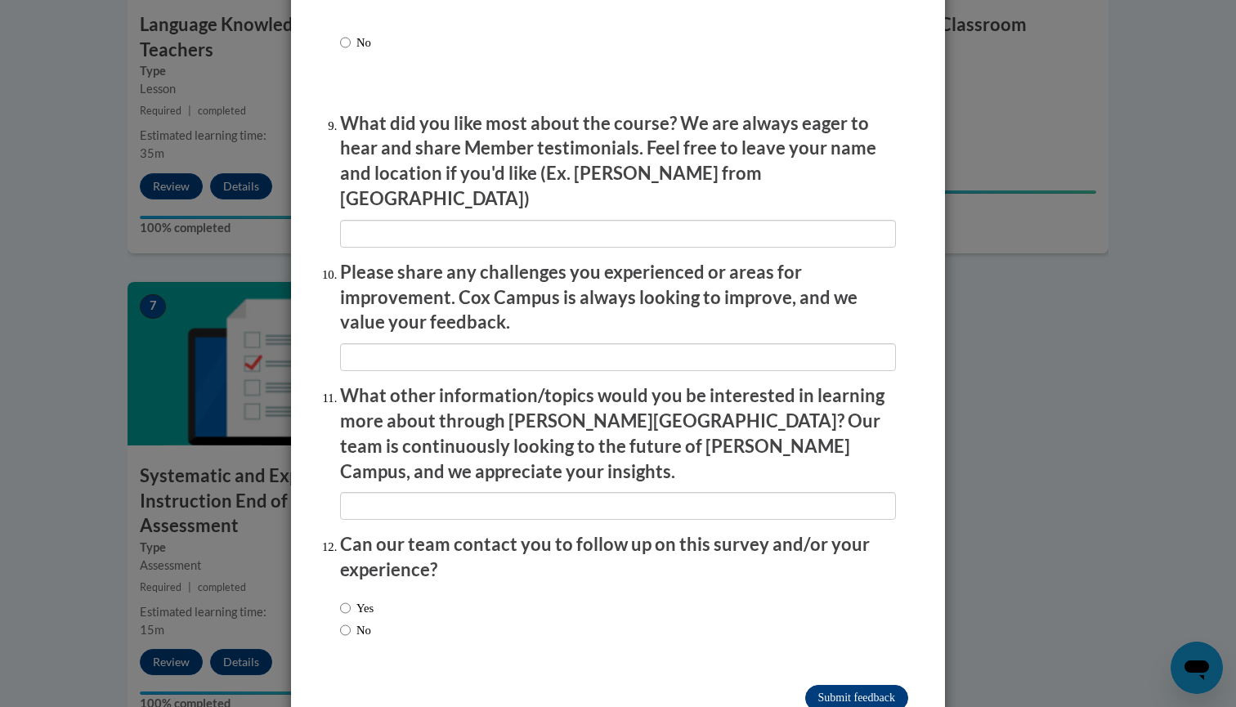
click at [825, 685] on input "Submit feedback" at bounding box center [856, 698] width 103 height 26
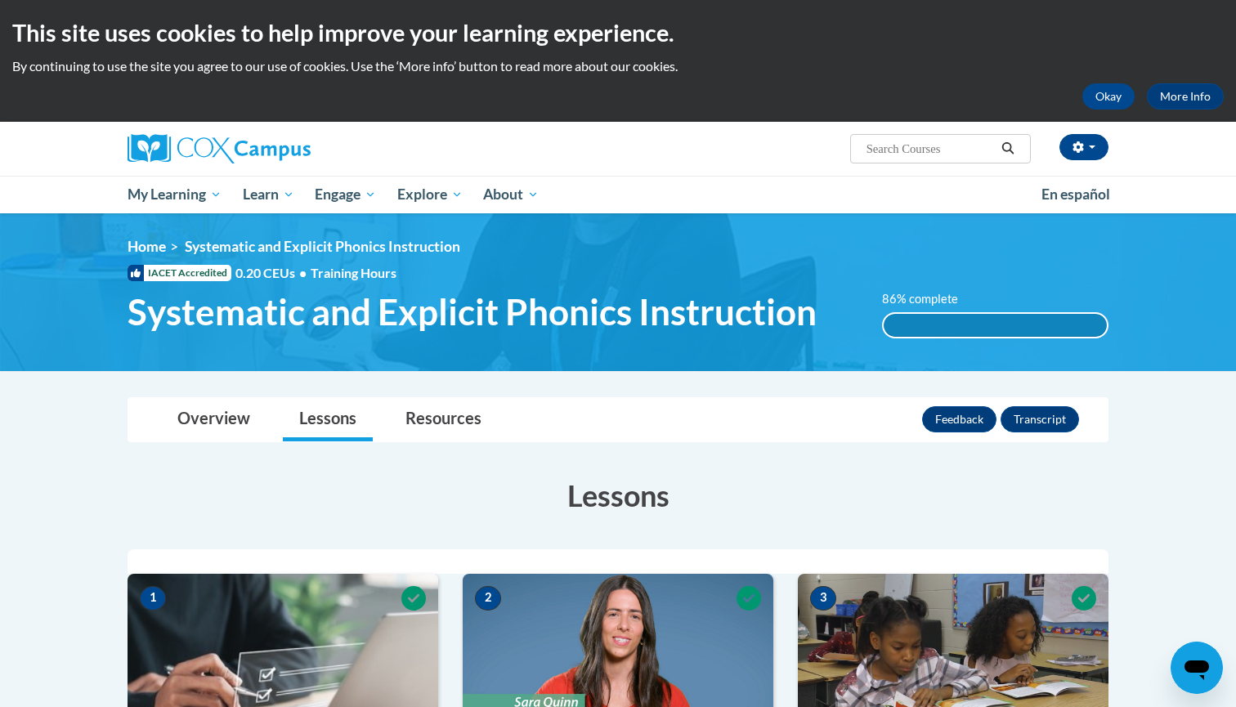
scroll to position [0, 0]
click at [1060, 424] on button "Transcript" at bounding box center [1040, 419] width 79 height 26
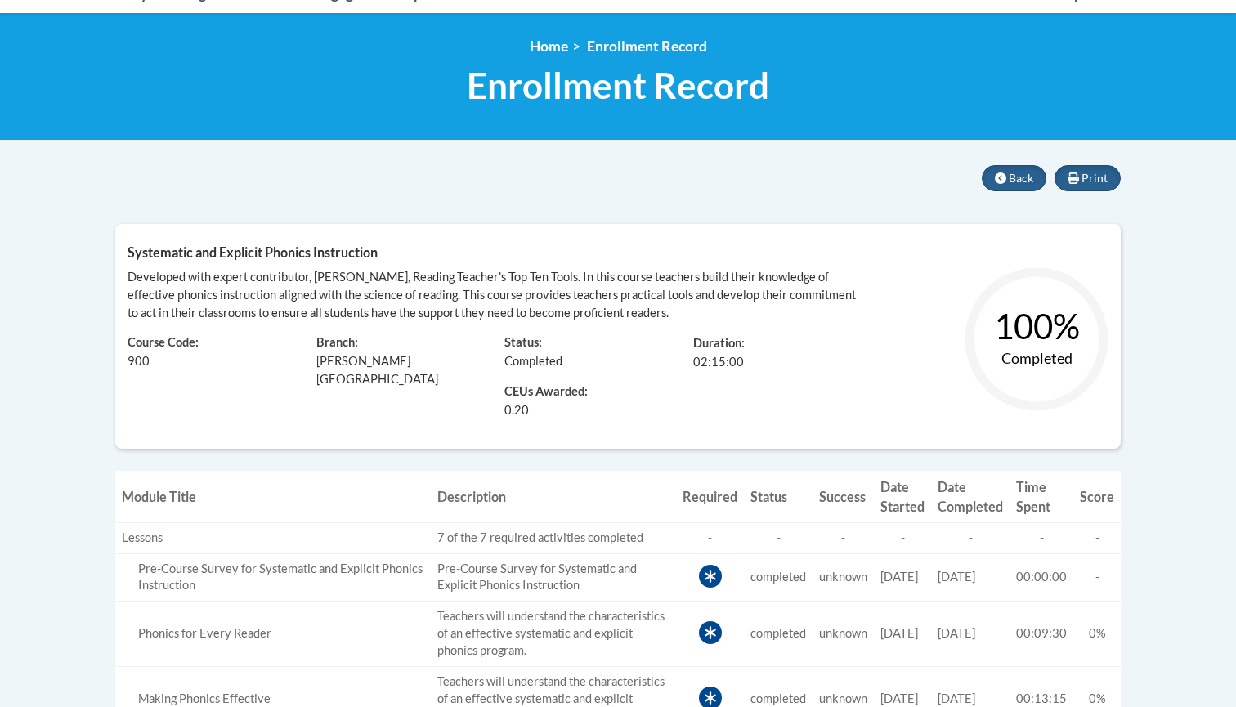
scroll to position [192, 0]
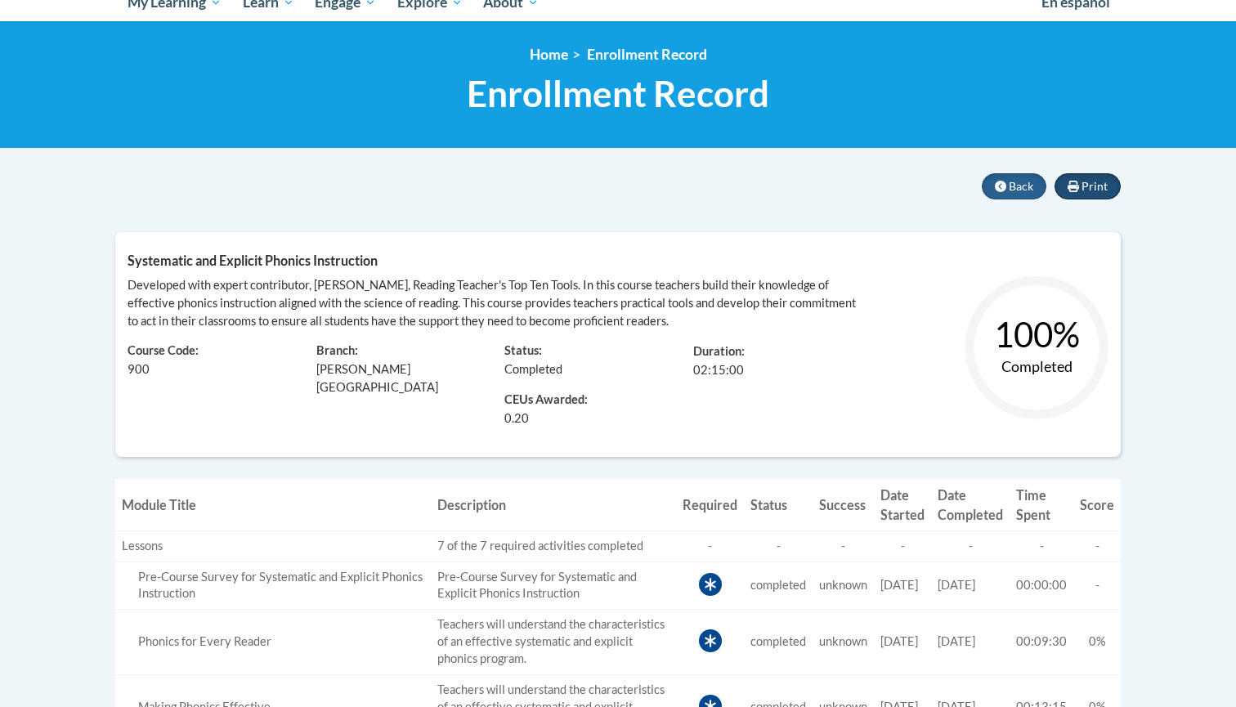
click at [1104, 177] on button "Print" at bounding box center [1088, 186] width 66 height 26
click at [1175, 191] on body "This site uses cookies to help improve your learning experience. By continuing …" at bounding box center [618, 615] width 1236 height 1615
click at [1111, 185] on button "Print" at bounding box center [1088, 186] width 66 height 26
